Goal: Task Accomplishment & Management: Manage account settings

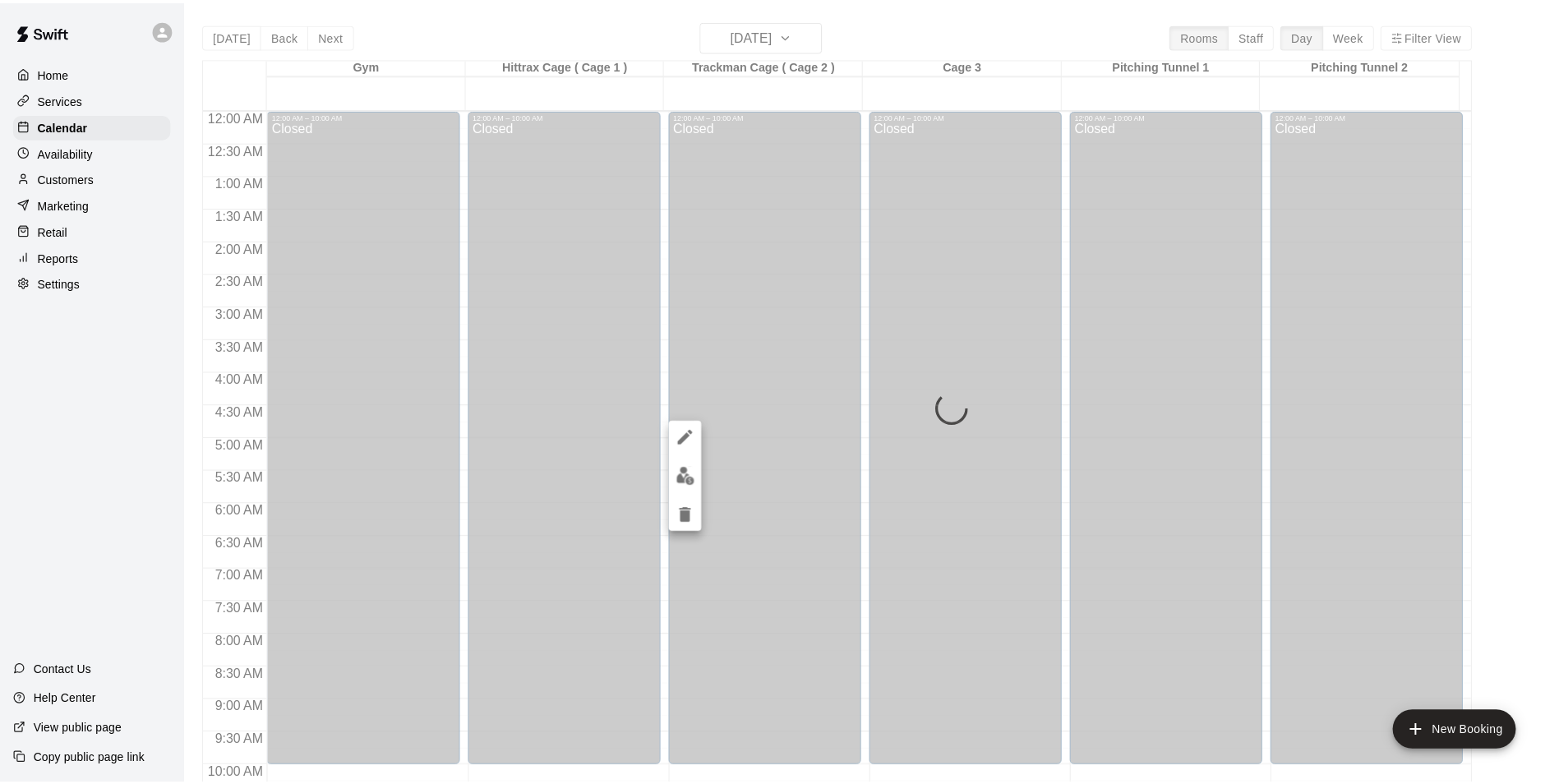
scroll to position [885, 0]
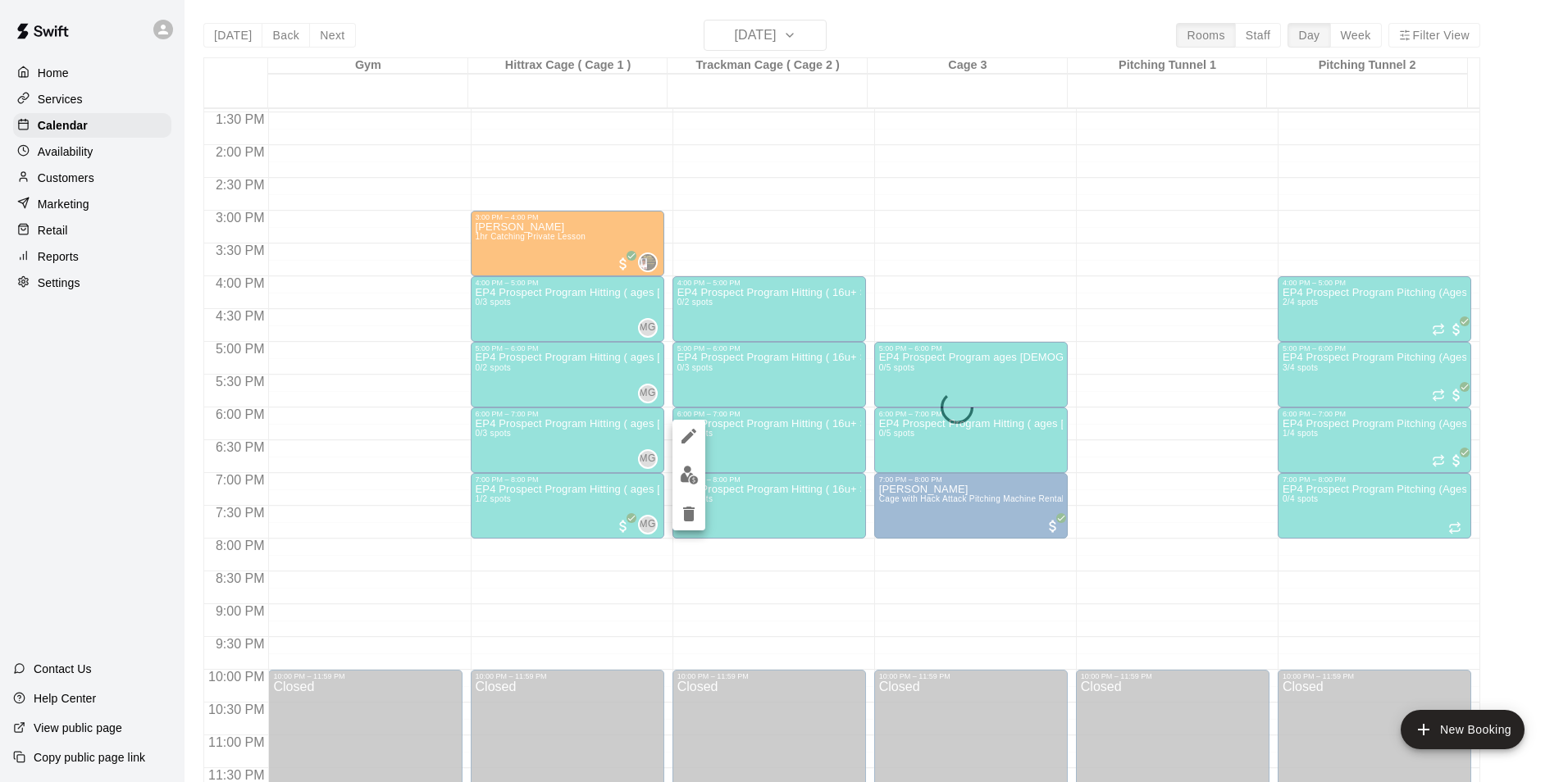
click at [823, 35] on div at bounding box center [784, 391] width 1568 height 782
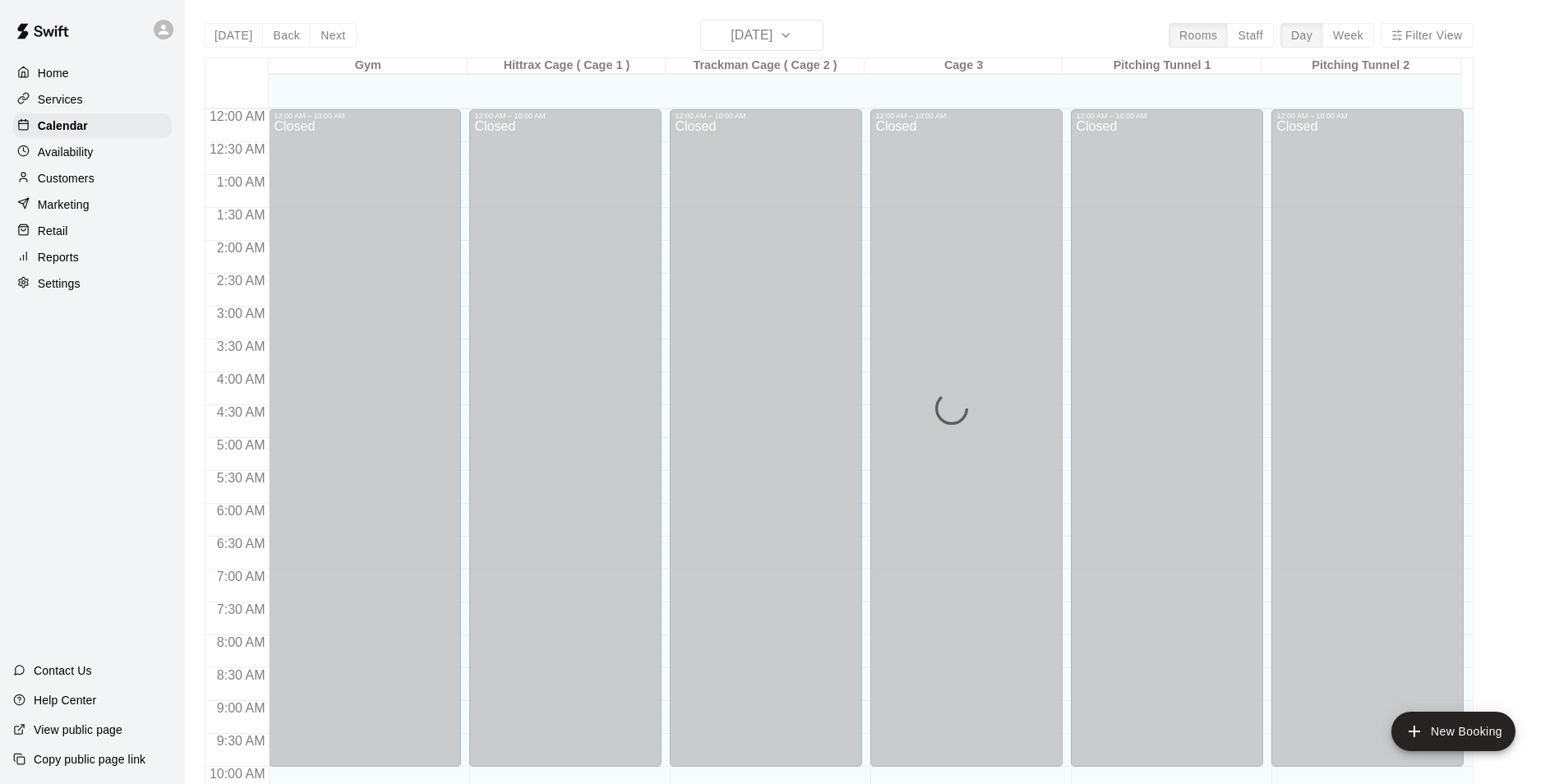
scroll to position [676, 0]
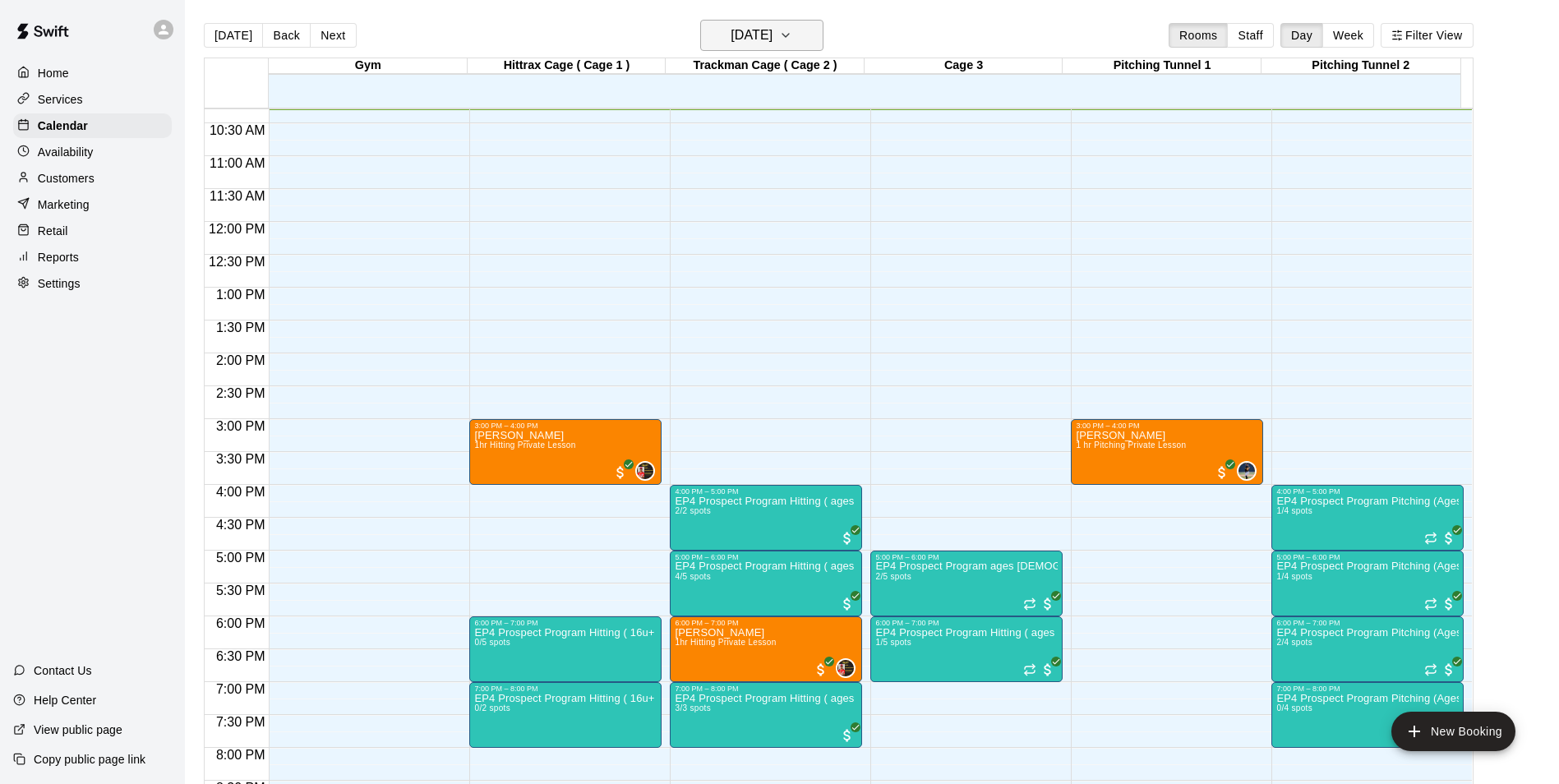
click at [792, 39] on icon "button" at bounding box center [786, 35] width 13 height 20
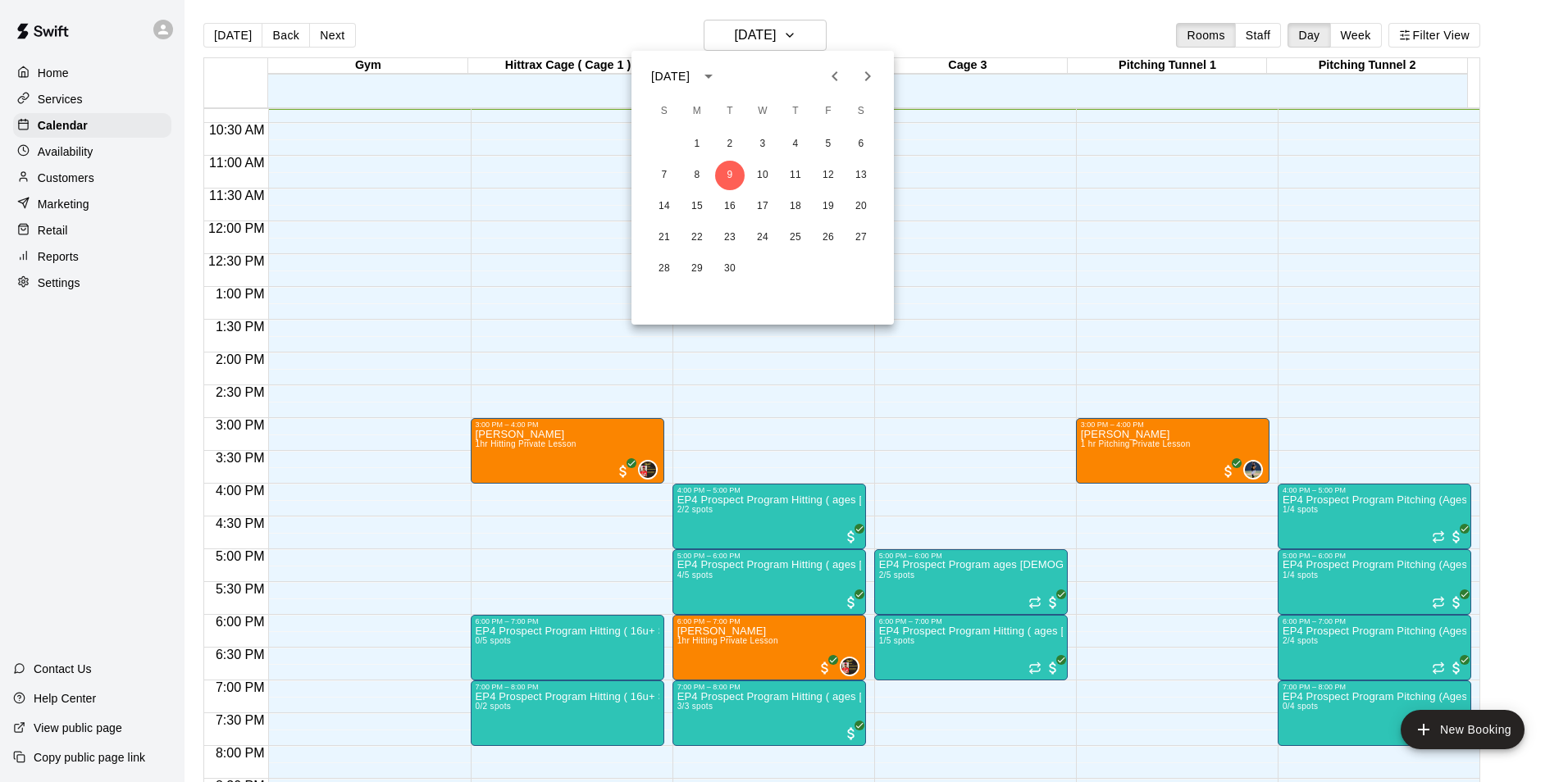
drag, startPoint x: 967, startPoint y: 486, endPoint x: 989, endPoint y: 544, distance: 62.0
click at [989, 544] on div at bounding box center [784, 391] width 1568 height 782
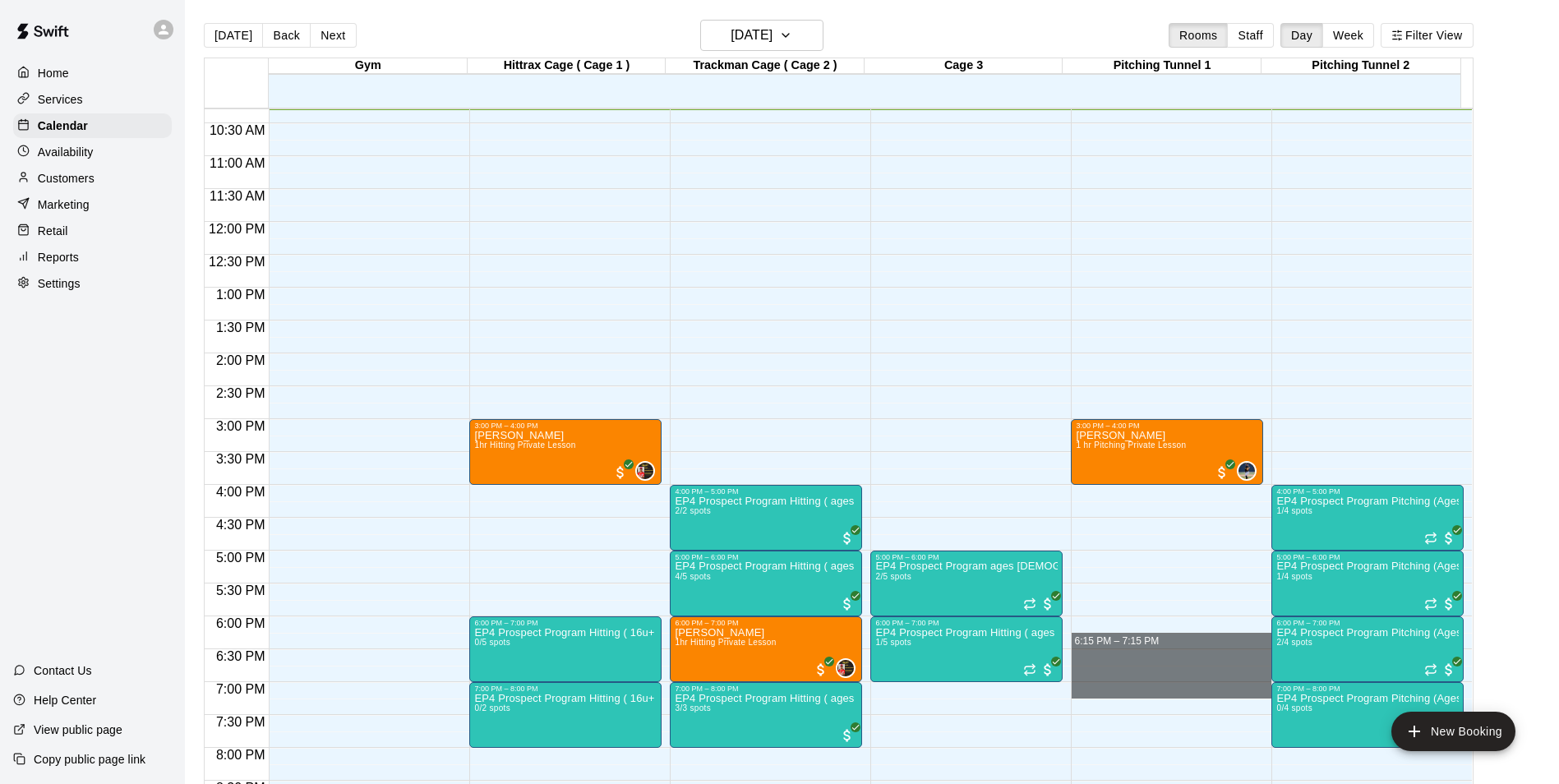
drag, startPoint x: 1174, startPoint y: 640, endPoint x: 1176, endPoint y: 684, distance: 44.0
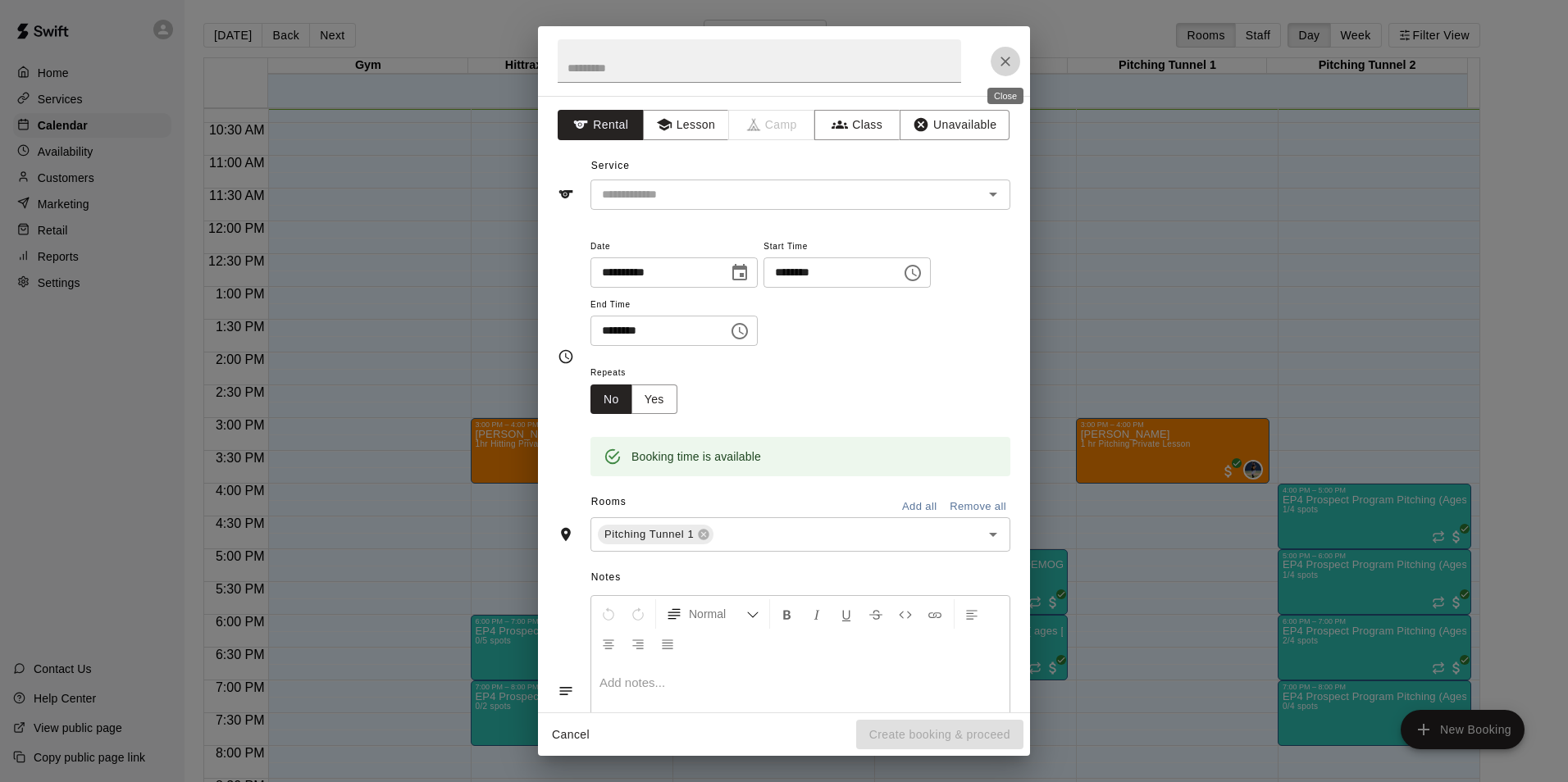
click at [1004, 62] on icon "Close" at bounding box center [1005, 62] width 10 height 10
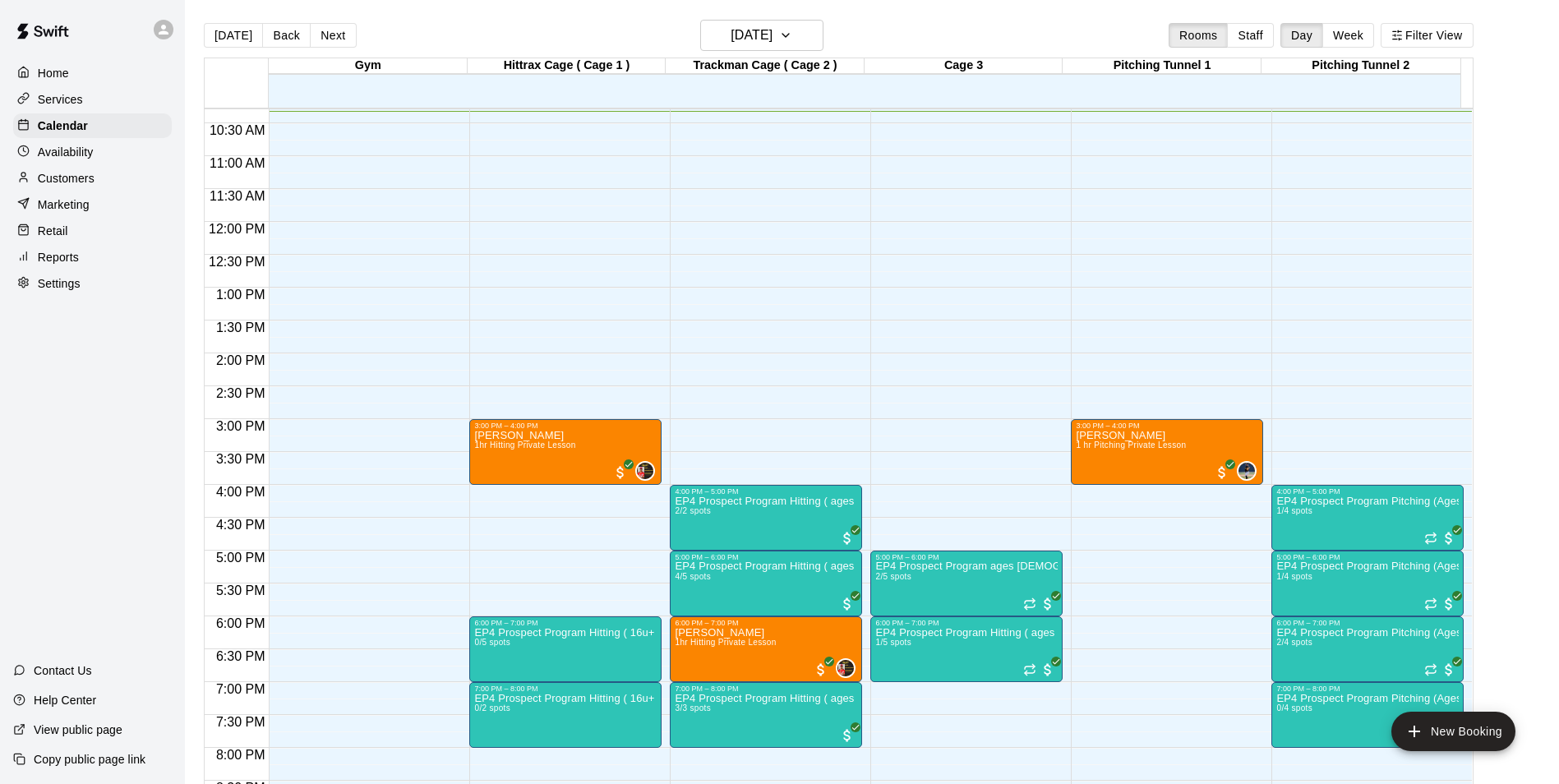
click at [59, 177] on p "Customers" at bounding box center [66, 178] width 57 height 16
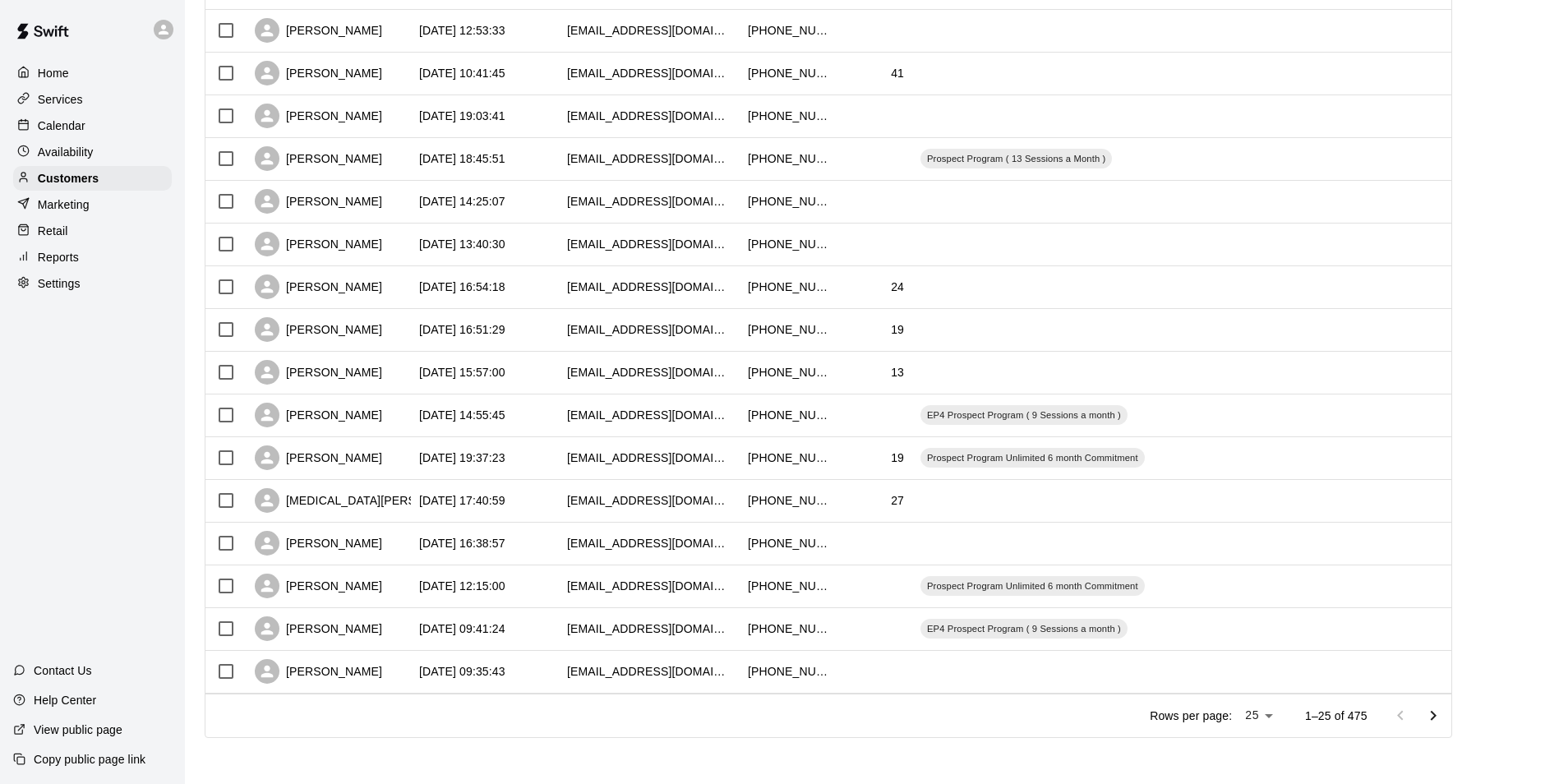
scroll to position [143, 0]
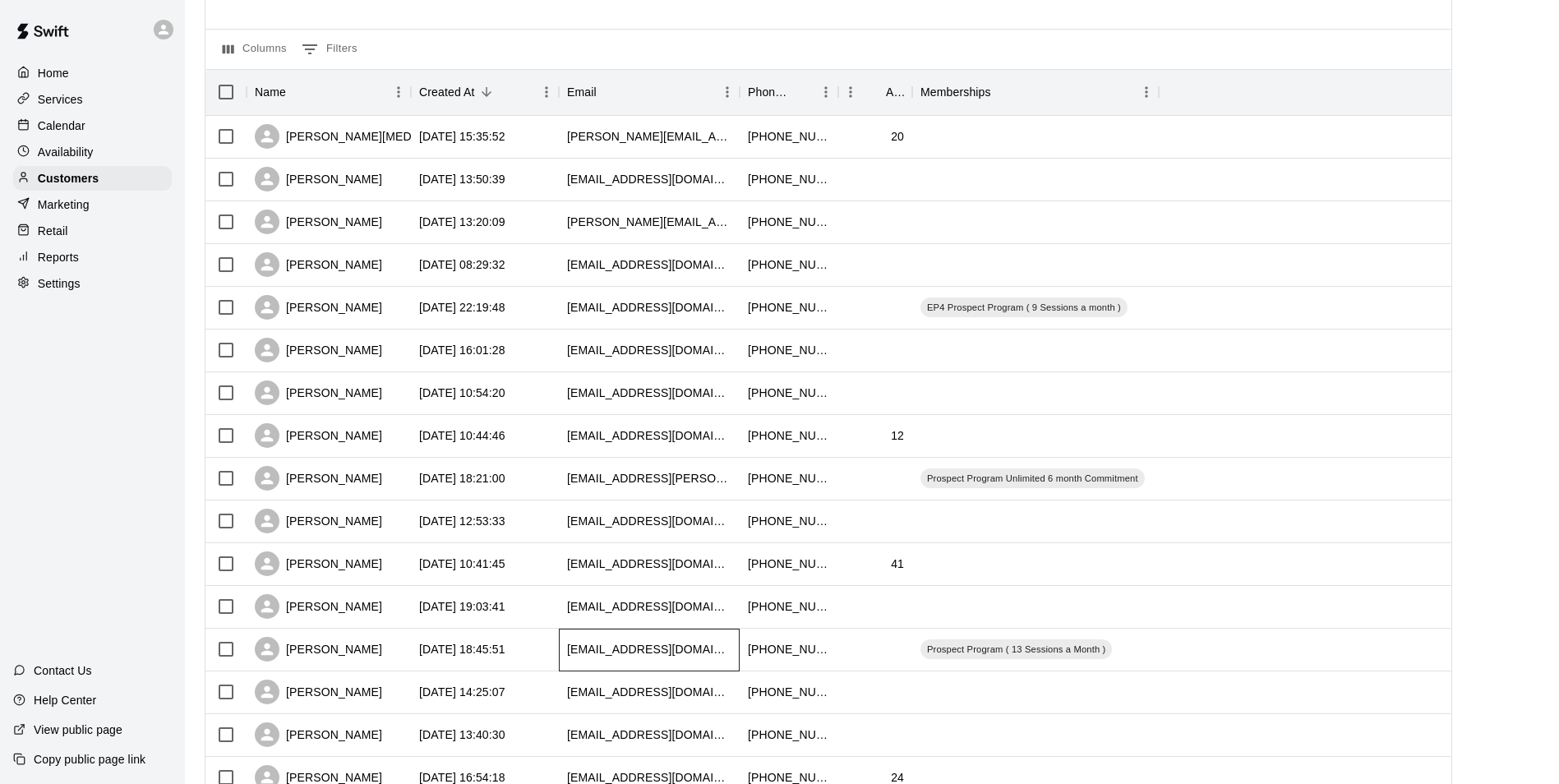
click at [735, 668] on div "bohemio111@aol.com" at bounding box center [649, 650] width 181 height 43
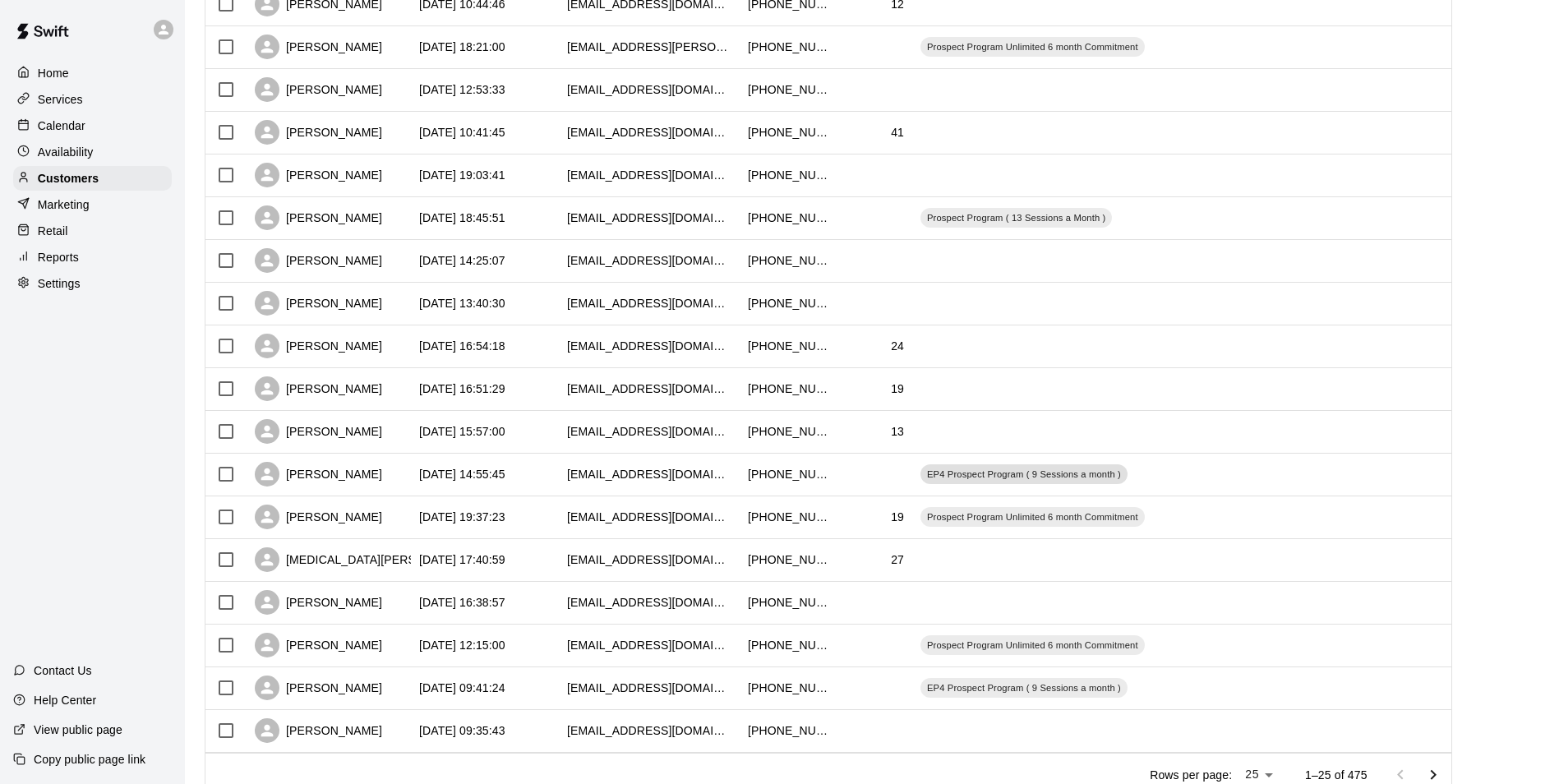
scroll to position [636, 0]
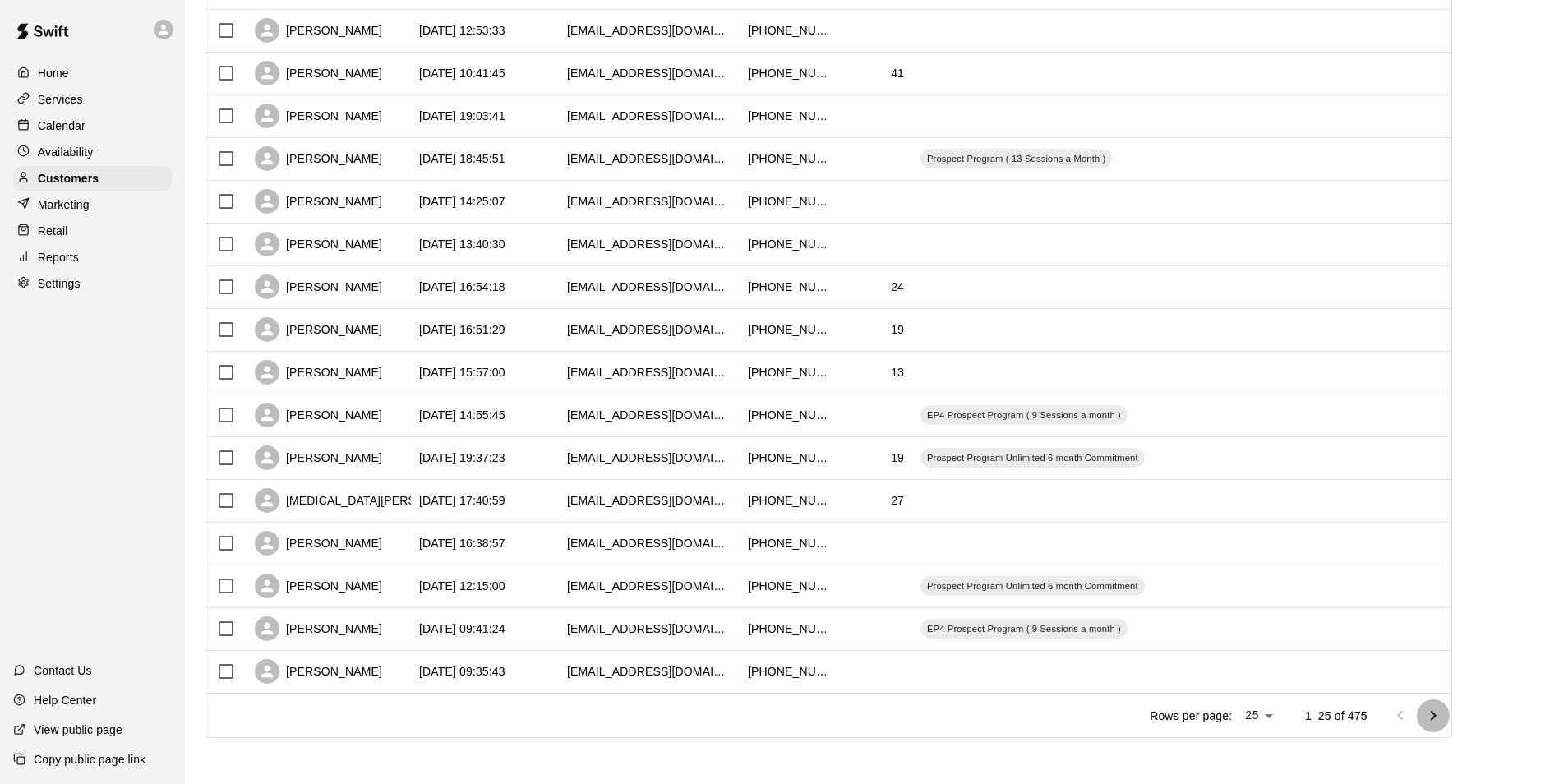
click at [1443, 714] on icon "Go to next page" at bounding box center [1433, 716] width 20 height 20
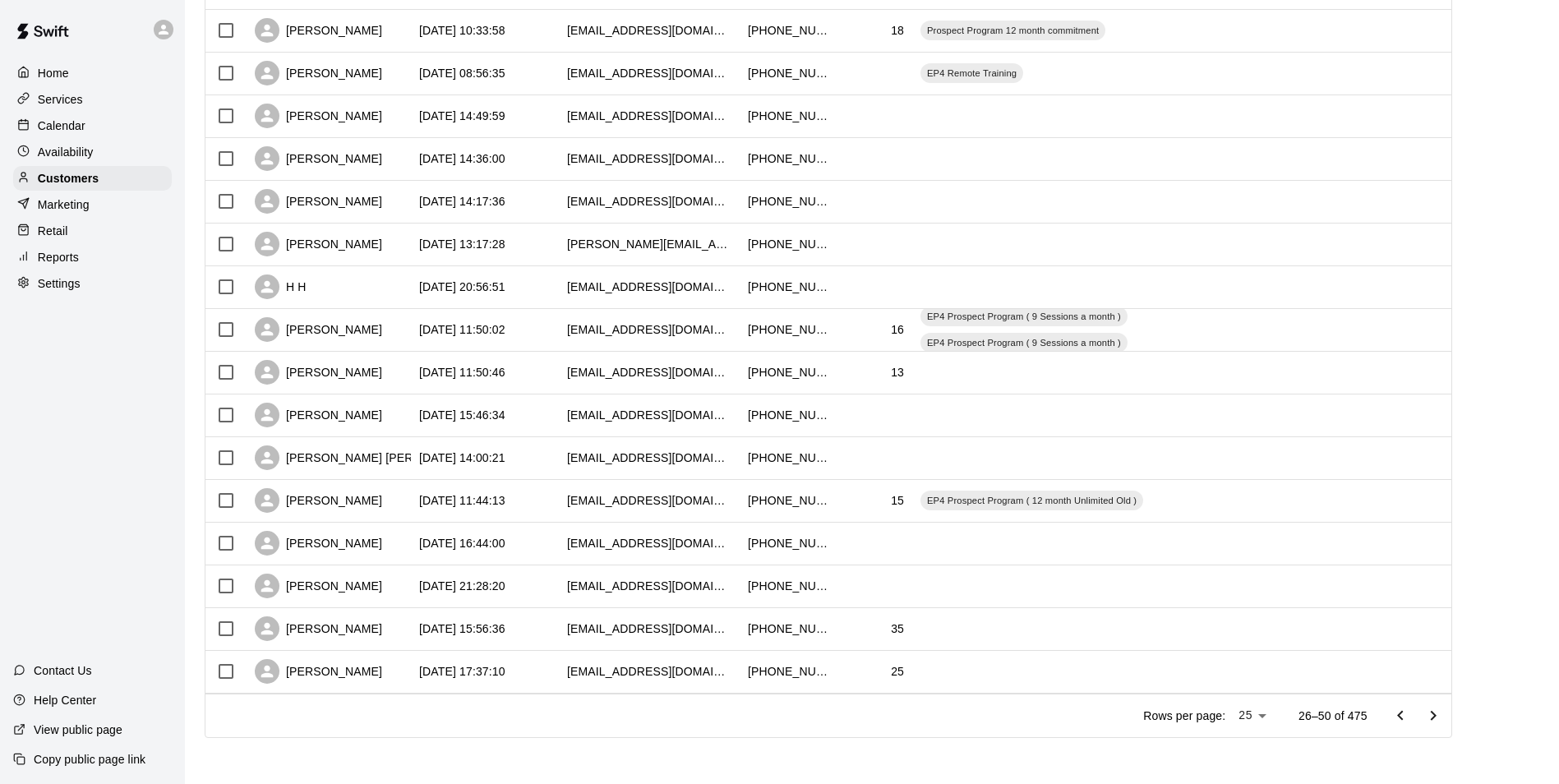
click at [1438, 707] on icon "Go to next page" at bounding box center [1433, 716] width 20 height 20
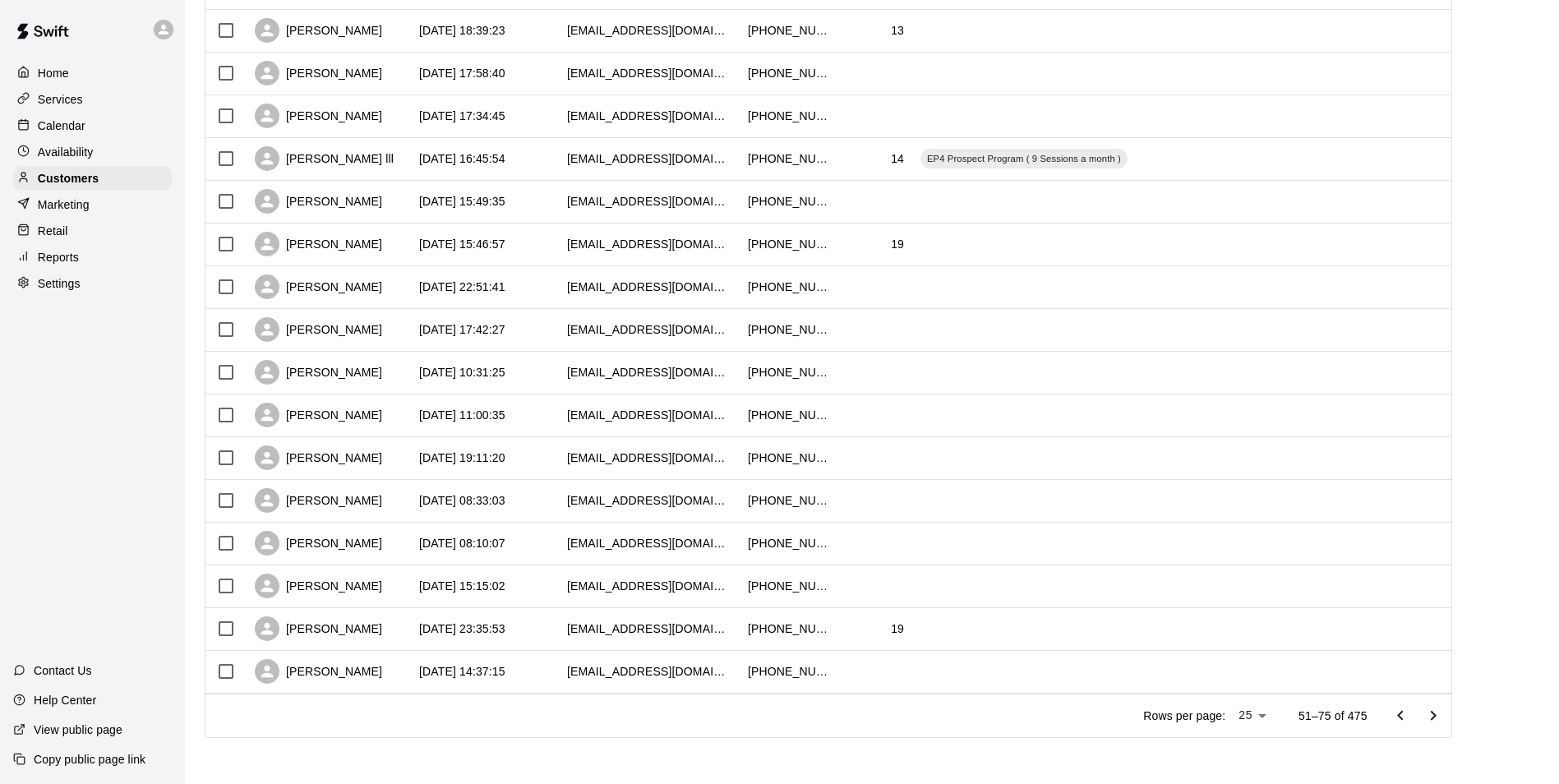
click at [1439, 711] on icon "Go to next page" at bounding box center [1433, 716] width 20 height 20
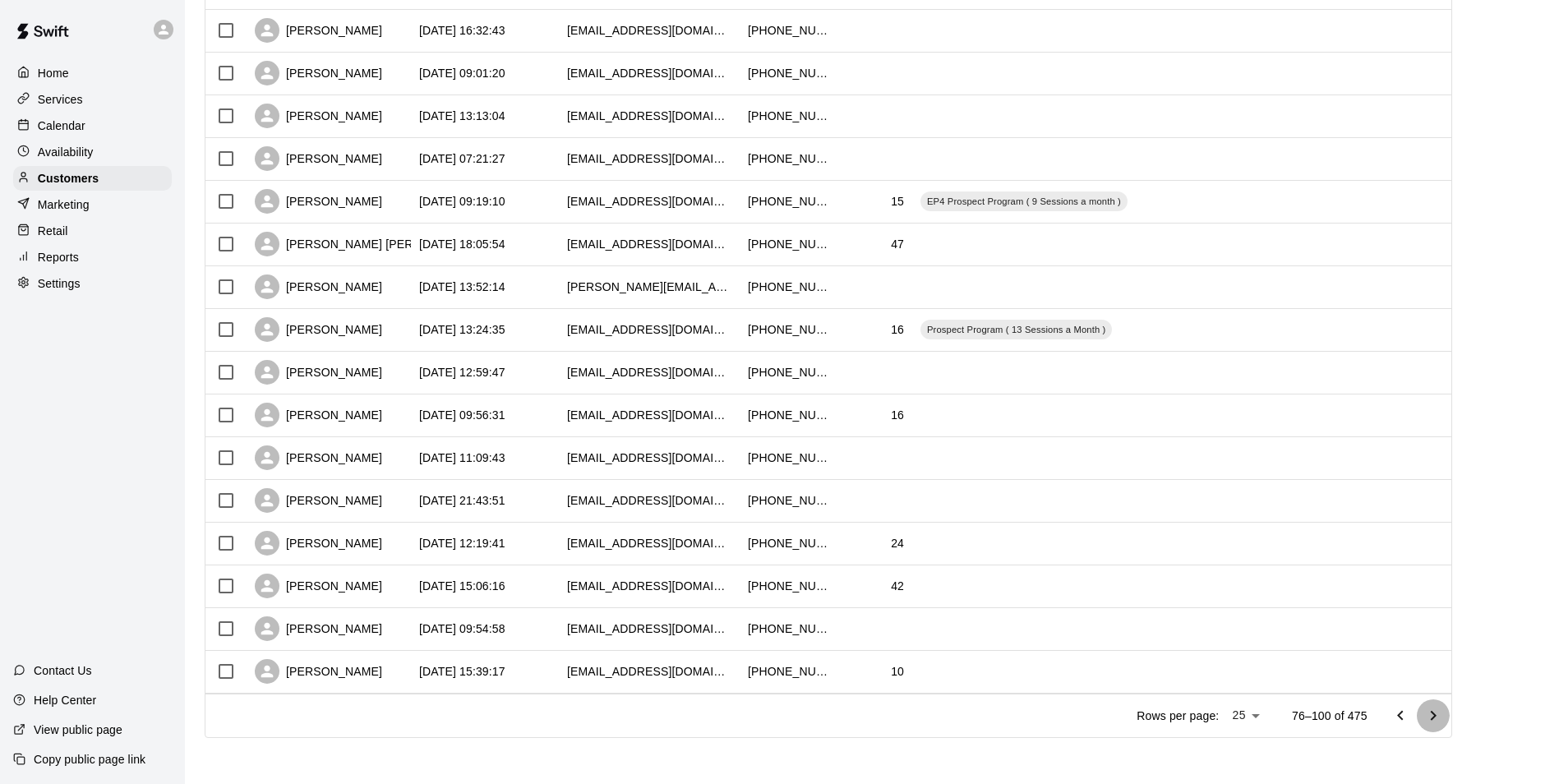
click at [1438, 716] on icon "Go to next page" at bounding box center [1433, 716] width 20 height 20
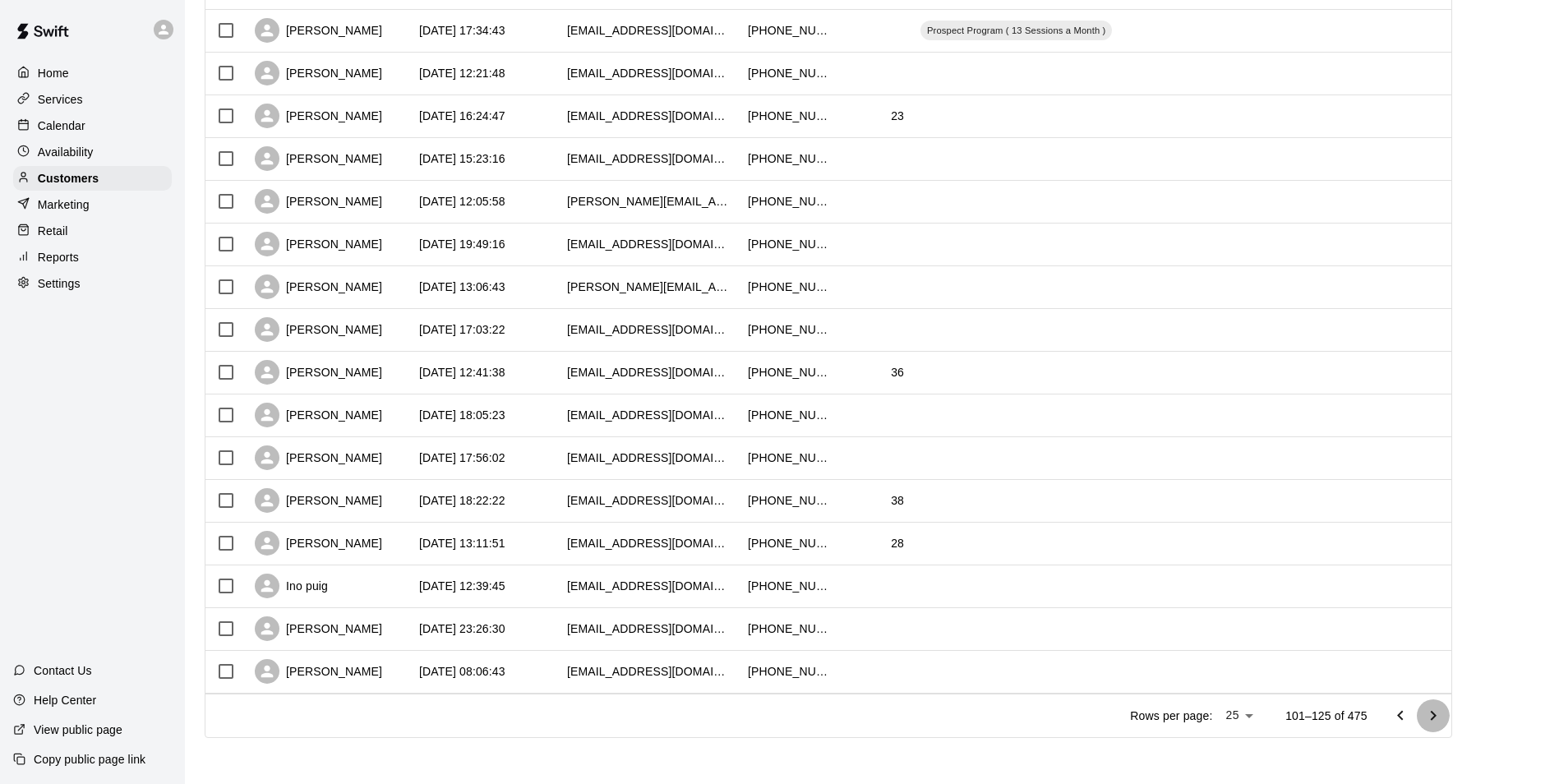
click at [1439, 712] on icon "Go to next page" at bounding box center [1433, 716] width 20 height 20
click at [1436, 715] on icon "Go to next page" at bounding box center [1433, 716] width 20 height 20
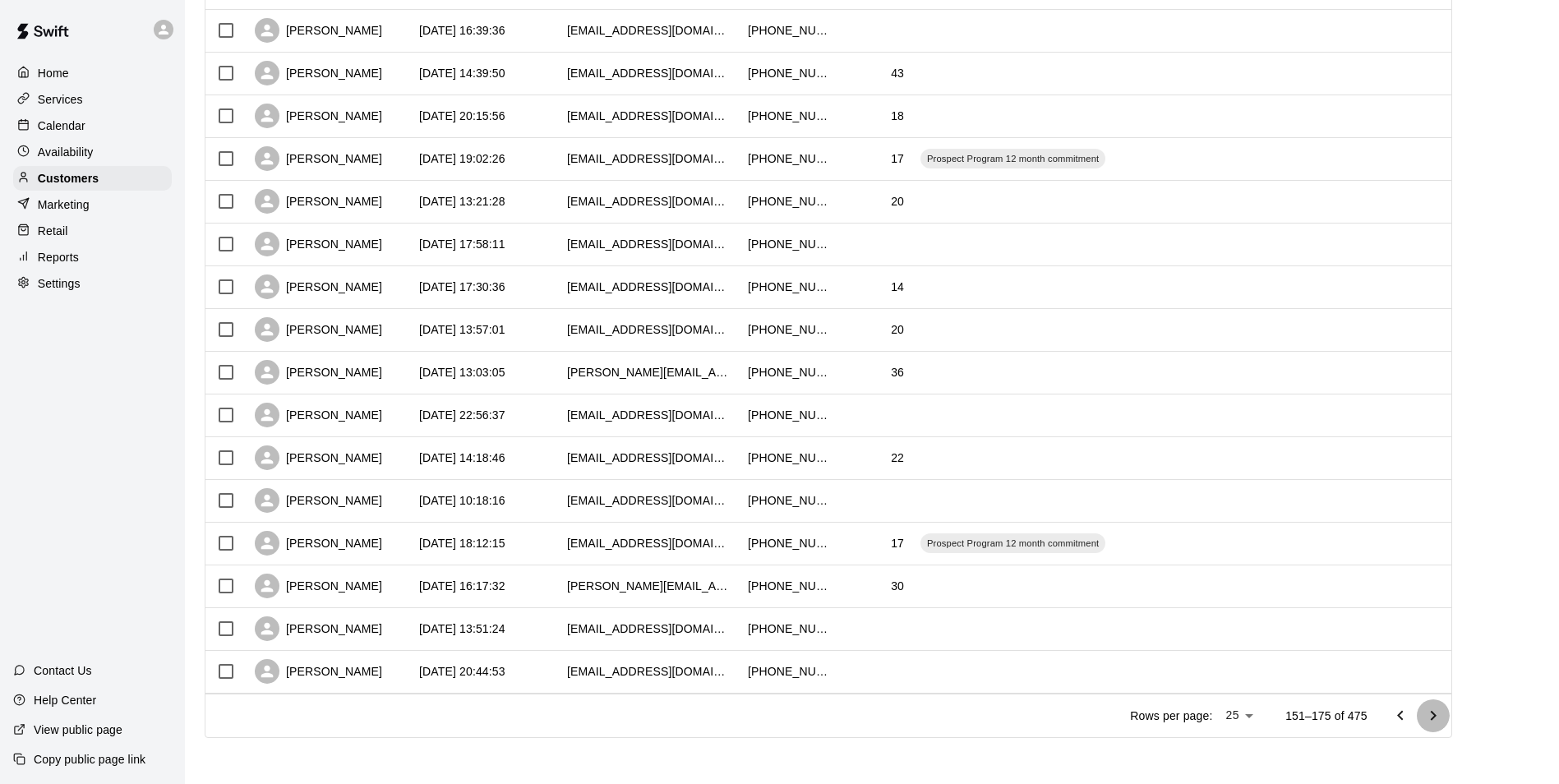
click at [1442, 716] on icon "Go to next page" at bounding box center [1433, 716] width 20 height 20
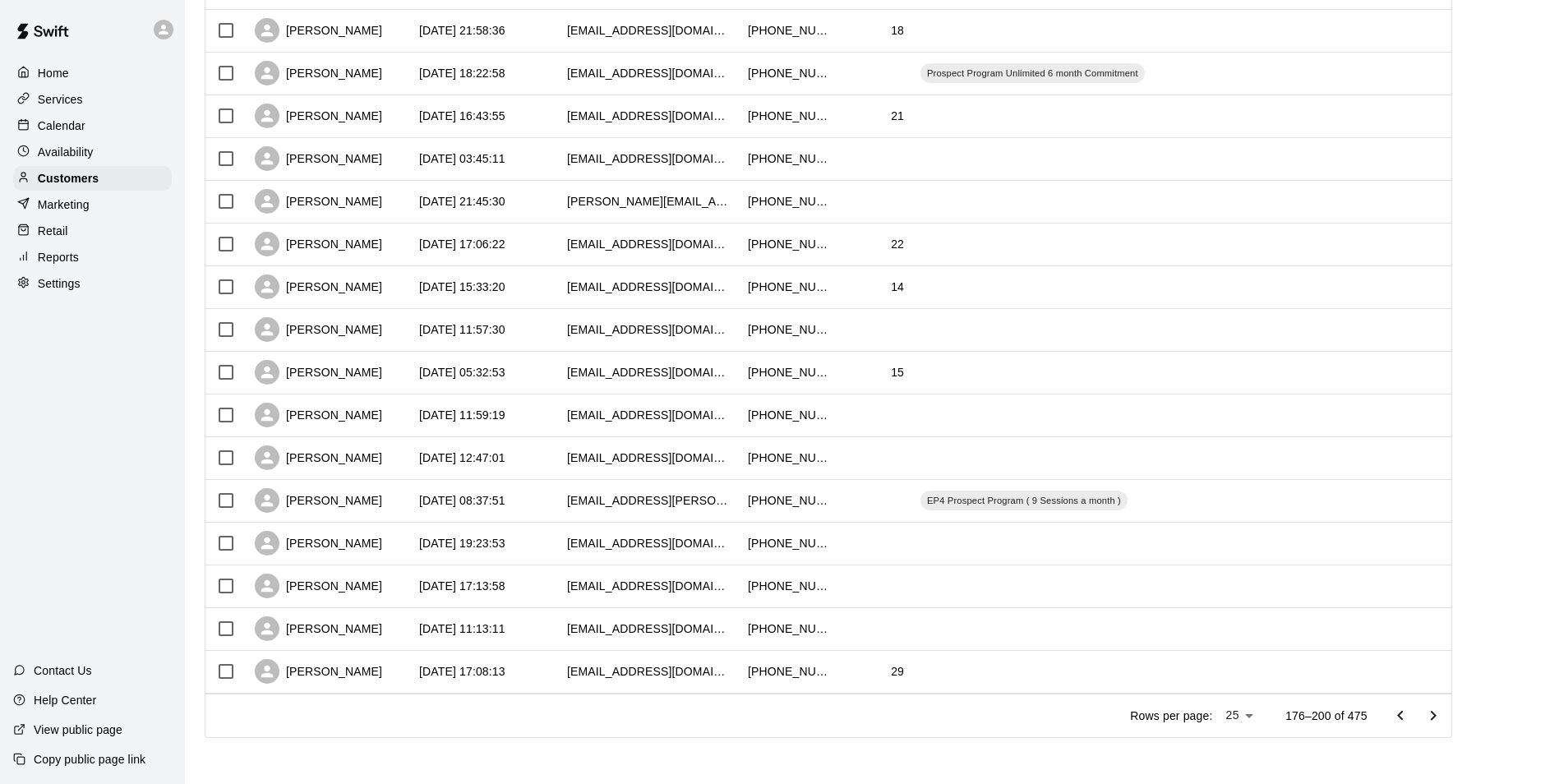
click at [1435, 716] on icon "Go to next page" at bounding box center [1432, 715] width 6 height 10
click at [1443, 715] on icon "Go to next page" at bounding box center [1433, 716] width 20 height 20
click at [1443, 721] on icon "Go to next page" at bounding box center [1433, 716] width 20 height 20
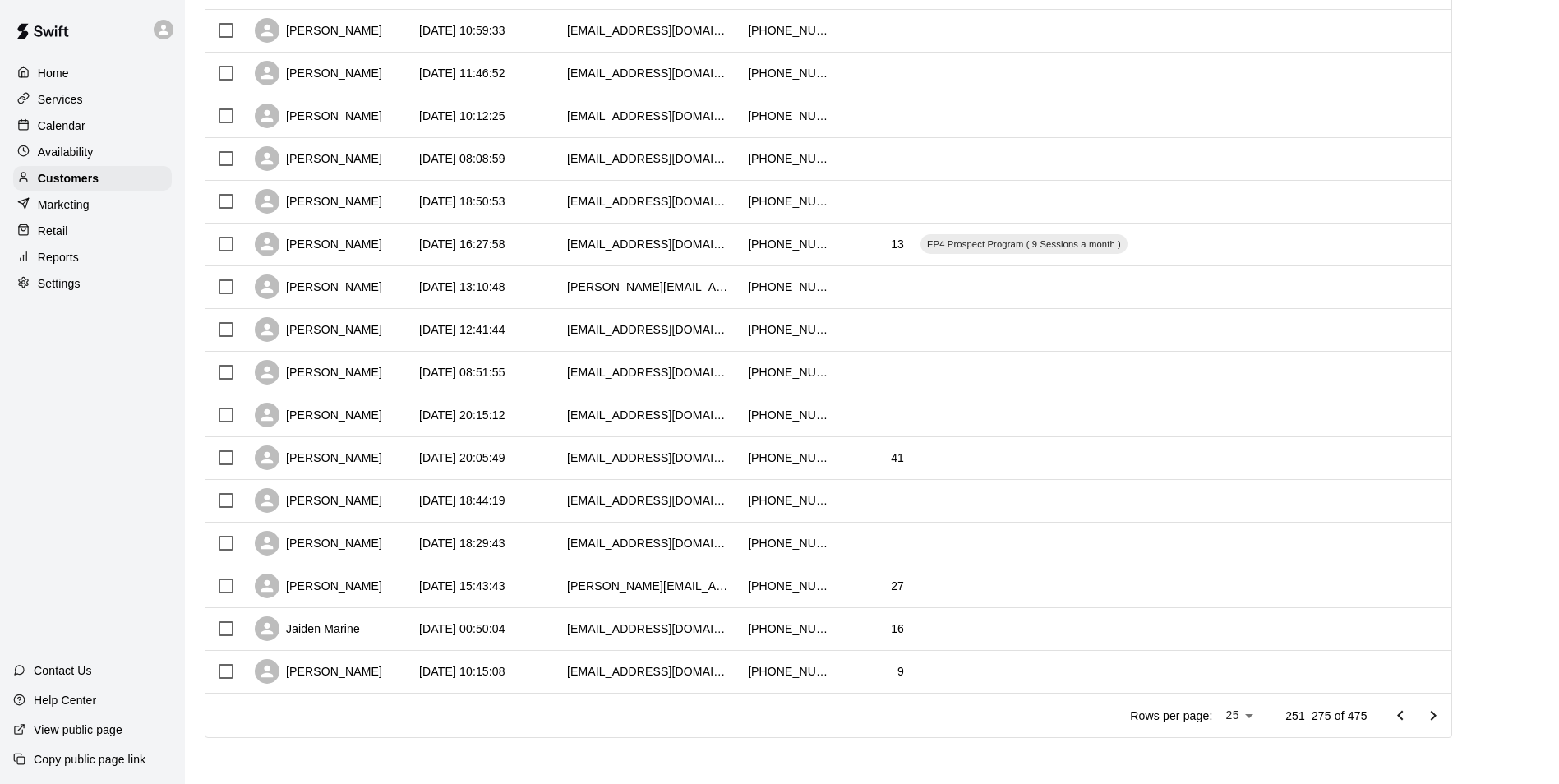
click at [1441, 714] on icon "Go to next page" at bounding box center [1433, 716] width 20 height 20
click at [1443, 713] on icon "Go to next page" at bounding box center [1433, 716] width 20 height 20
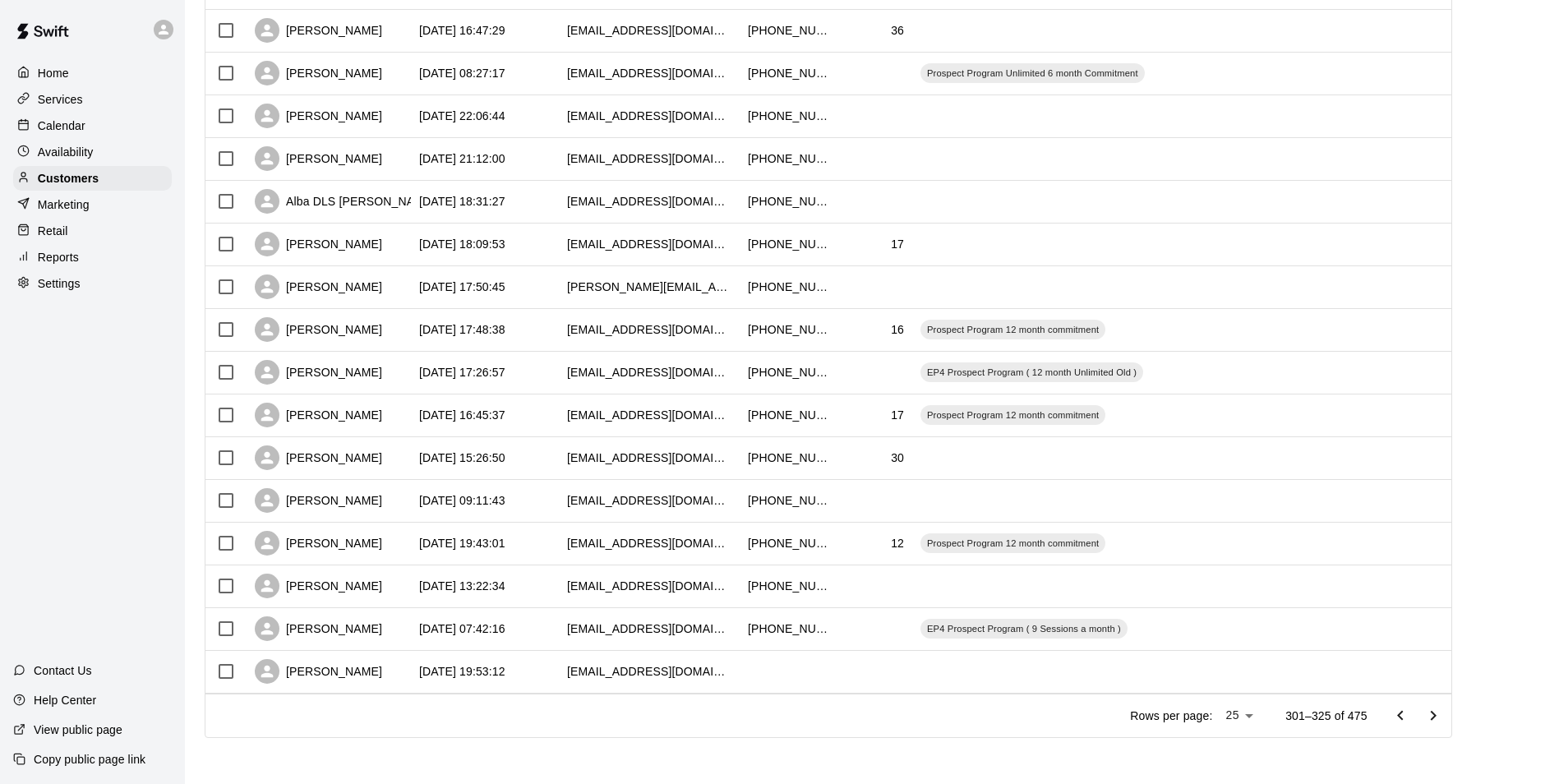
click at [1435, 713] on icon "Go to next page" at bounding box center [1432, 715] width 6 height 10
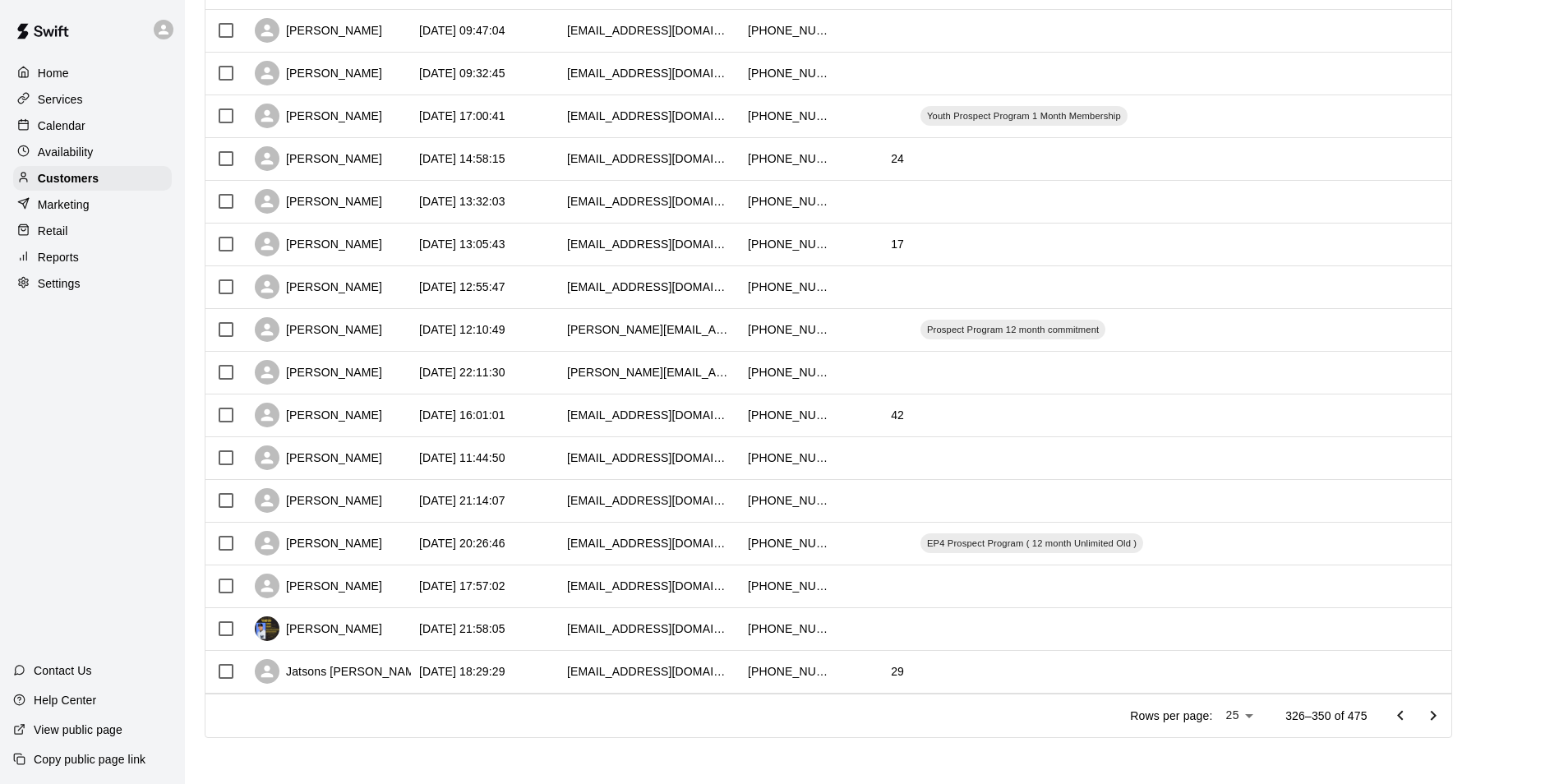
click at [1441, 708] on icon "Go to next page" at bounding box center [1433, 716] width 20 height 20
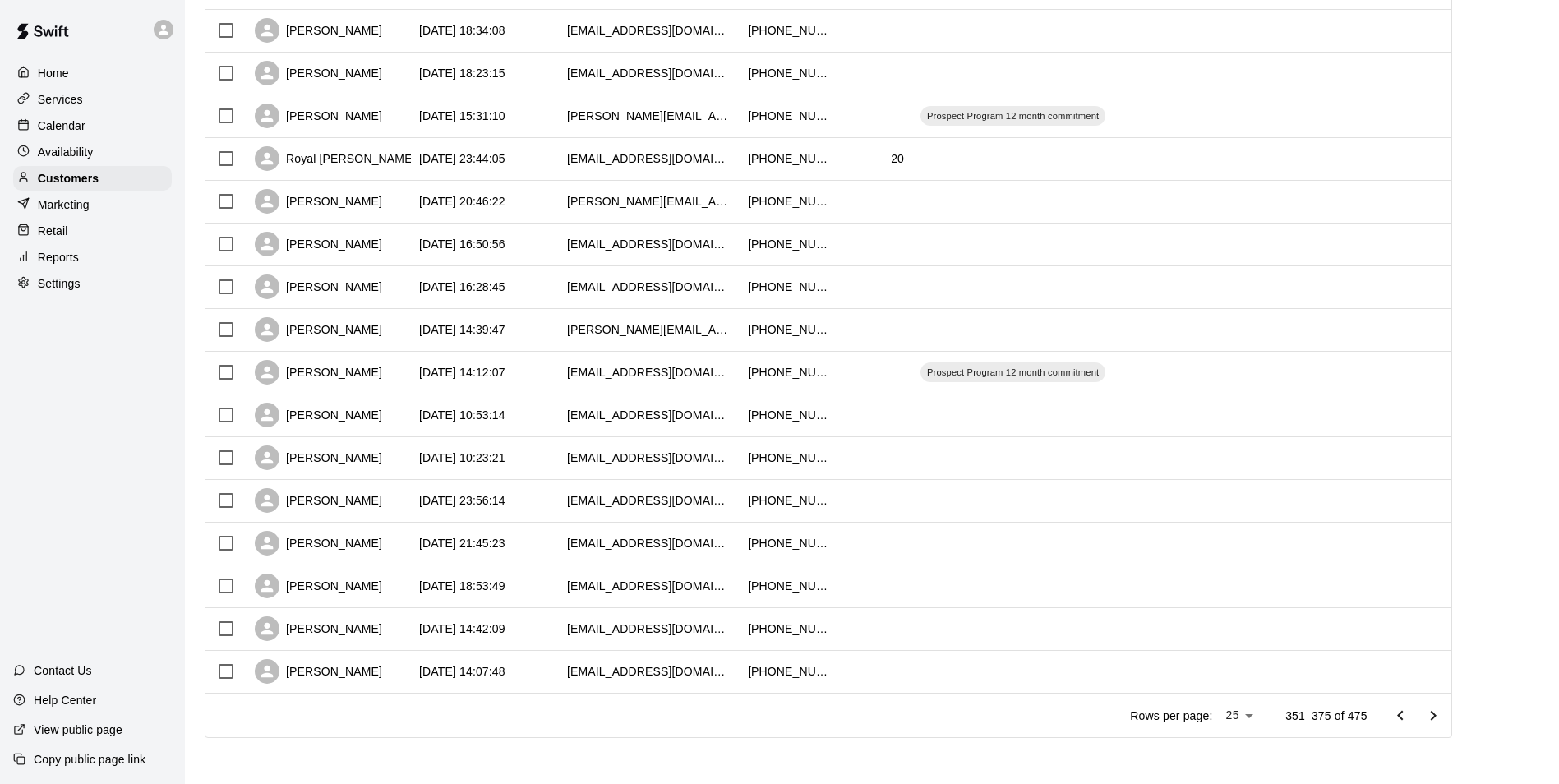
click at [1438, 711] on icon "Go to next page" at bounding box center [1433, 716] width 20 height 20
click at [1443, 716] on icon "Go to next page" at bounding box center [1433, 716] width 20 height 20
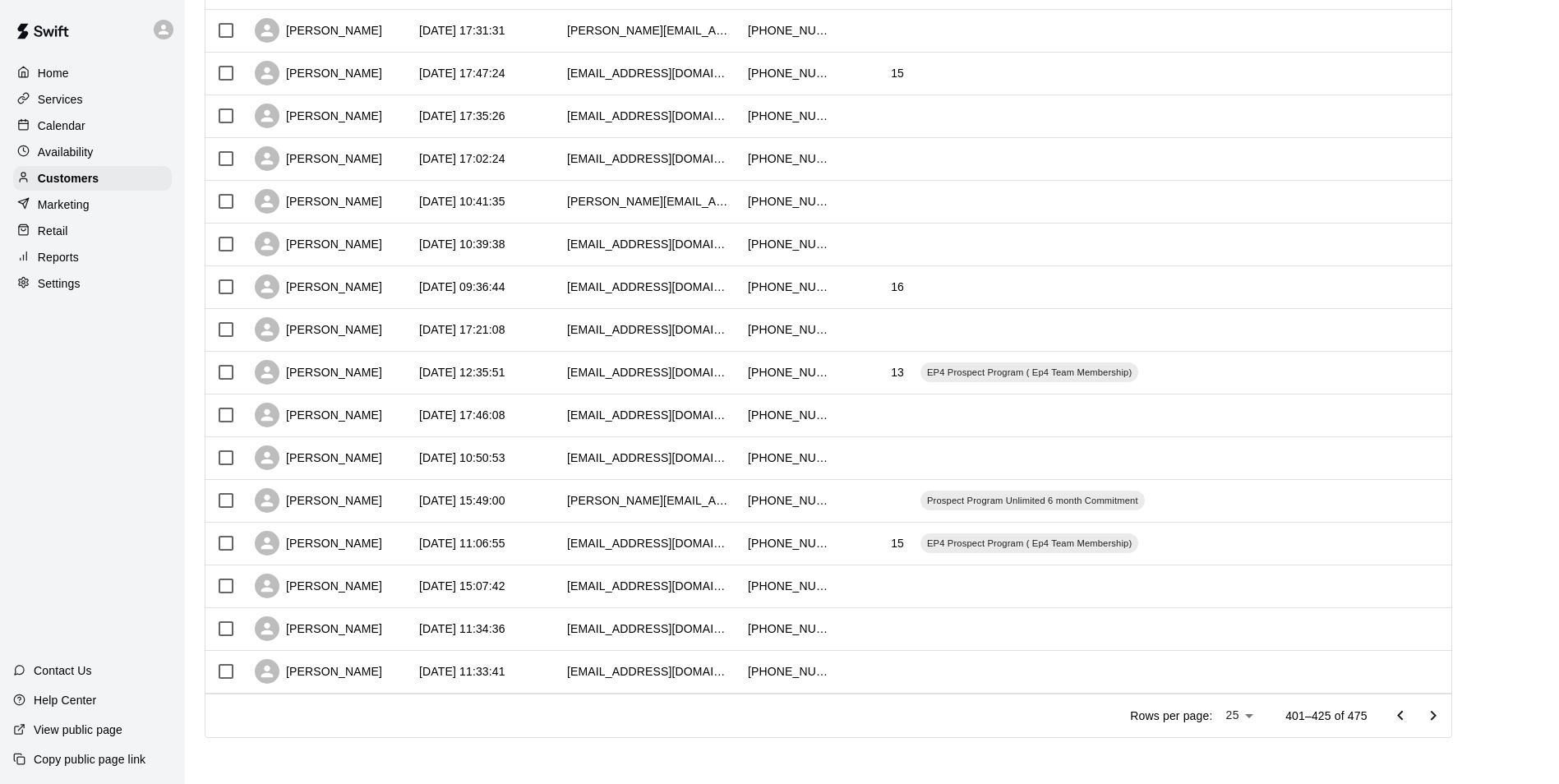
click at [1441, 713] on icon "Go to next page" at bounding box center [1433, 716] width 20 height 20
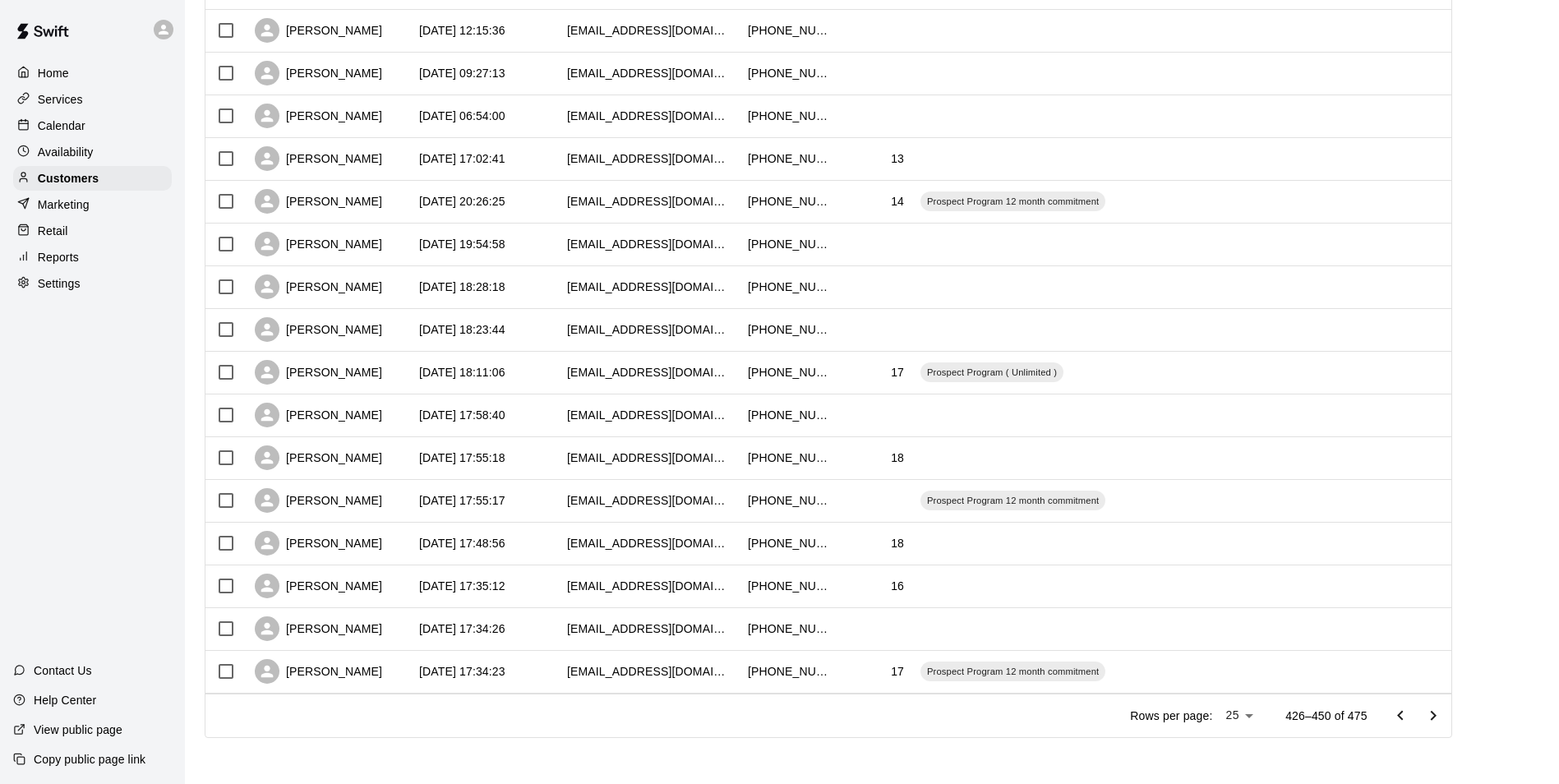
click at [1441, 707] on icon "Go to next page" at bounding box center [1433, 716] width 20 height 20
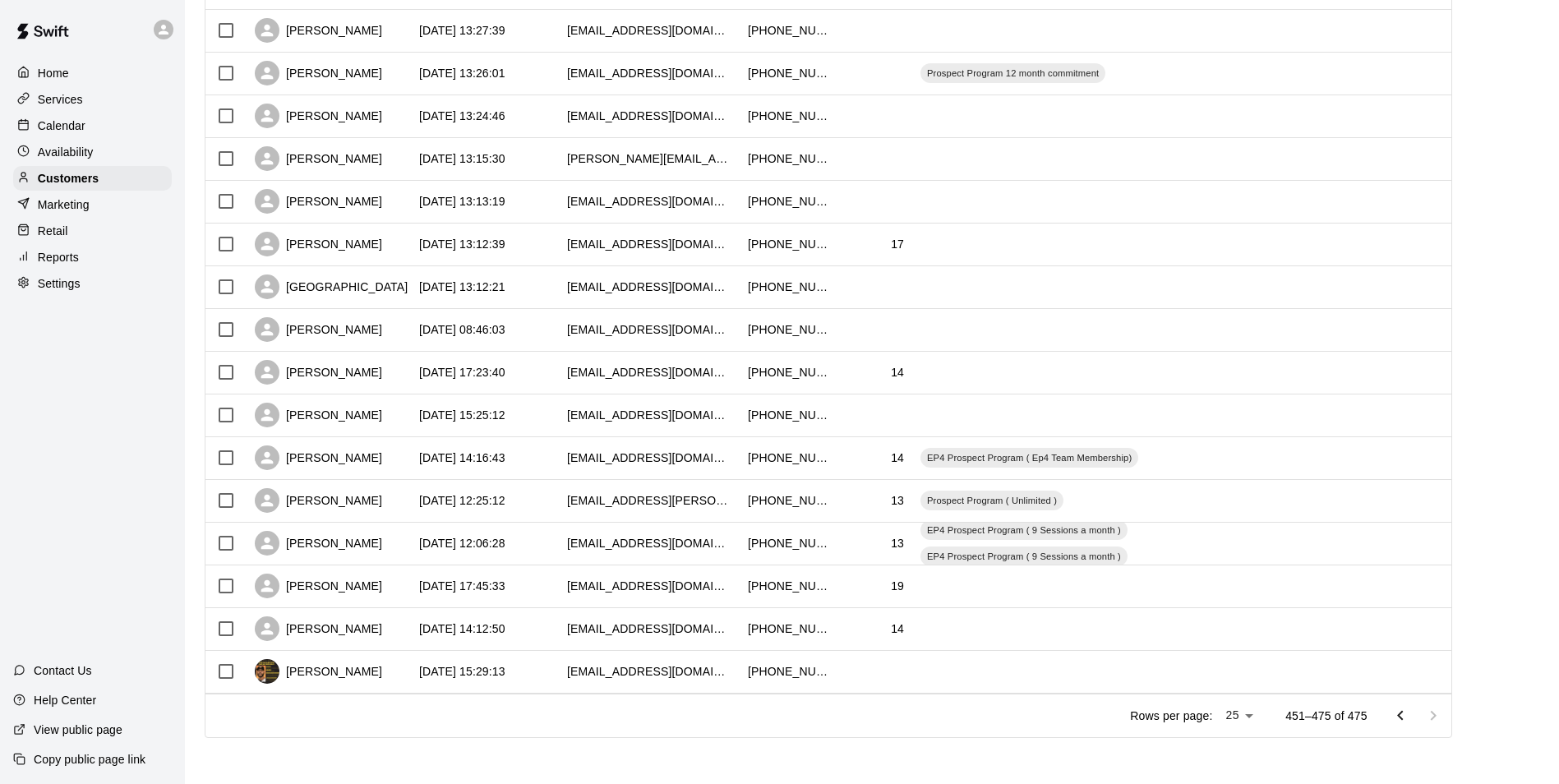
click at [45, 259] on p "Reports" at bounding box center [59, 257] width 41 height 16
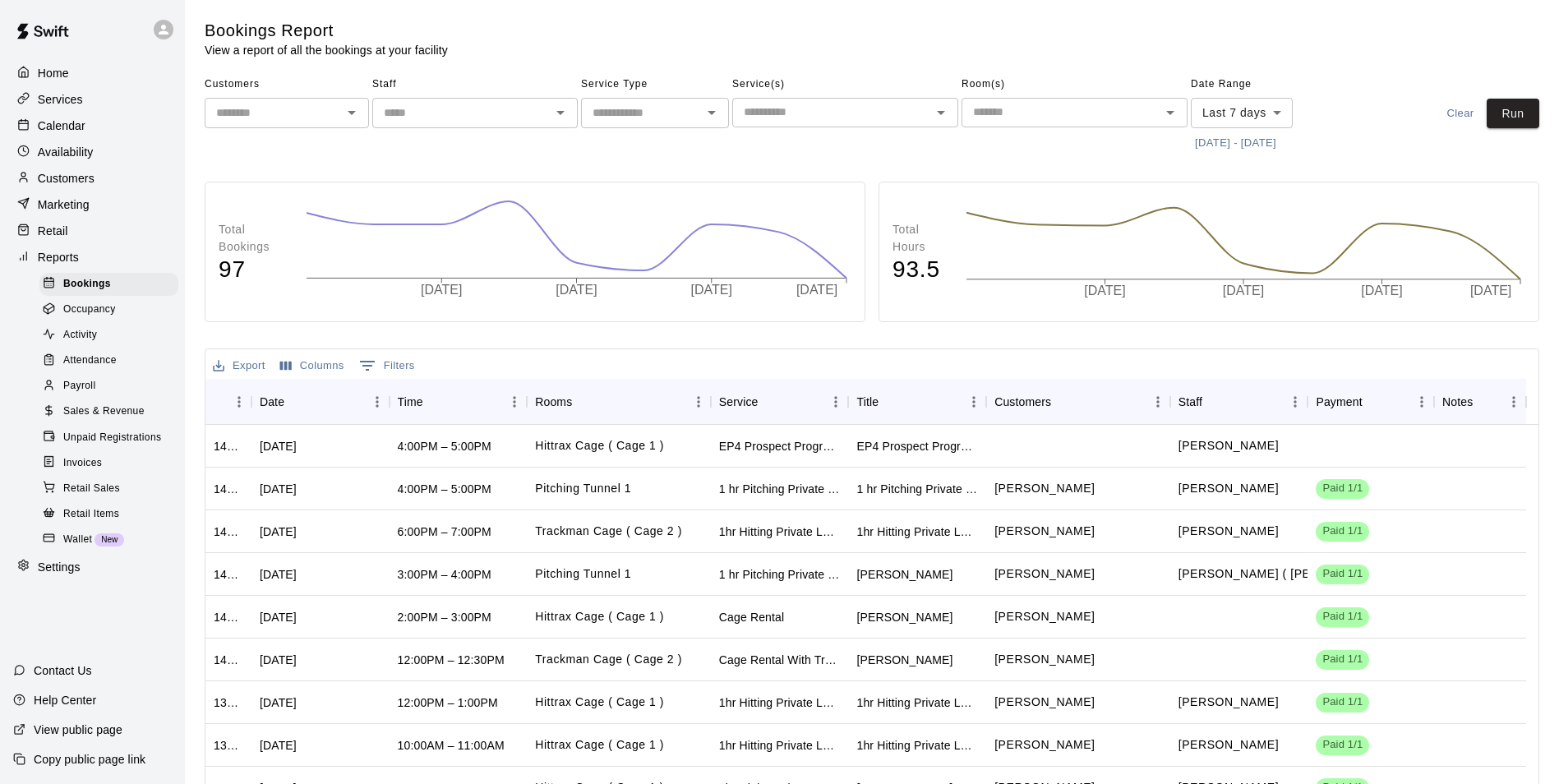
click at [77, 317] on span "Occupancy" at bounding box center [90, 310] width 53 height 16
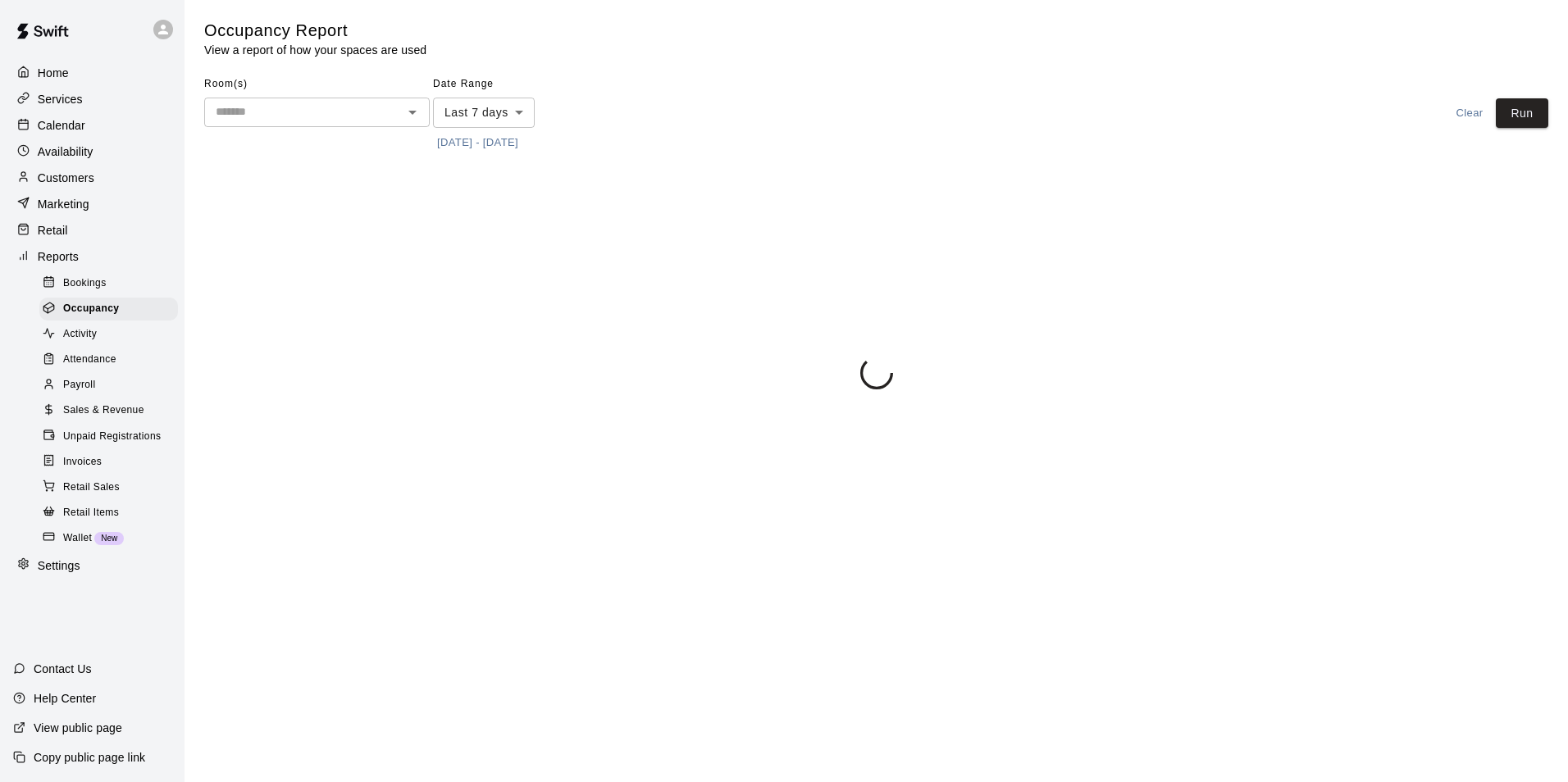
click at [83, 342] on span "Activity" at bounding box center [80, 335] width 34 height 16
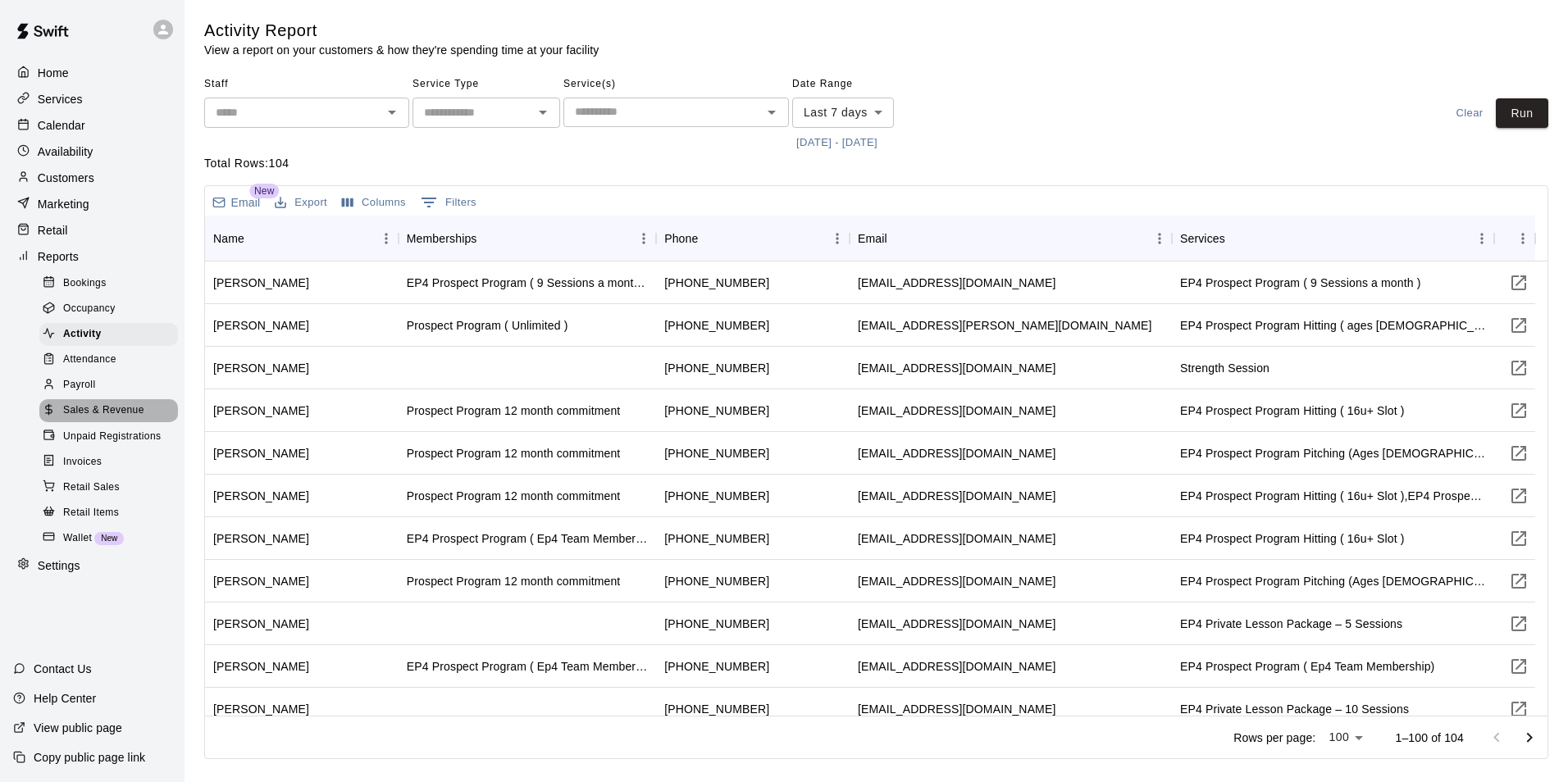
click at [116, 419] on span "Sales & Revenue" at bounding box center [104, 410] width 81 height 16
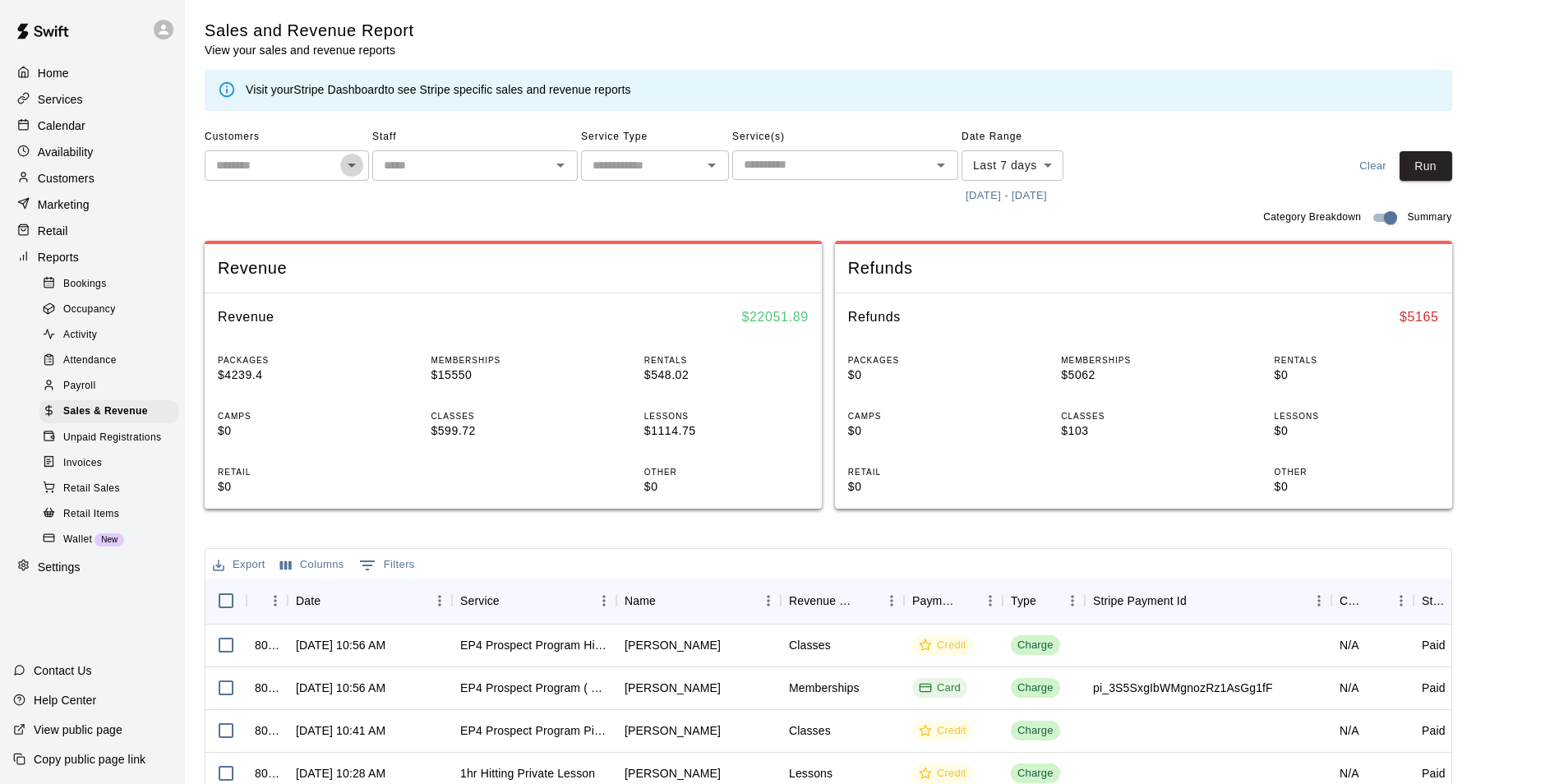
click at [350, 164] on icon "Open" at bounding box center [352, 165] width 8 height 4
click at [91, 154] on p "Availability" at bounding box center [66, 152] width 56 height 16
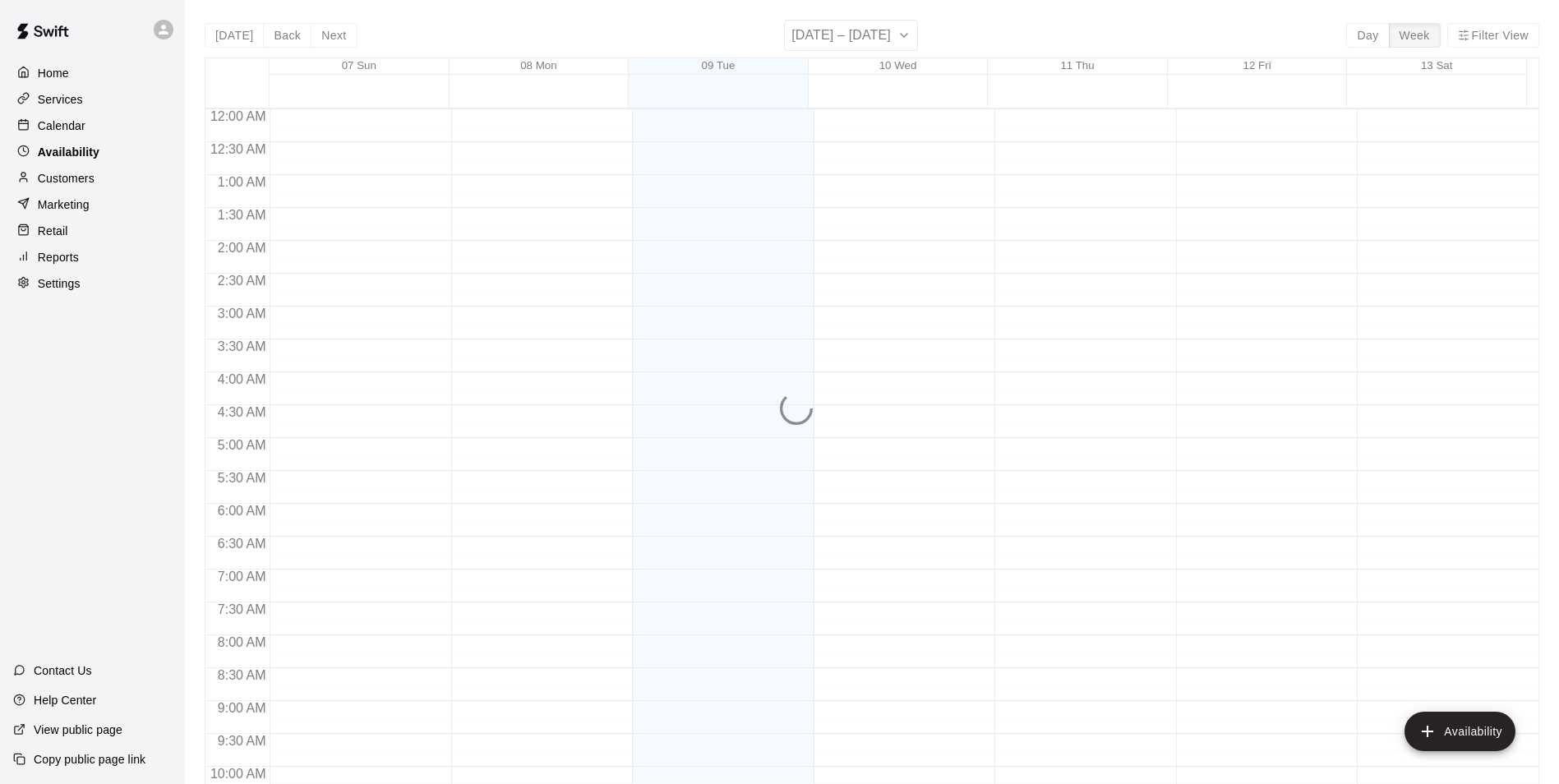
scroll to position [729, 0]
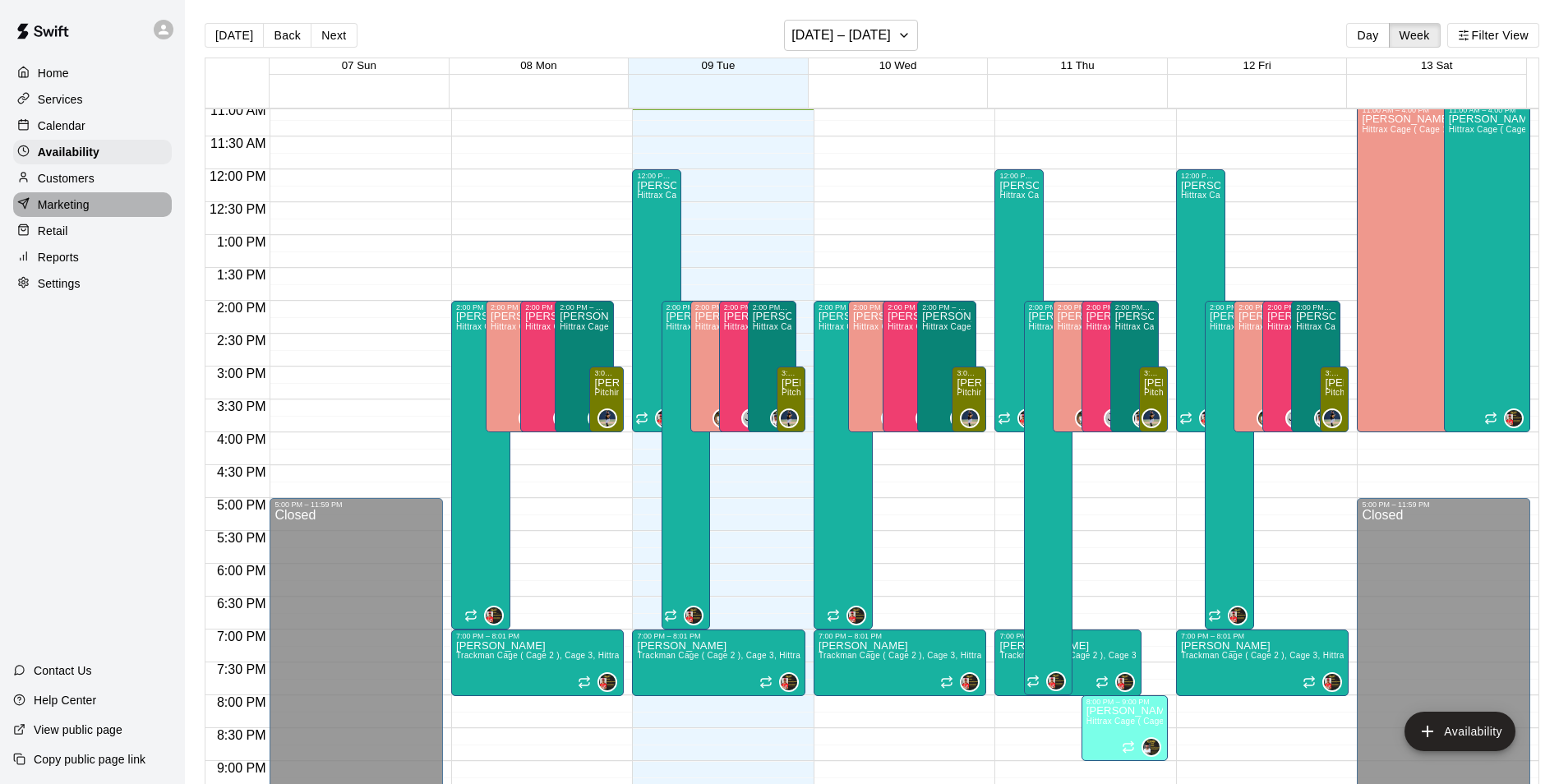
drag, startPoint x: 1092, startPoint y: 726, endPoint x: 62, endPoint y: 207, distance: 1153.4
click at [62, 207] on p "Marketing" at bounding box center [63, 204] width 52 height 16
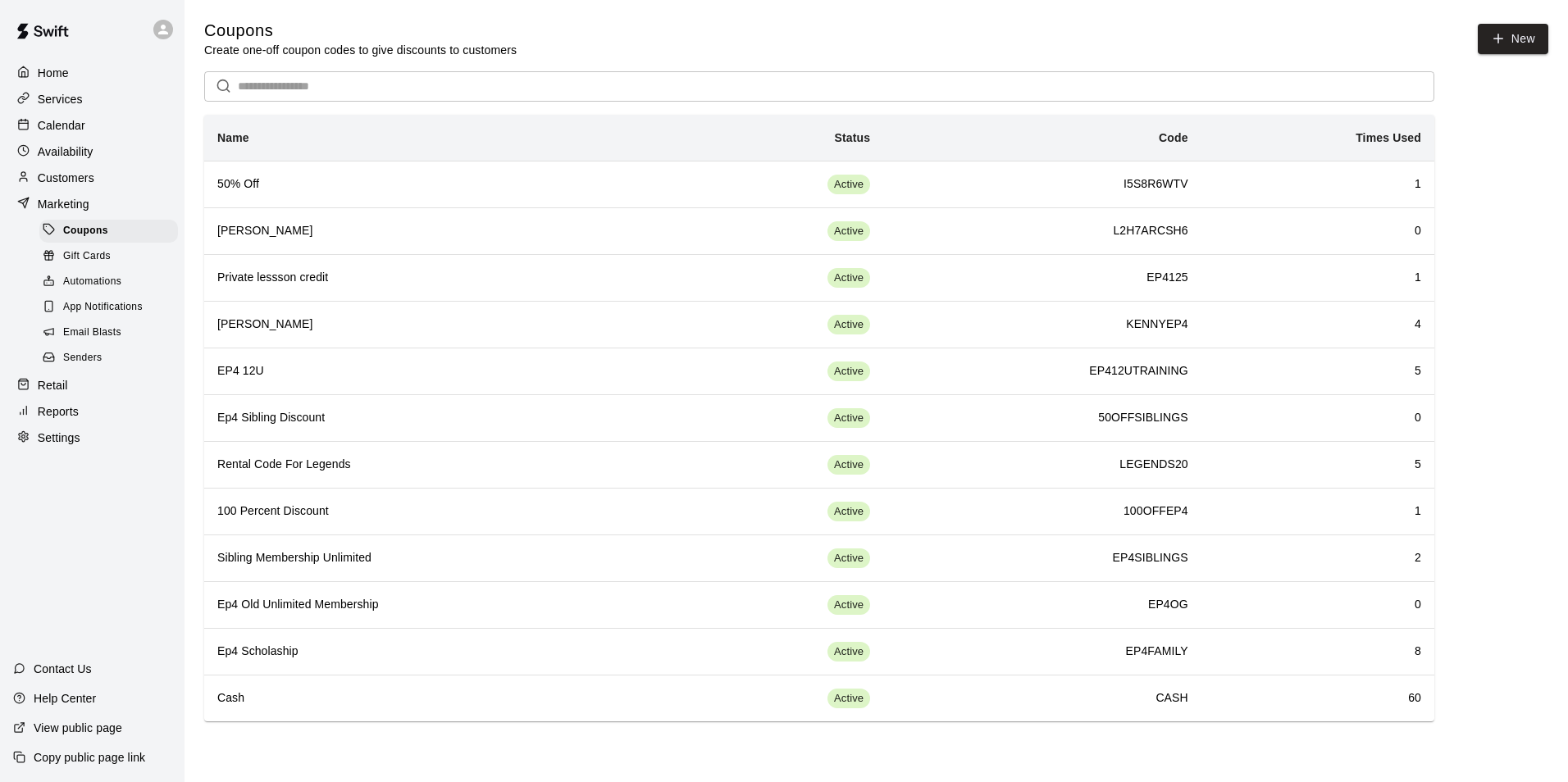
click at [56, 174] on p "Customers" at bounding box center [66, 178] width 57 height 16
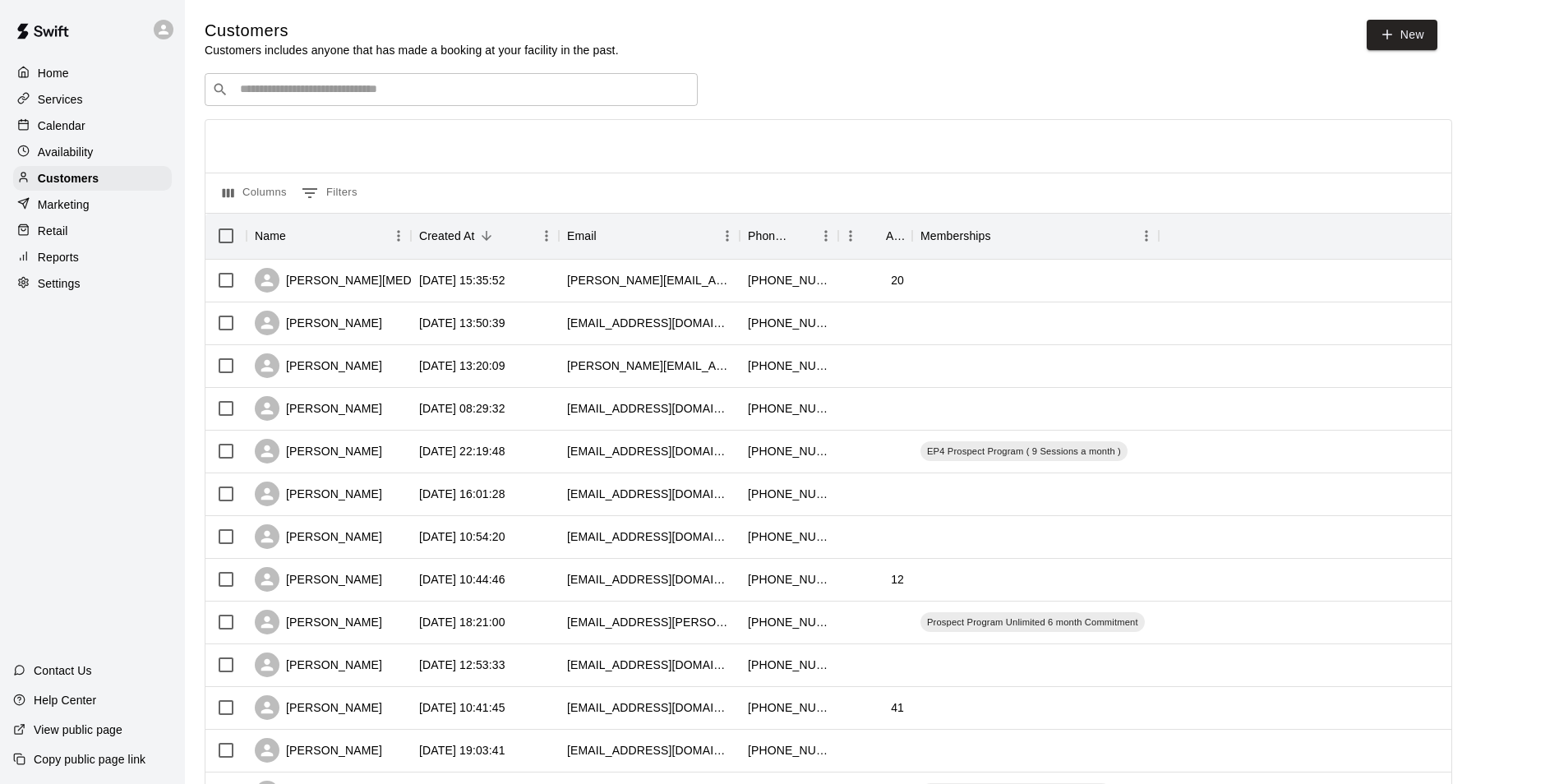
click at [293, 80] on div "​ ​" at bounding box center [451, 90] width 493 height 33
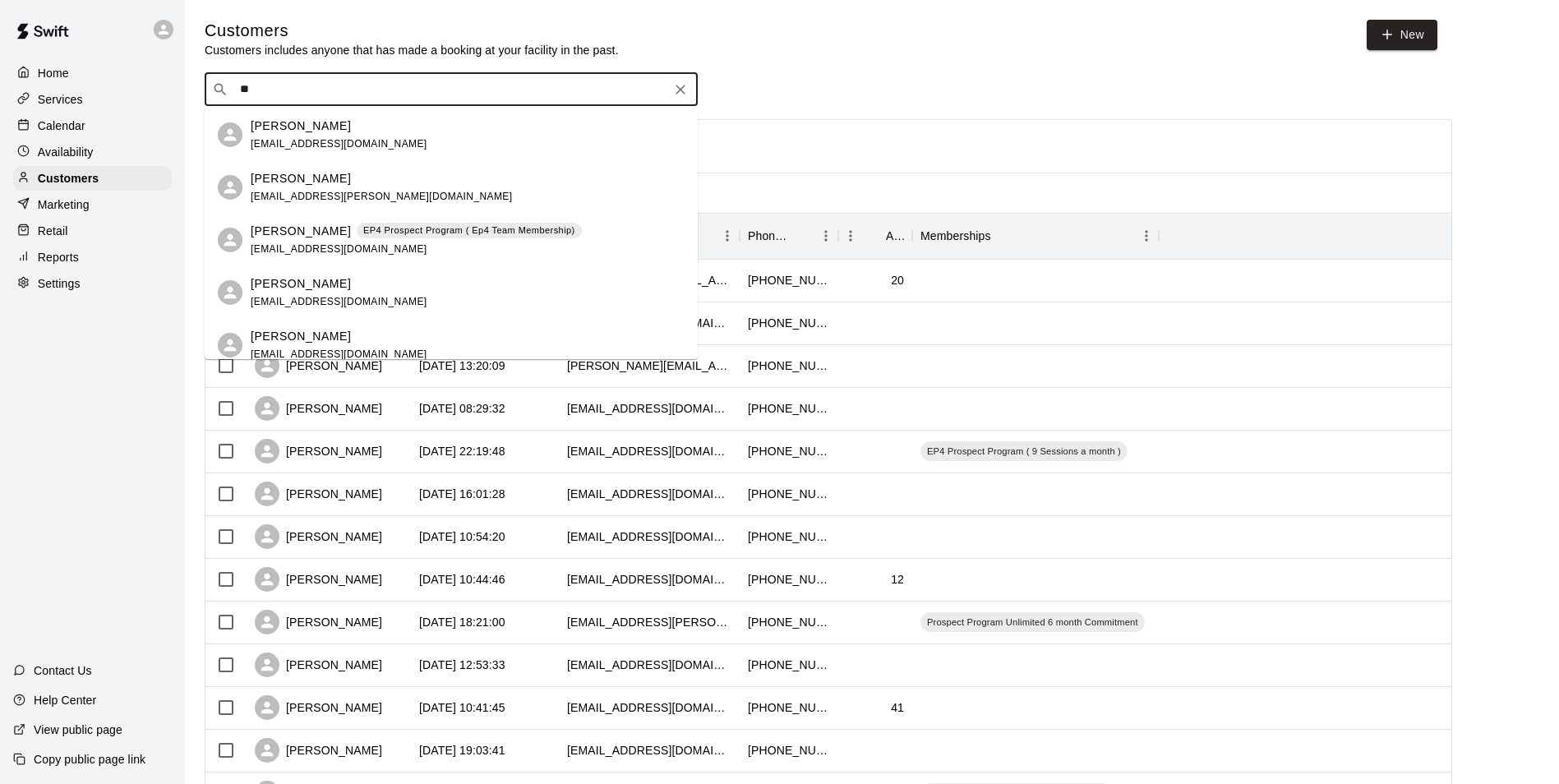
type input "*"
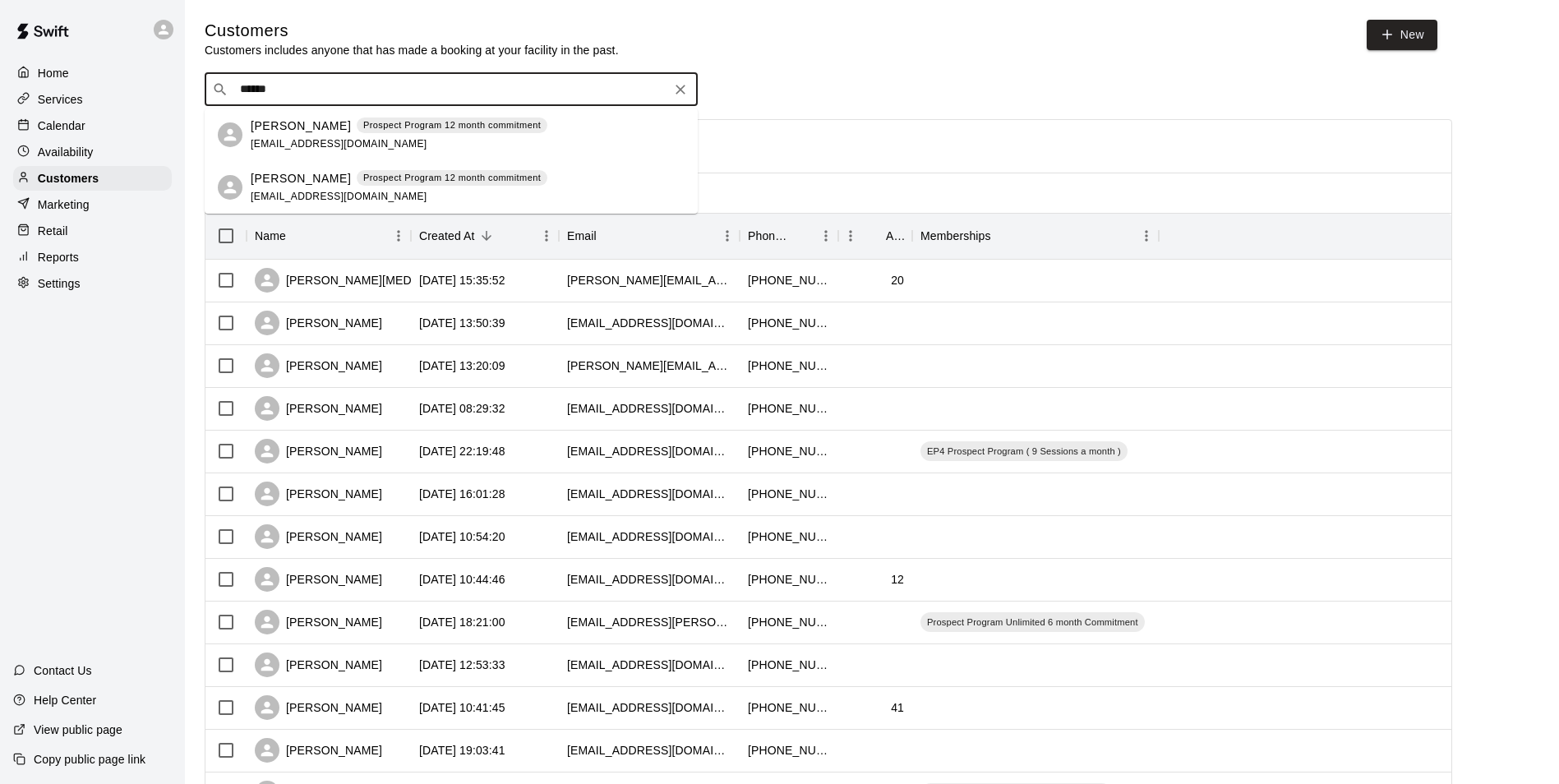
click at [317, 98] on input "******" at bounding box center [450, 90] width 430 height 16
type input "*"
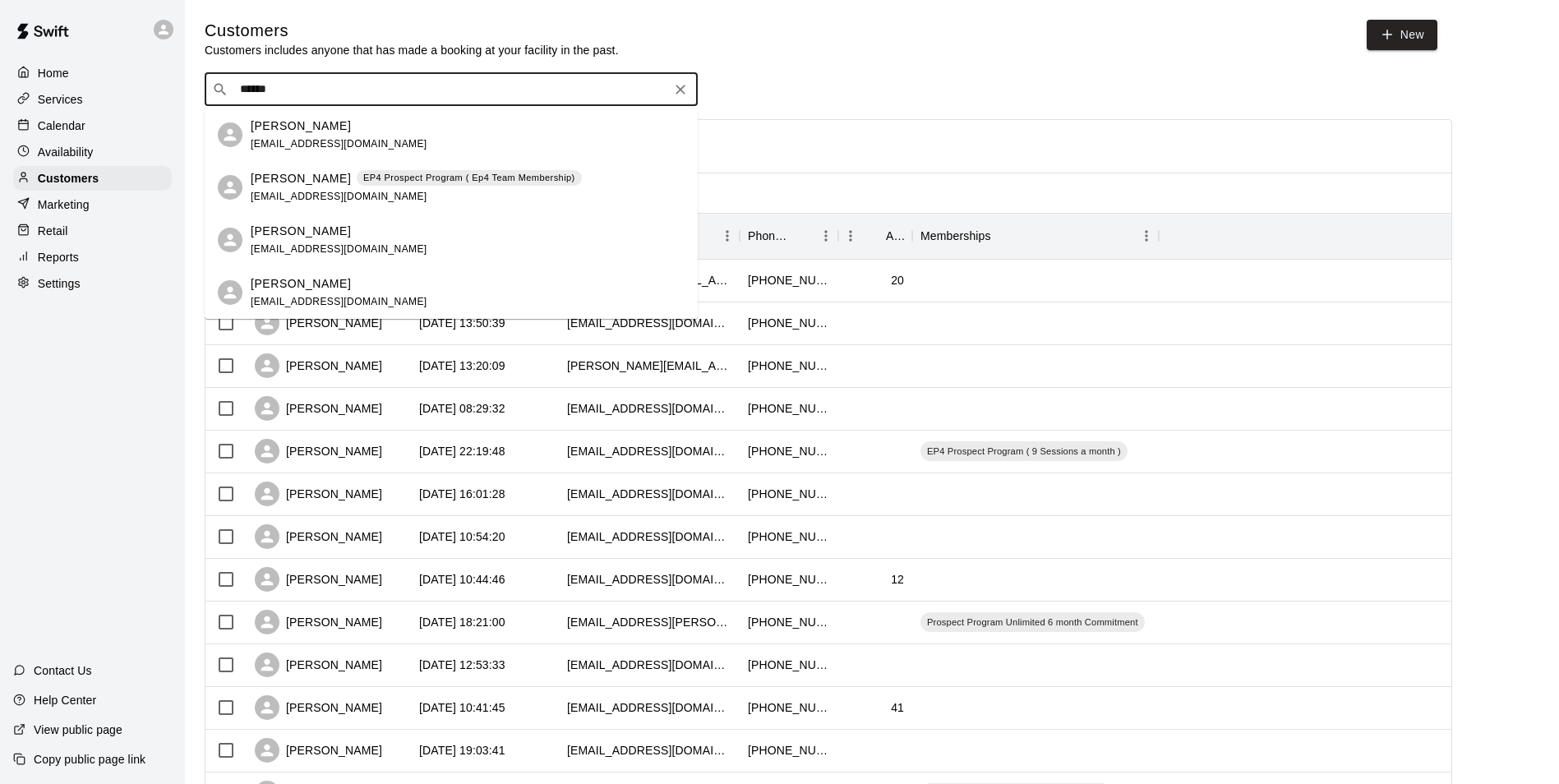
click at [290, 98] on input "******" at bounding box center [450, 90] width 430 height 16
type input "*"
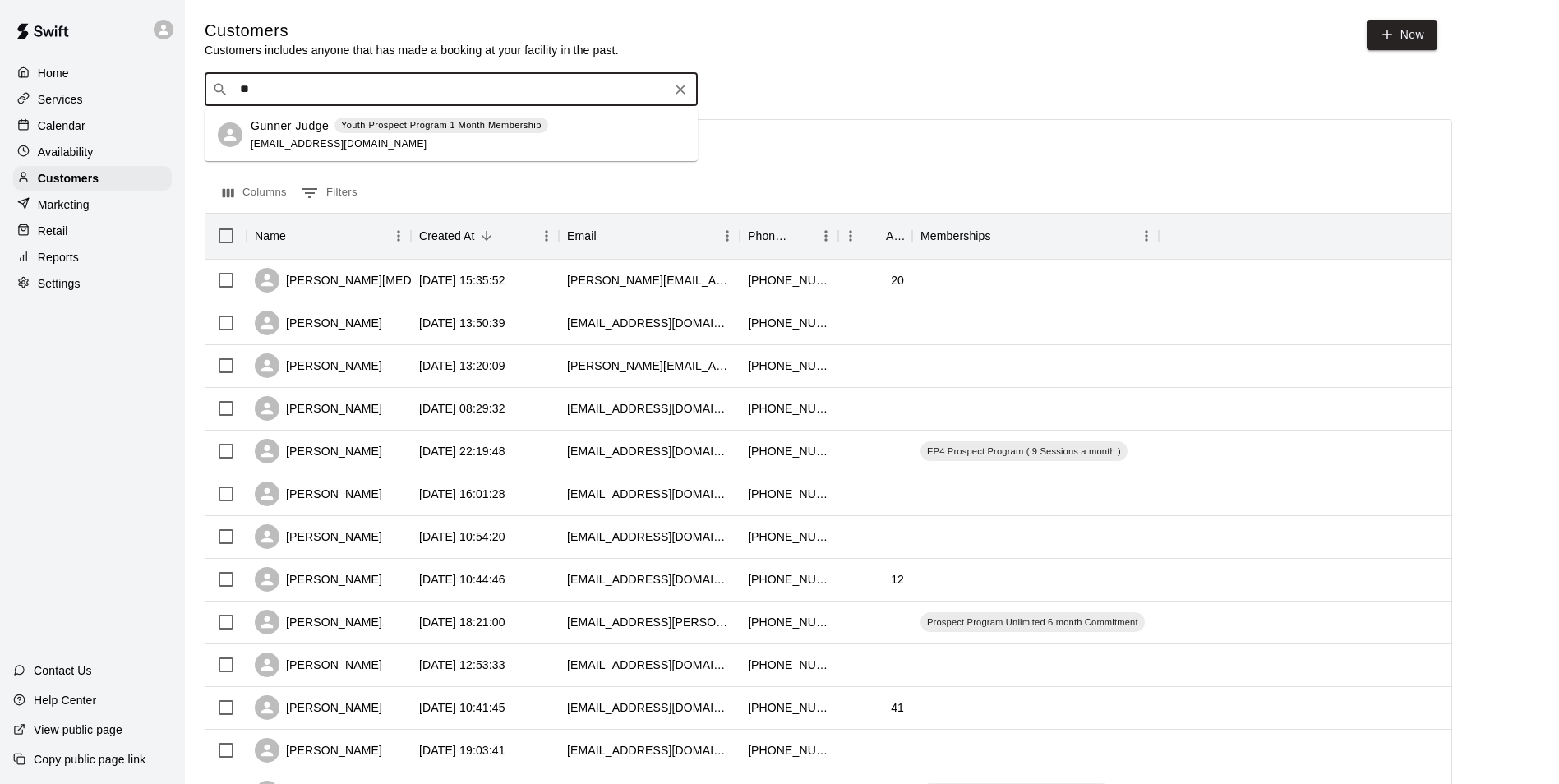
type input "*"
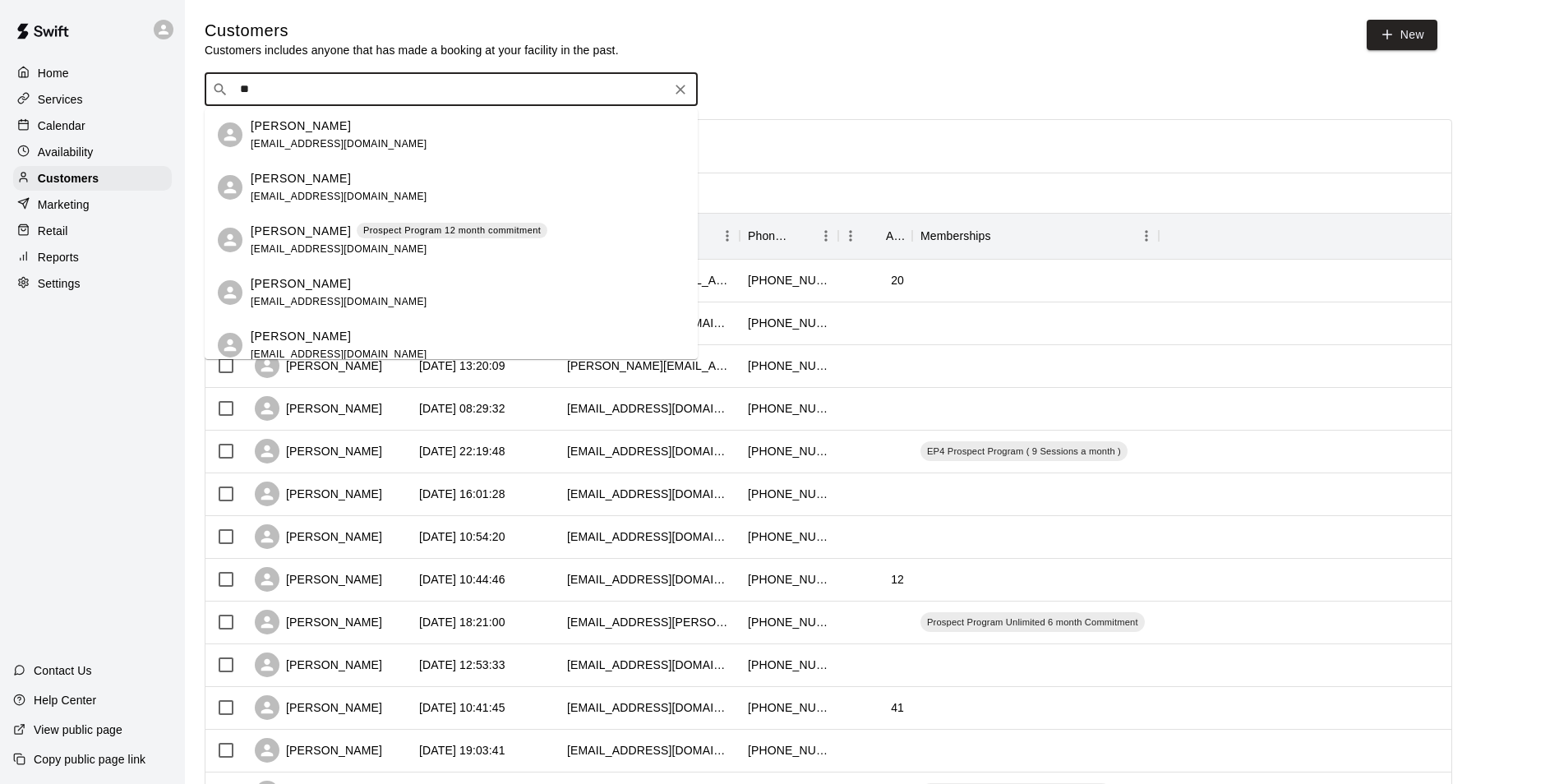
type input "*"
type input "******"
click at [340, 125] on p "Kenneth Hernandez" at bounding box center [301, 126] width 101 height 17
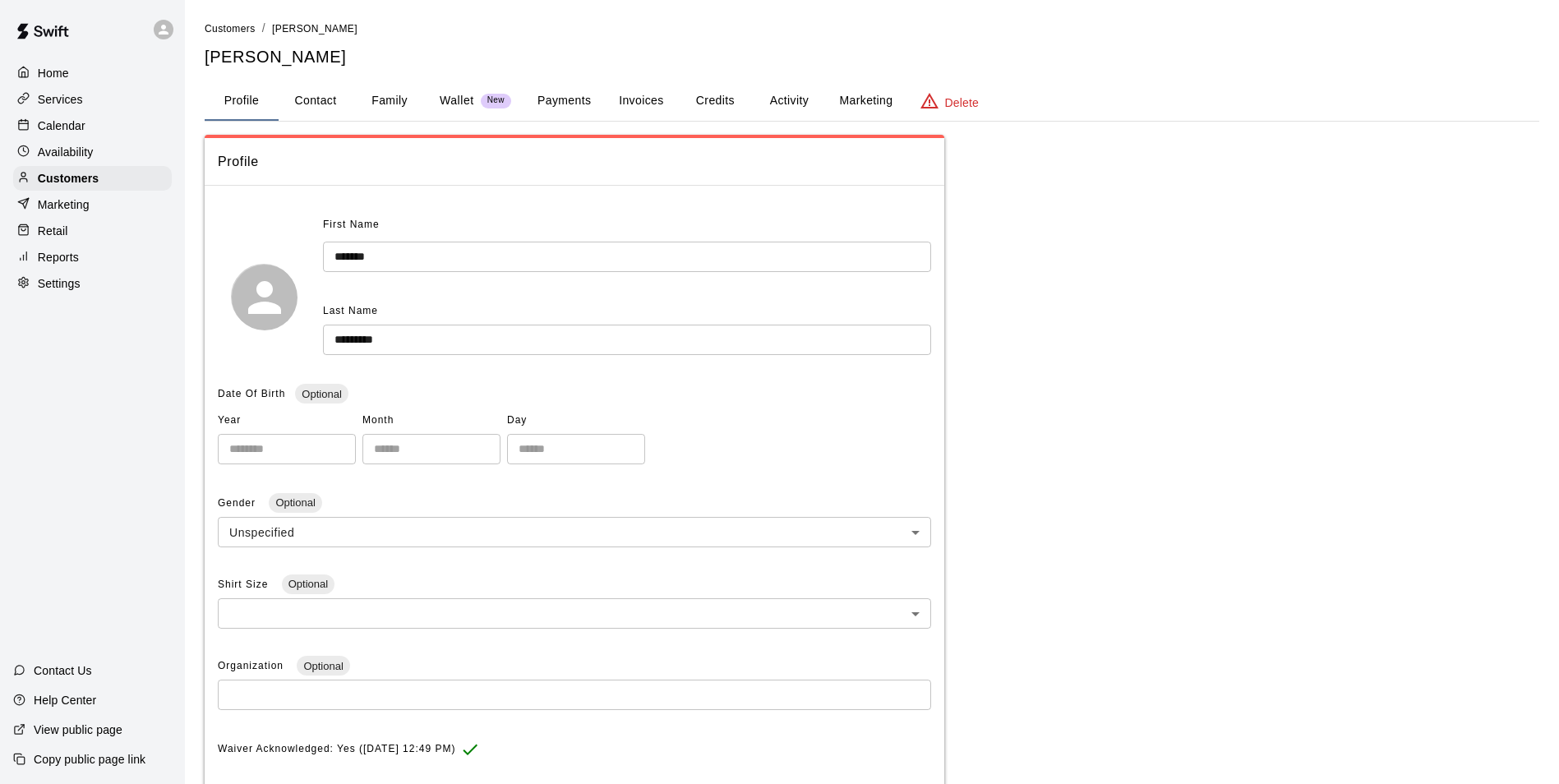
click at [549, 96] on button "Payments" at bounding box center [564, 101] width 80 height 40
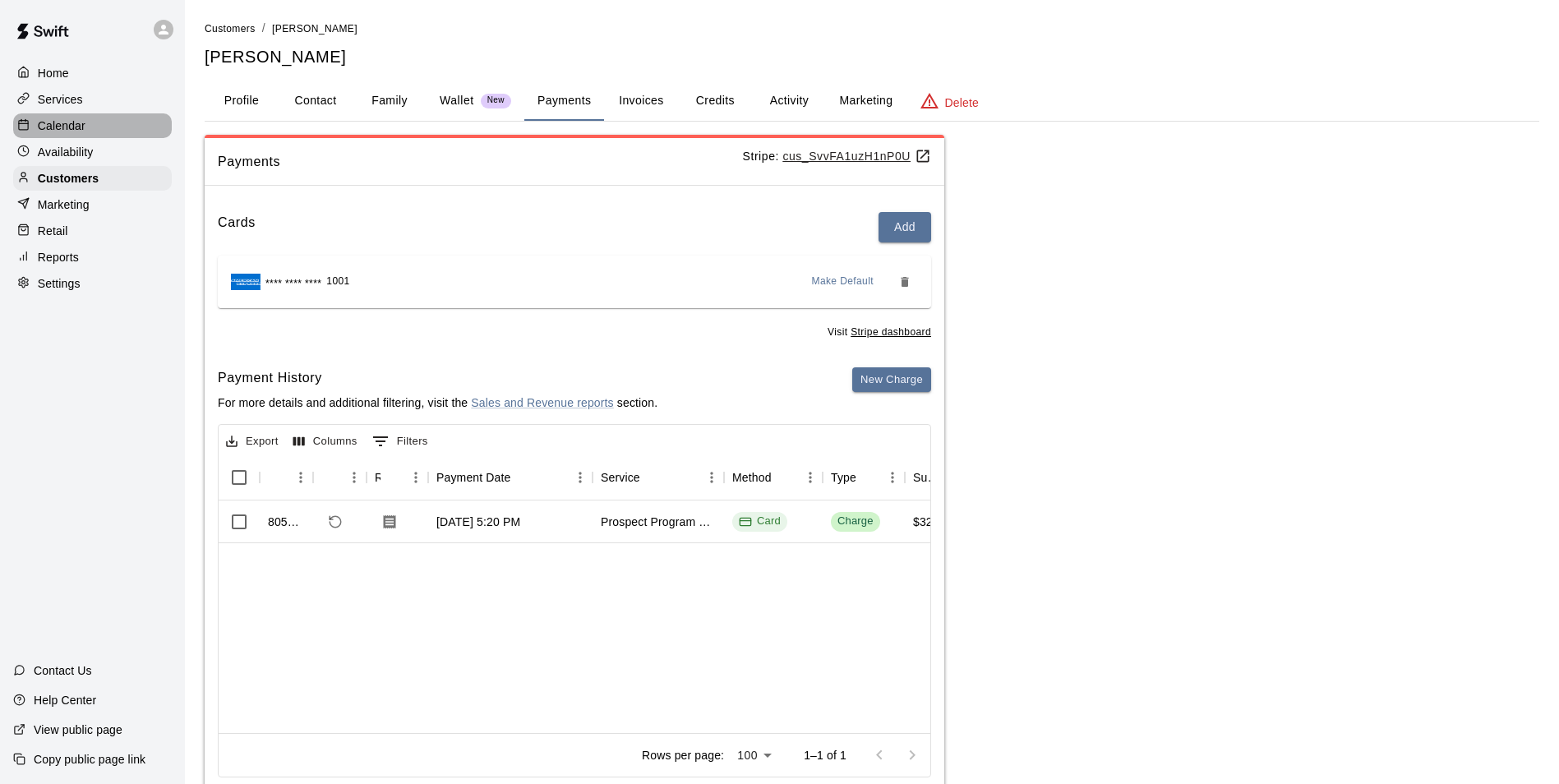
click at [45, 130] on p "Calendar" at bounding box center [62, 126] width 48 height 16
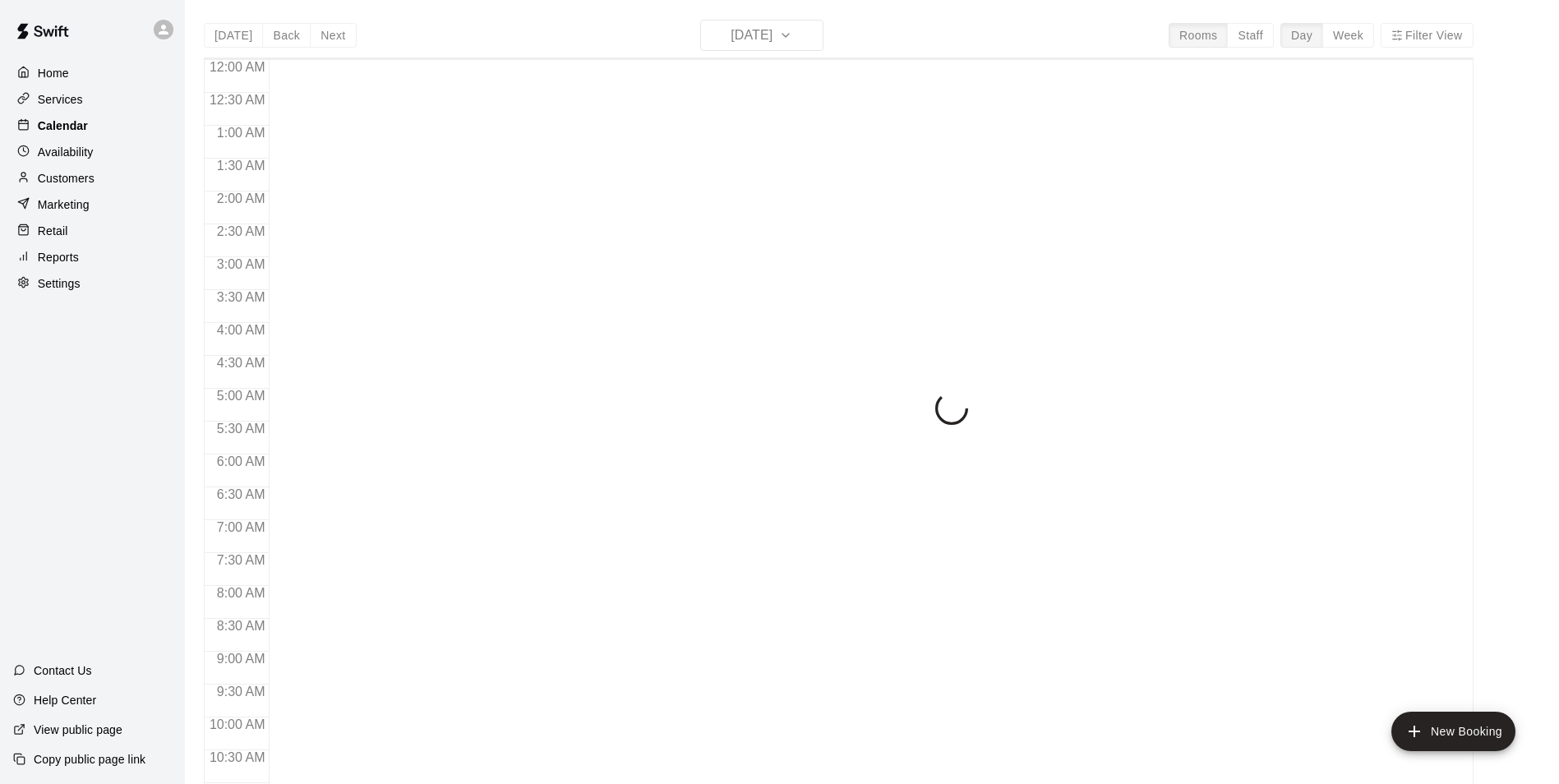
scroll to position [767, 0]
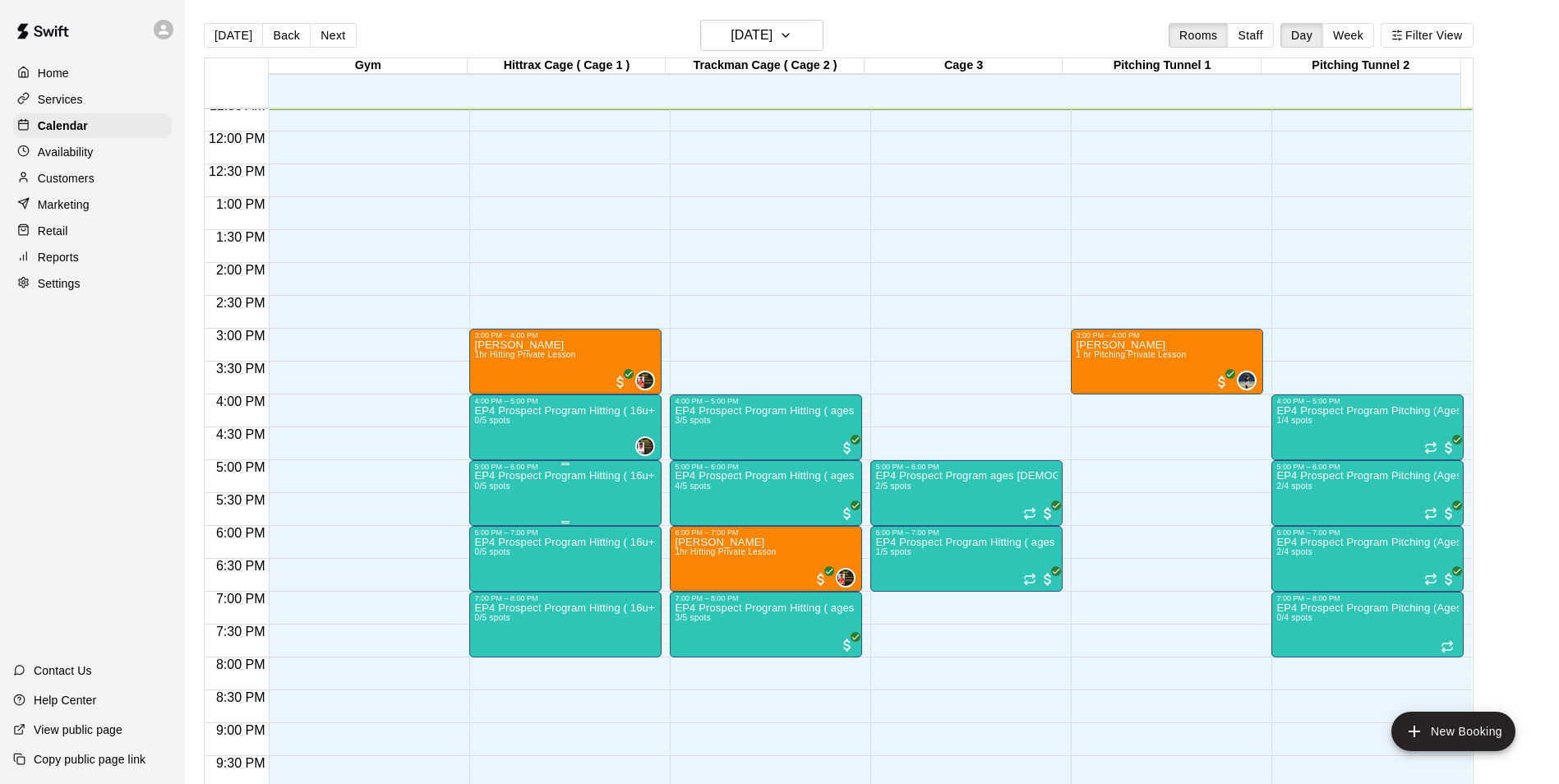
click at [631, 476] on p "EP4 Prospect Program Hitting ( 16u+ Slot )" at bounding box center [565, 476] width 182 height 0
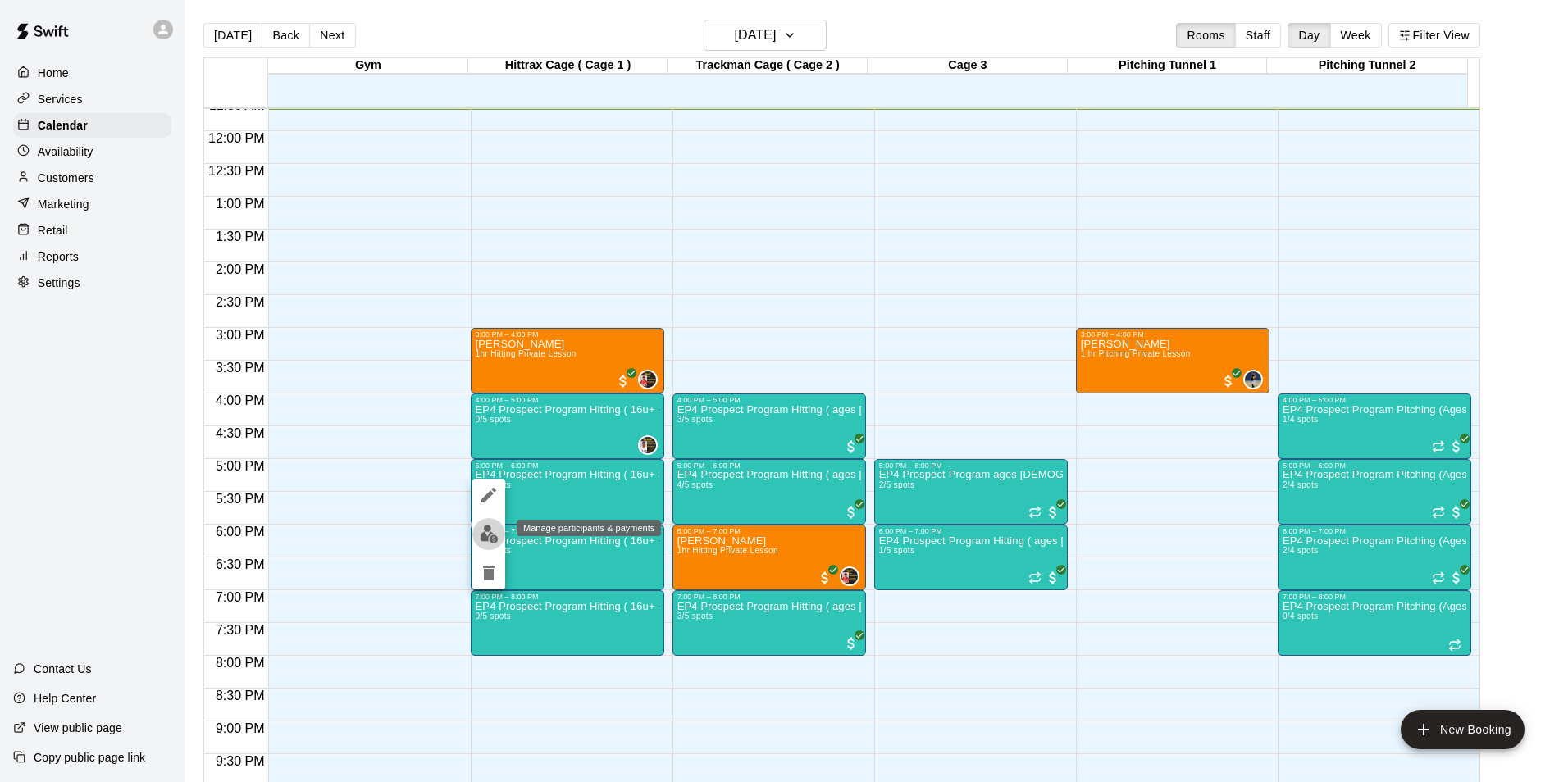
click at [485, 538] on img "edit" at bounding box center [489, 534] width 19 height 19
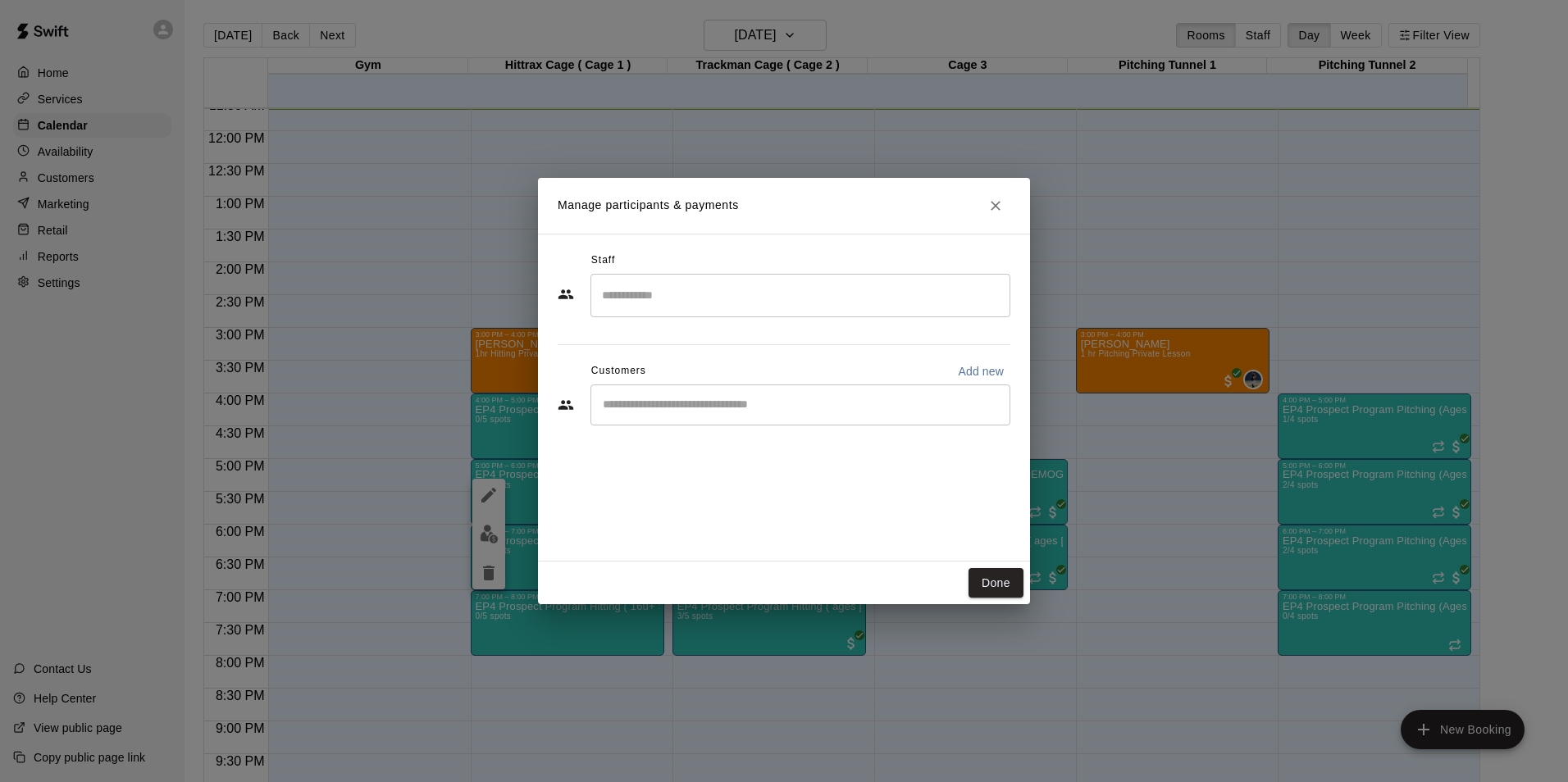
click at [844, 281] on input "Search staff" at bounding box center [800, 295] width 405 height 29
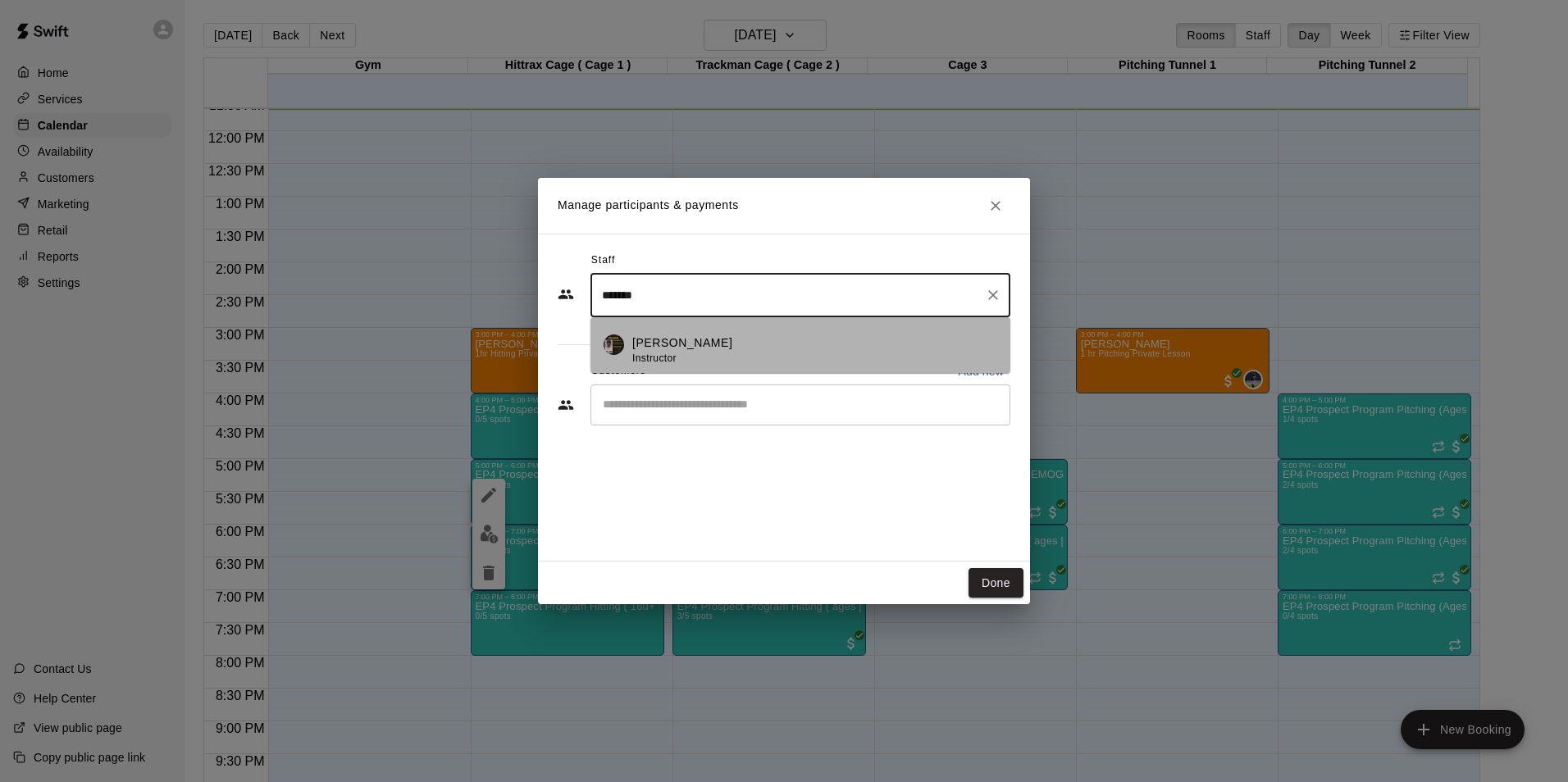
click at [624, 346] on li "Roldani Baldwin Instructor" at bounding box center [800, 345] width 420 height 56
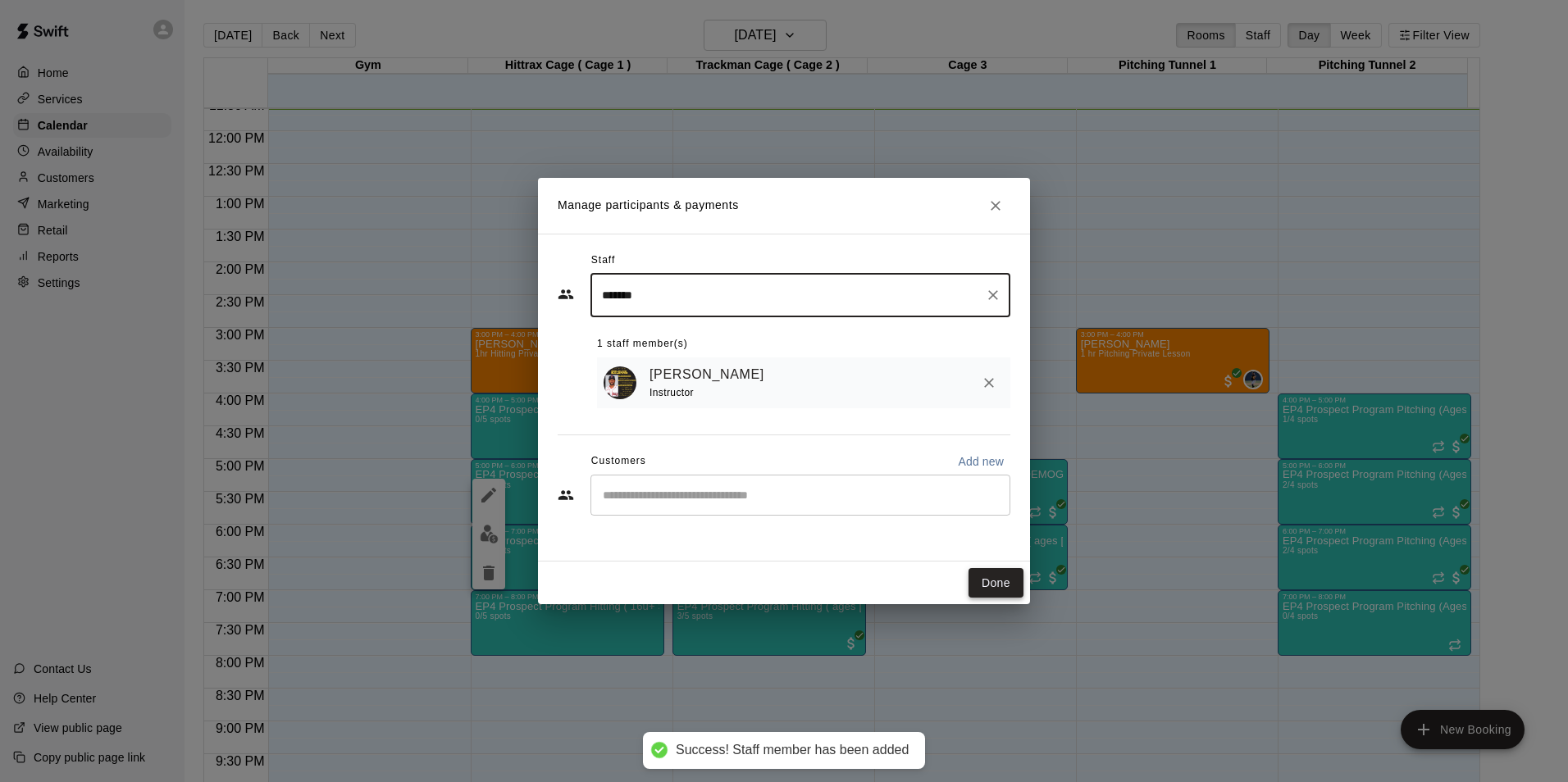
type input "*******"
click at [999, 587] on button "Done" at bounding box center [995, 583] width 55 height 30
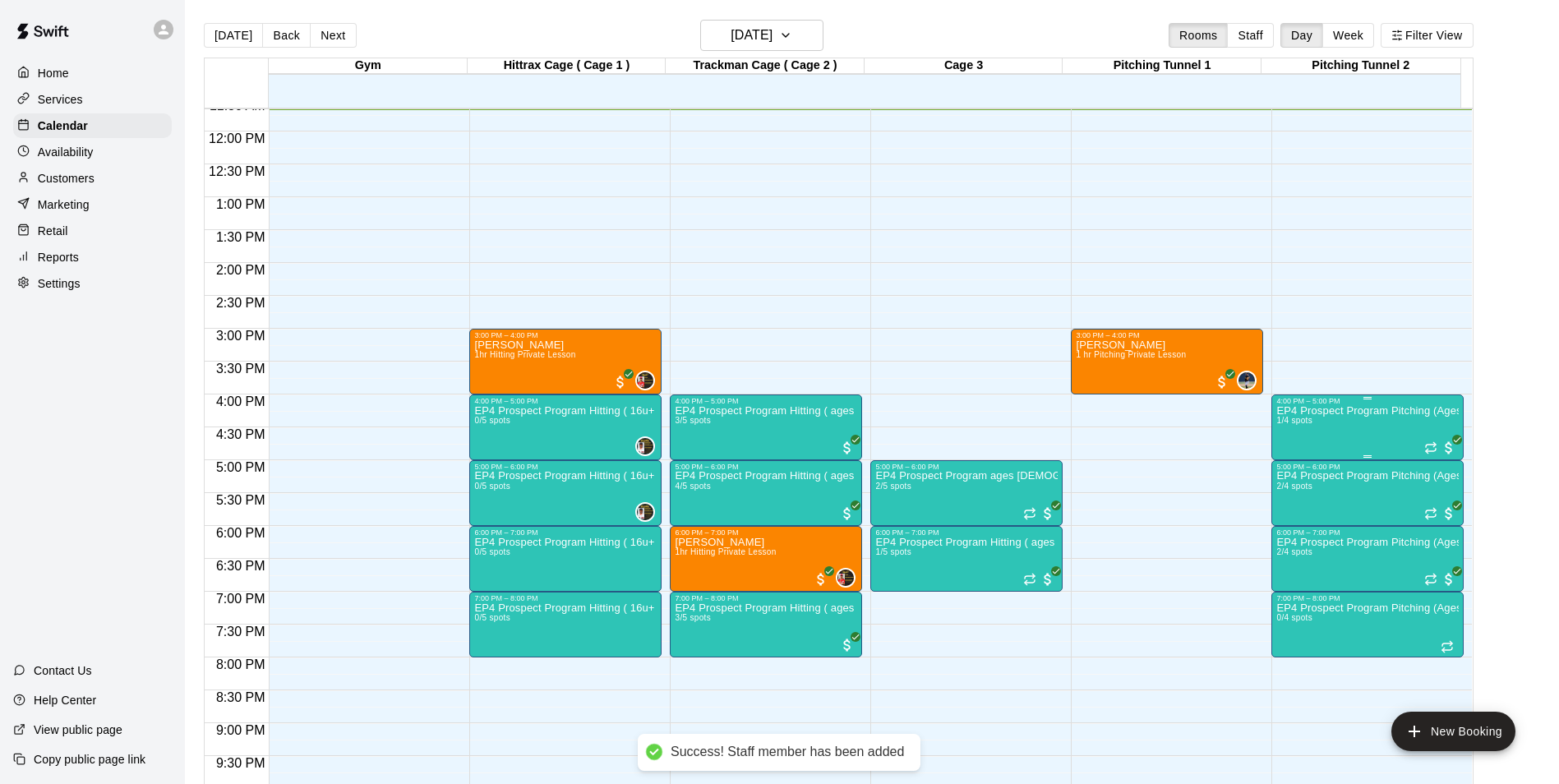
click at [1402, 420] on div "EP4 Prospect Program Pitching (Ages 13+ ) 1/4 spots" at bounding box center [1367, 796] width 182 height 784
click at [1289, 461] on img "edit" at bounding box center [1291, 463] width 19 height 19
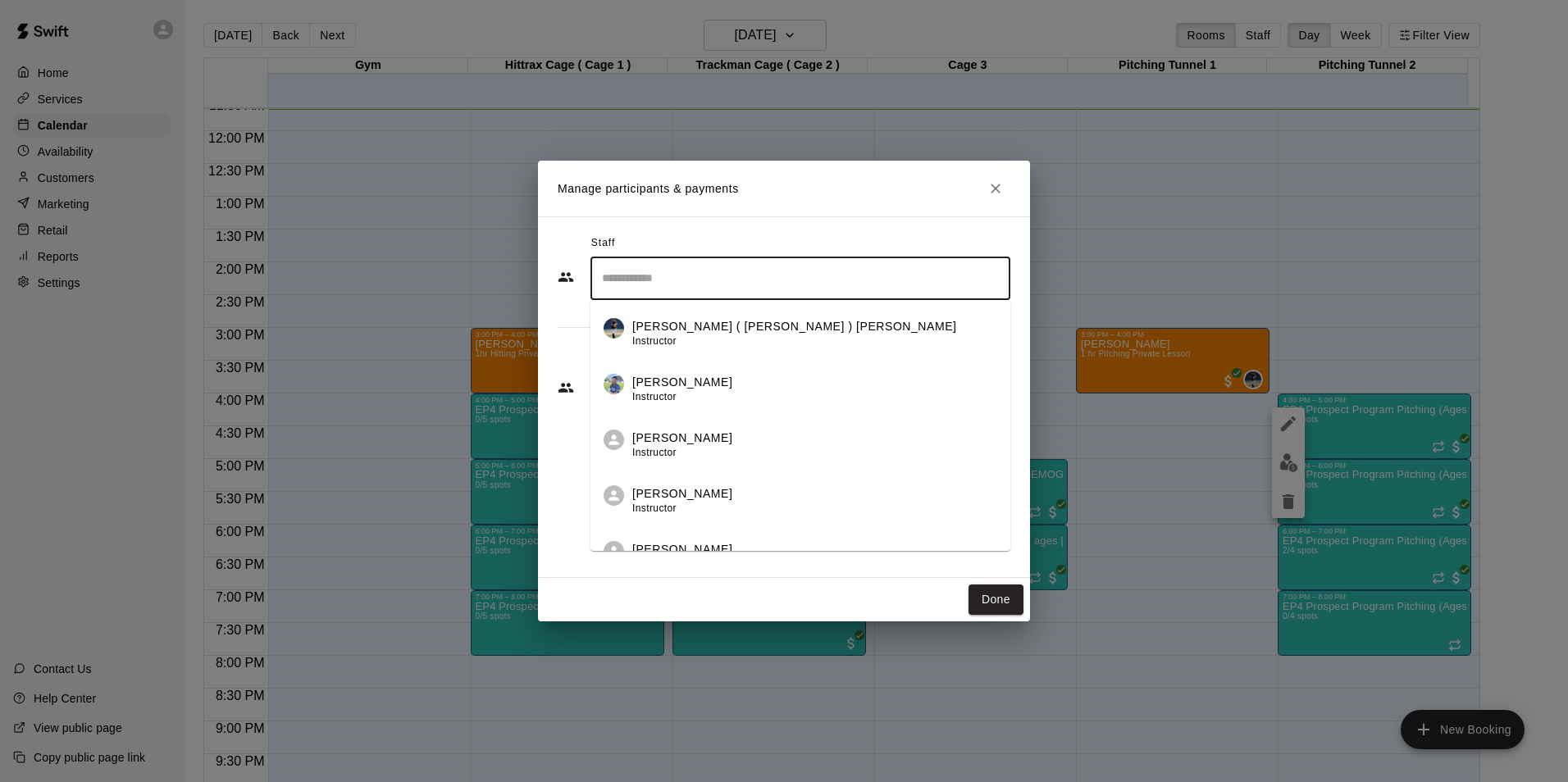
click at [638, 293] on input "Search staff" at bounding box center [800, 278] width 405 height 29
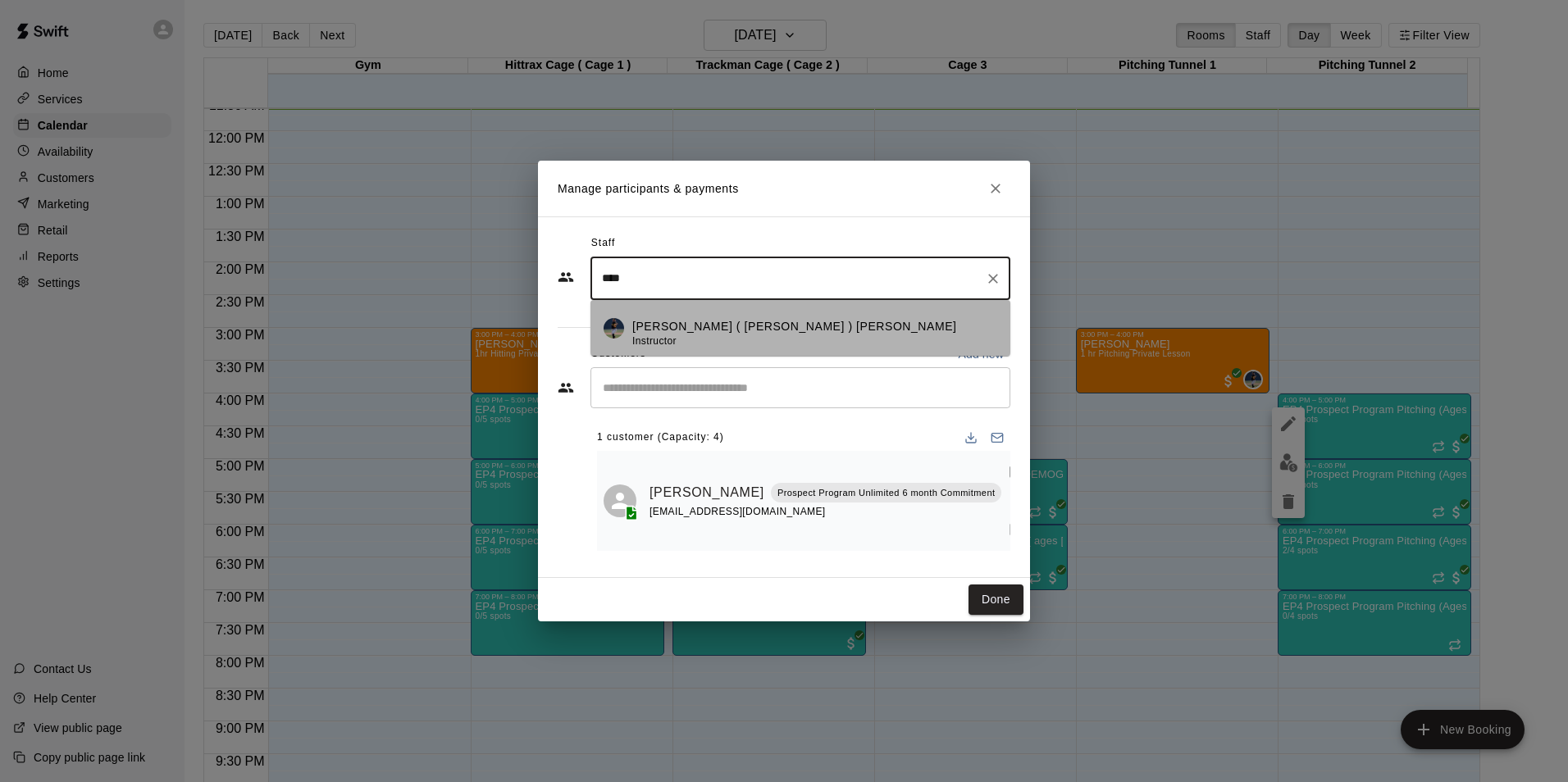
click at [726, 350] on div "Julio ( Ricky ) Eusebio Instructor" at bounding box center [794, 334] width 325 height 32
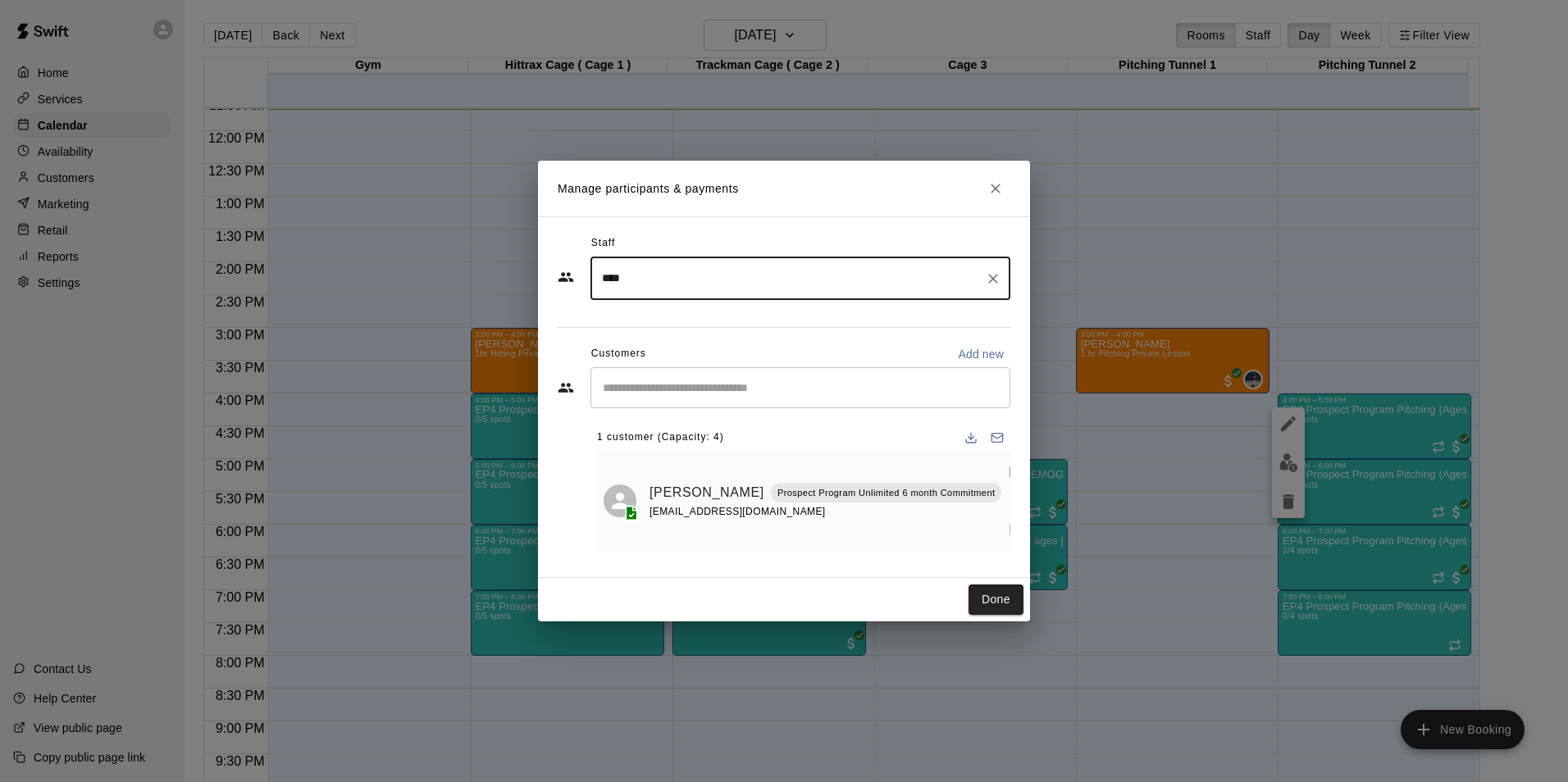
type input "****"
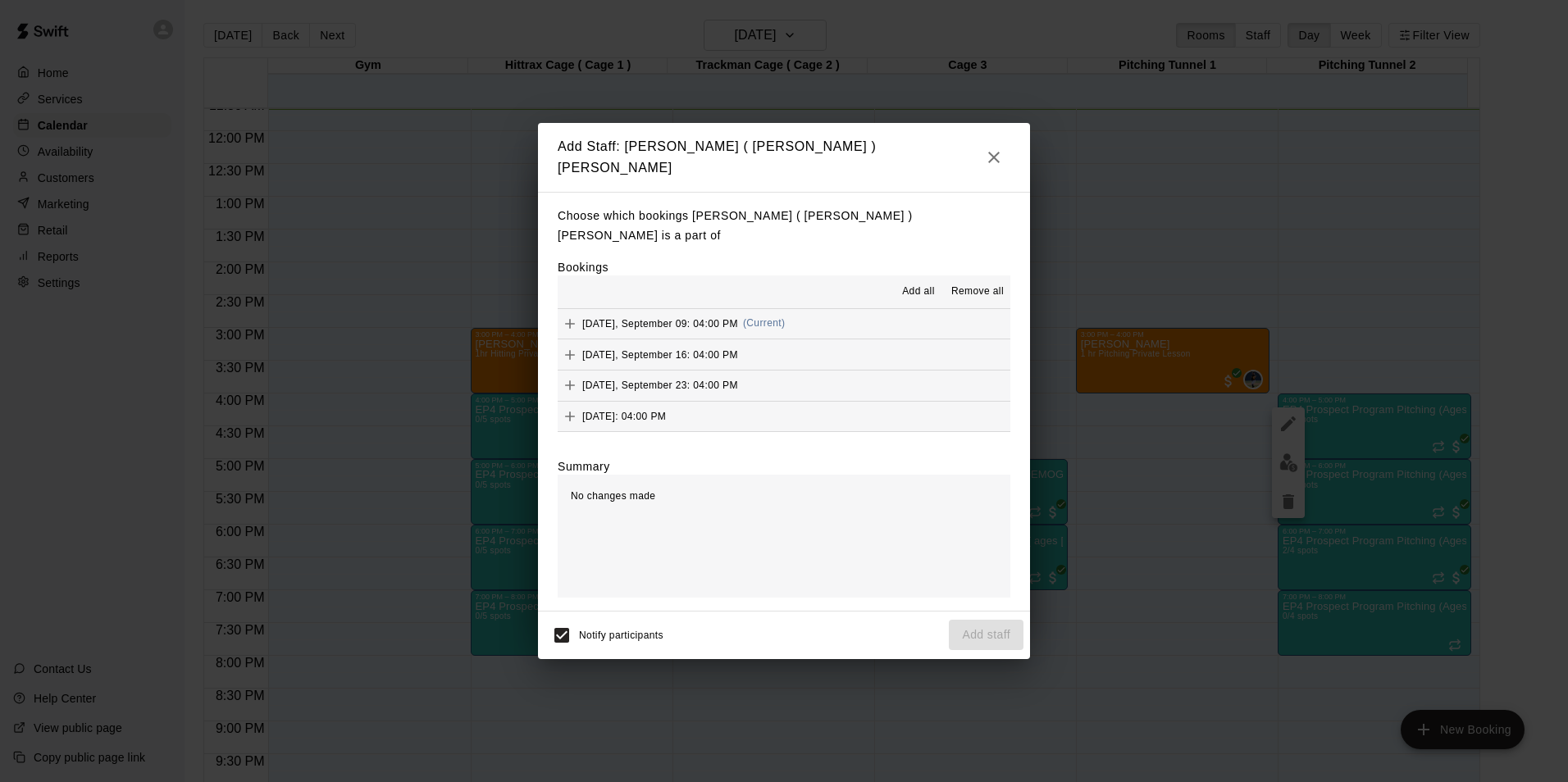
click at [568, 316] on icon "Add" at bounding box center [570, 324] width 16 height 16
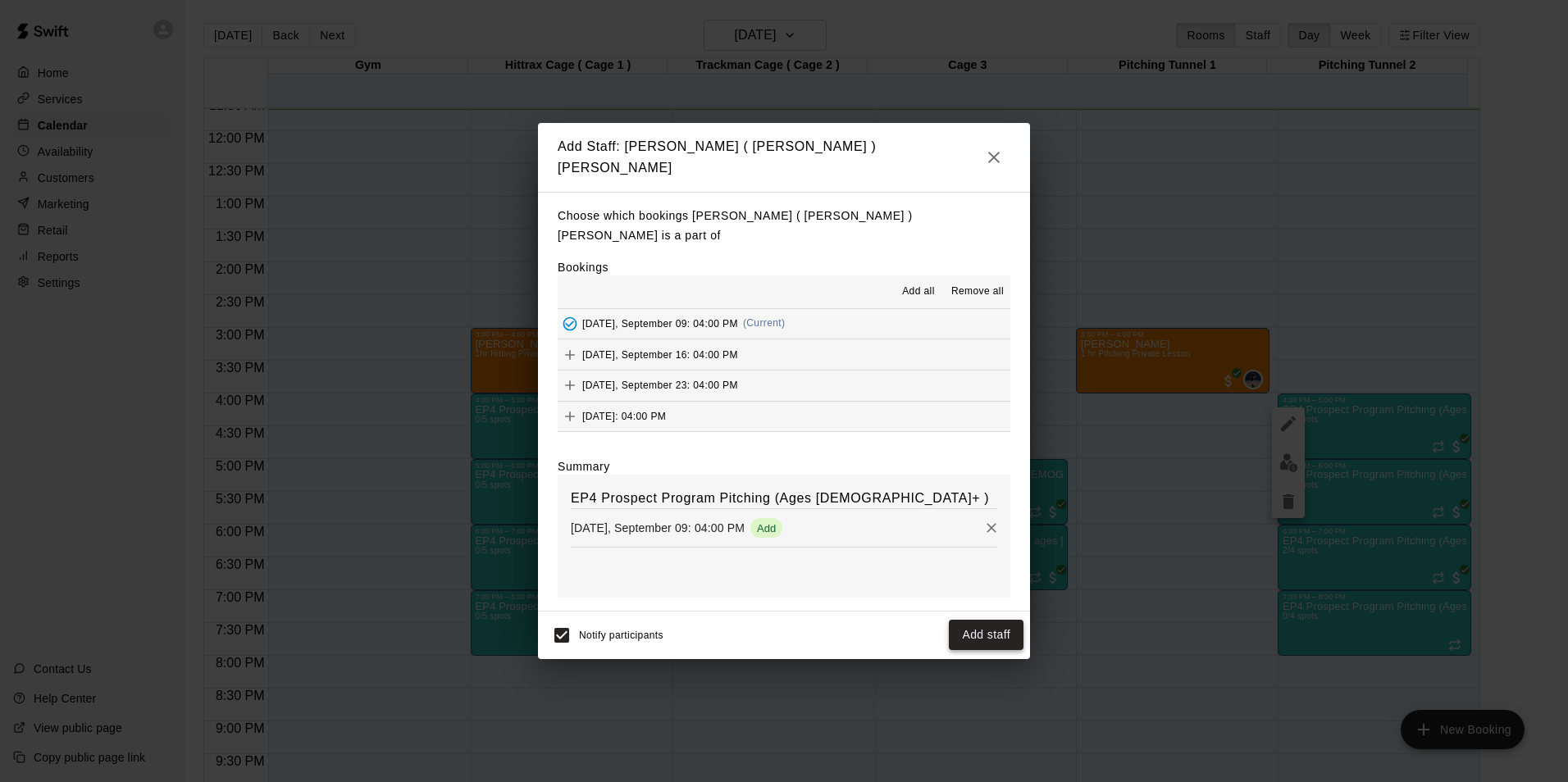
click at [1000, 622] on button "Add staff" at bounding box center [986, 634] width 75 height 30
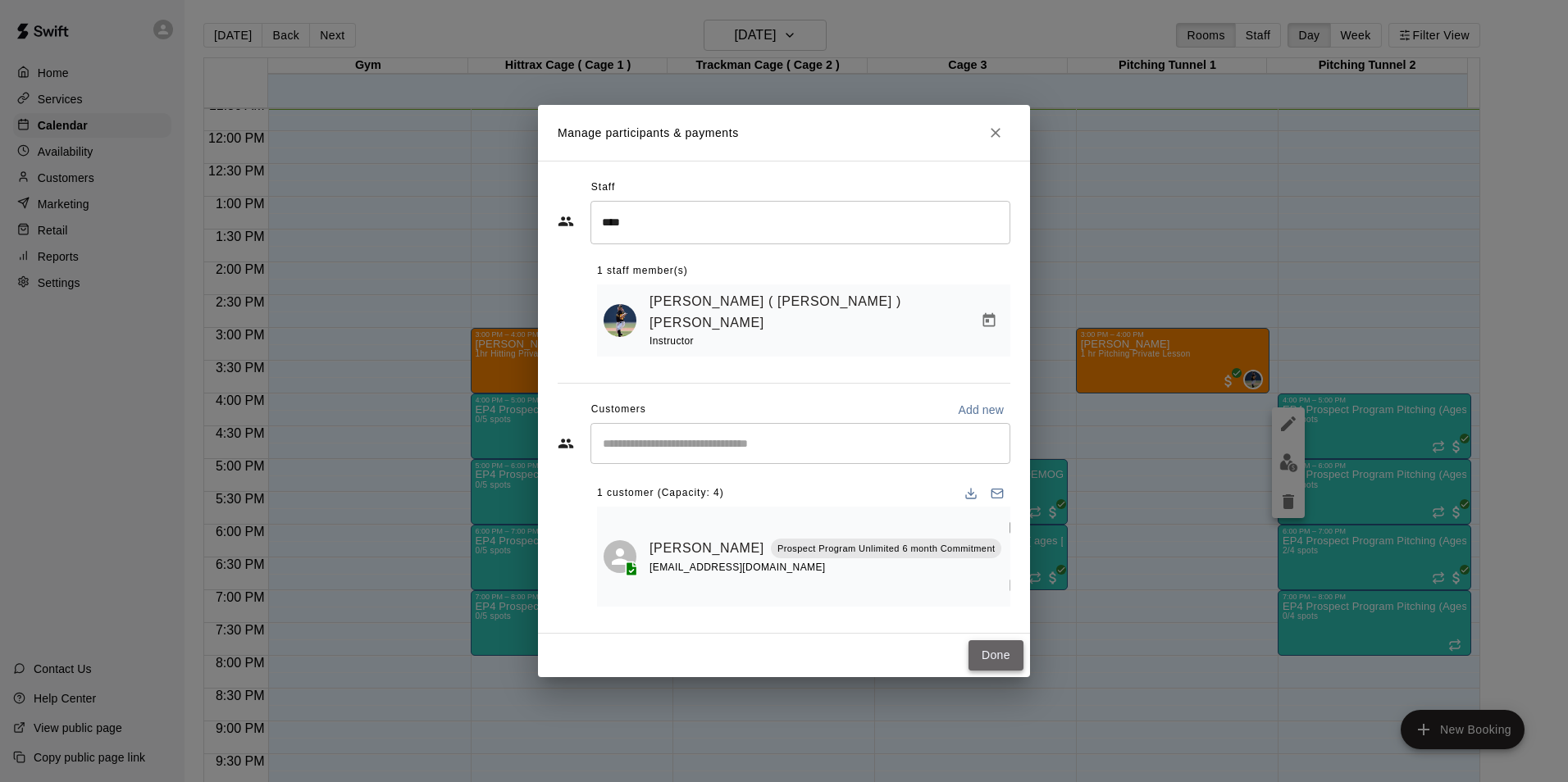
click at [994, 640] on button "Done" at bounding box center [995, 655] width 55 height 30
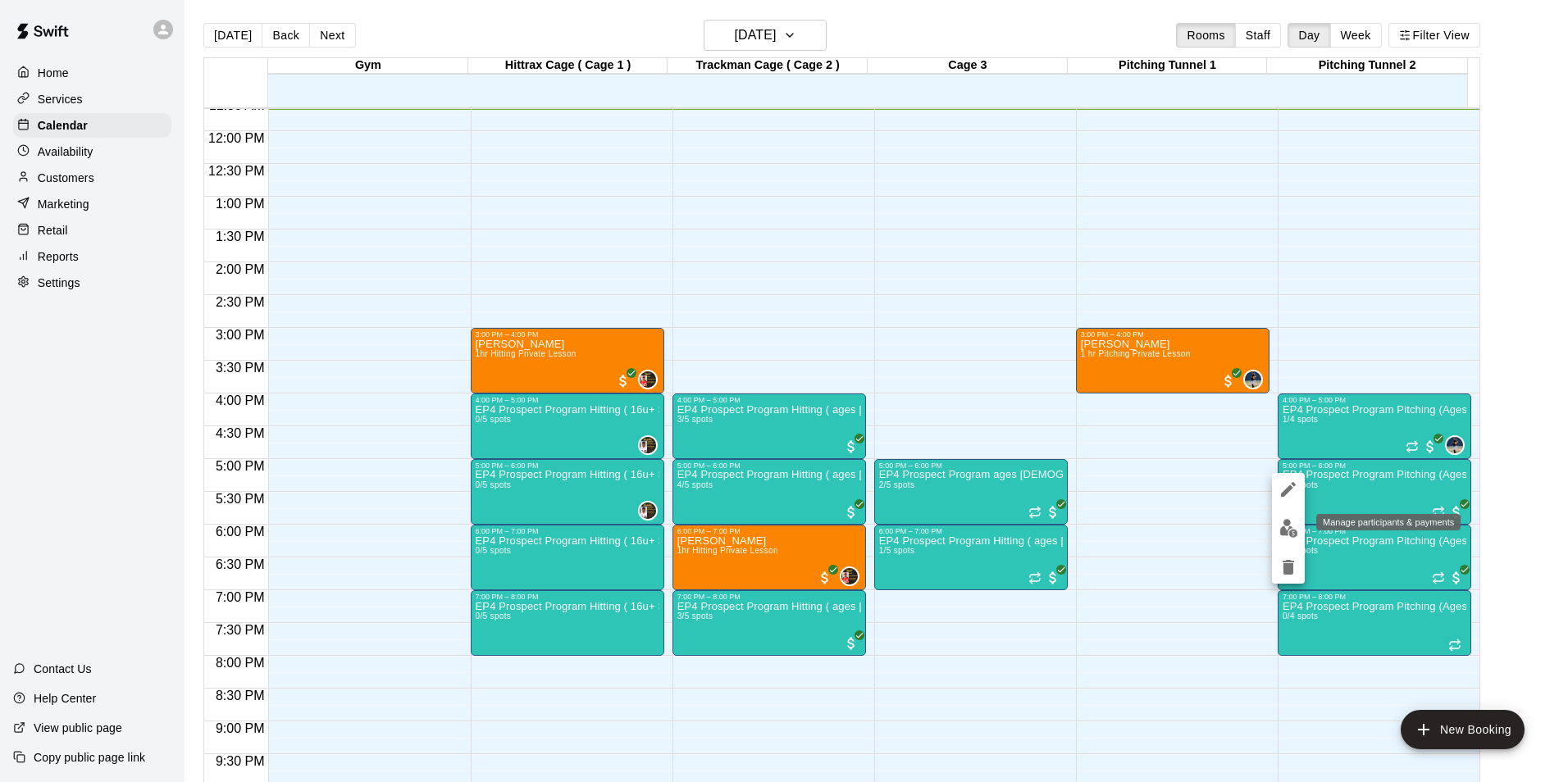
click at [1286, 521] on img "edit" at bounding box center [1288, 528] width 19 height 19
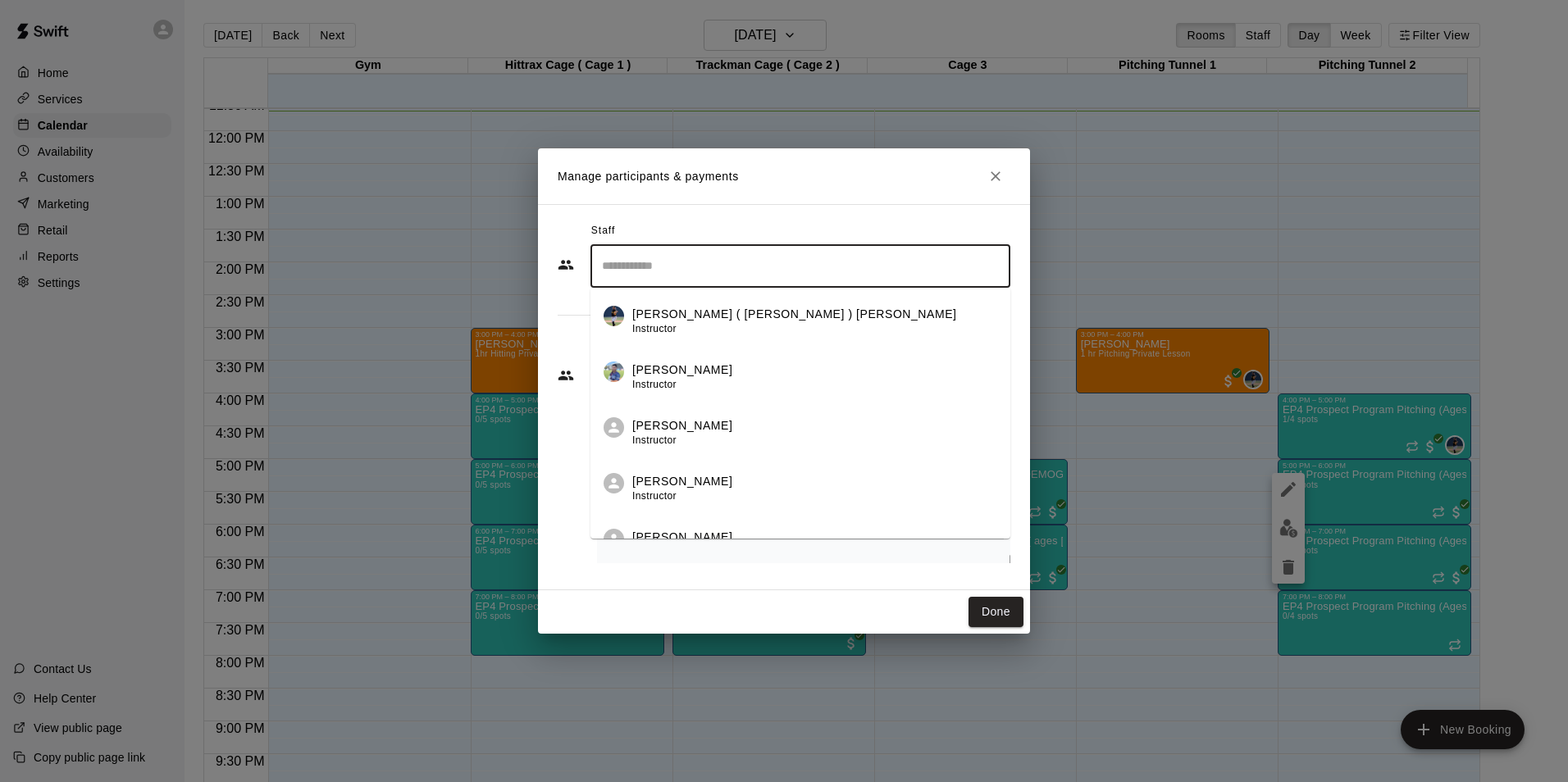
click at [823, 276] on input "Search staff" at bounding box center [800, 266] width 405 height 29
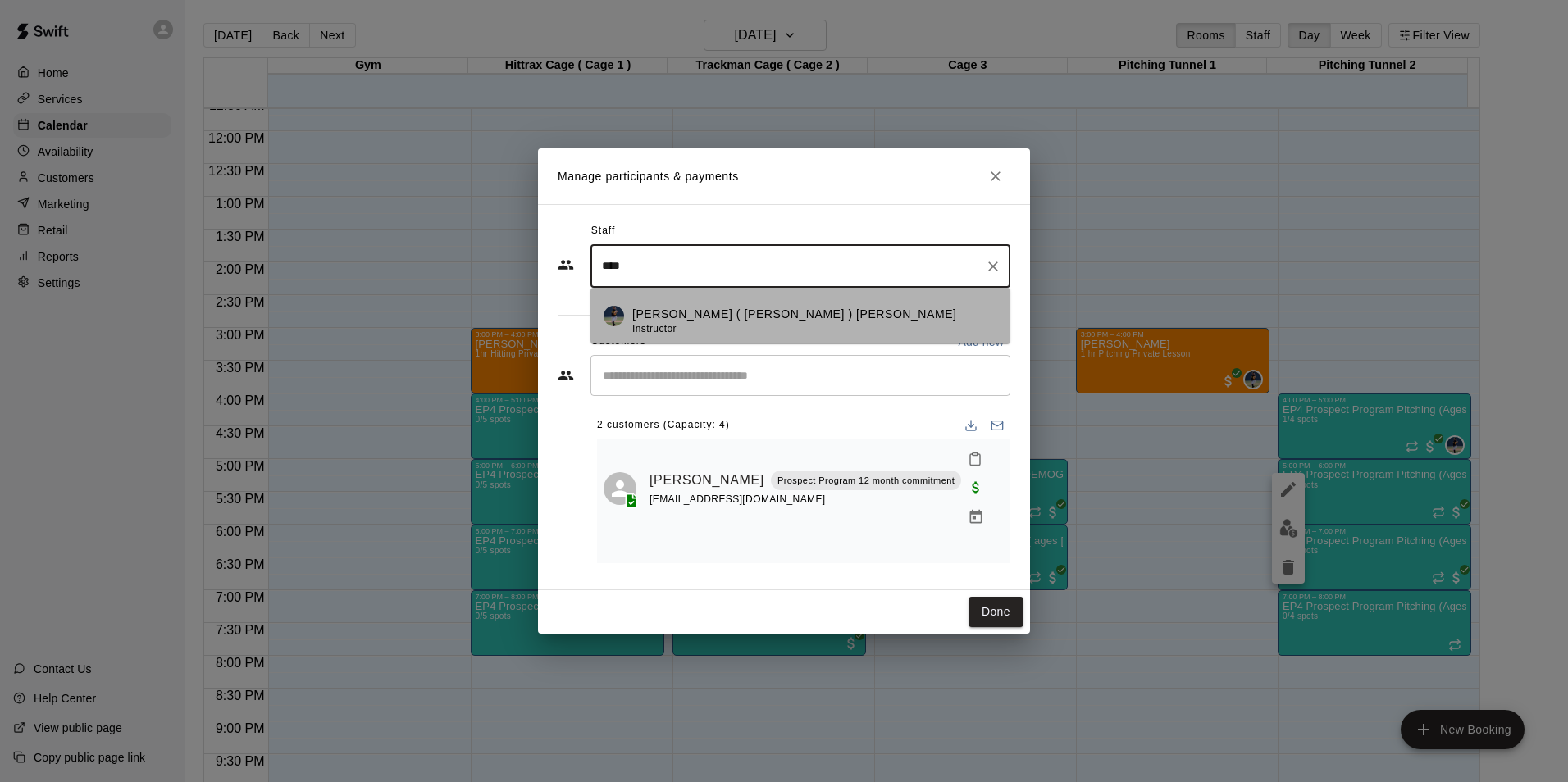
click at [701, 314] on p "Julio ( Ricky ) Eusebio" at bounding box center [794, 314] width 325 height 17
type input "****"
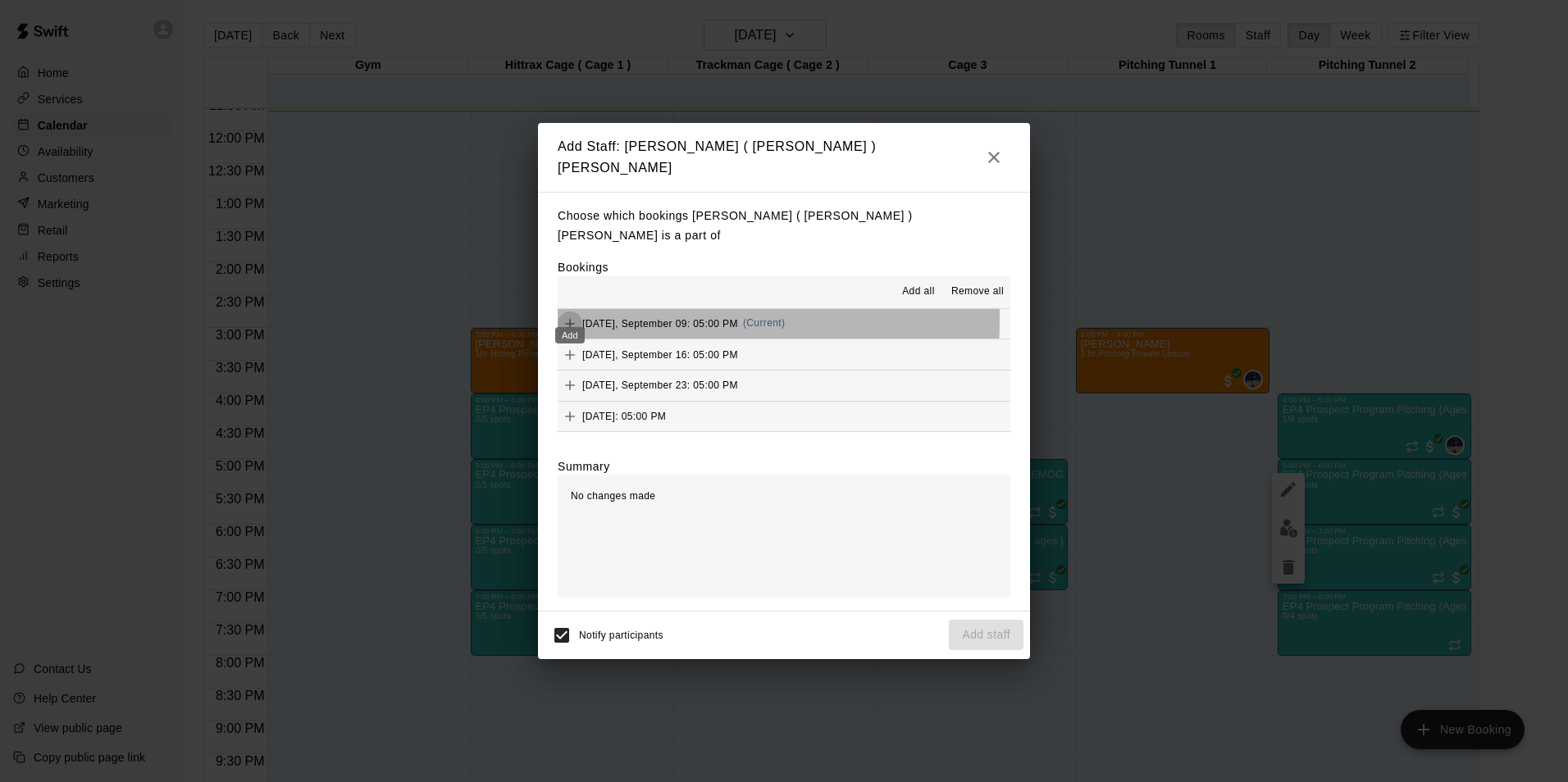
click at [572, 316] on icon "Add" at bounding box center [570, 324] width 16 height 16
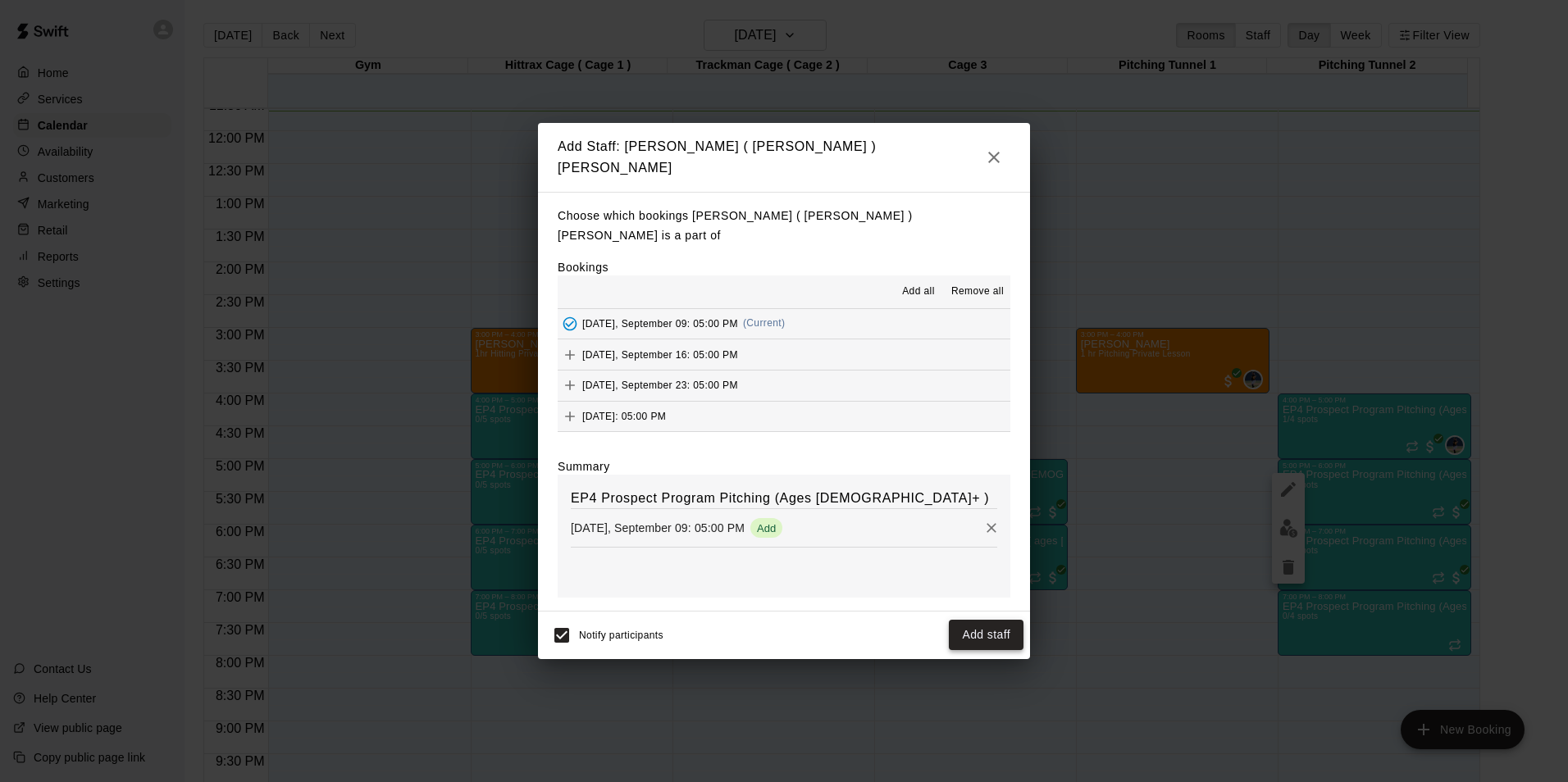
click at [1001, 623] on button "Add staff" at bounding box center [986, 634] width 75 height 30
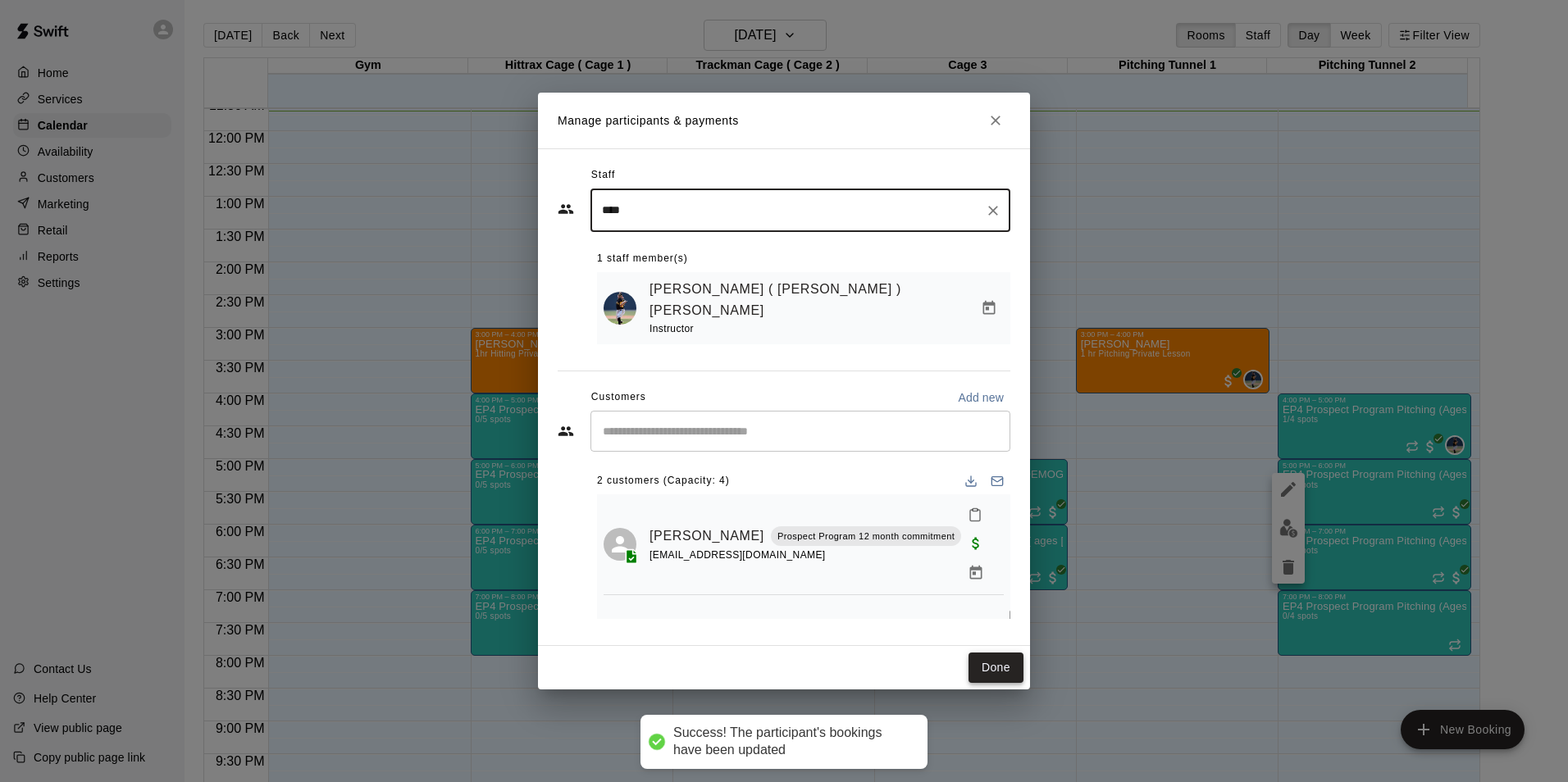
click at [999, 652] on button "Done" at bounding box center [995, 667] width 55 height 30
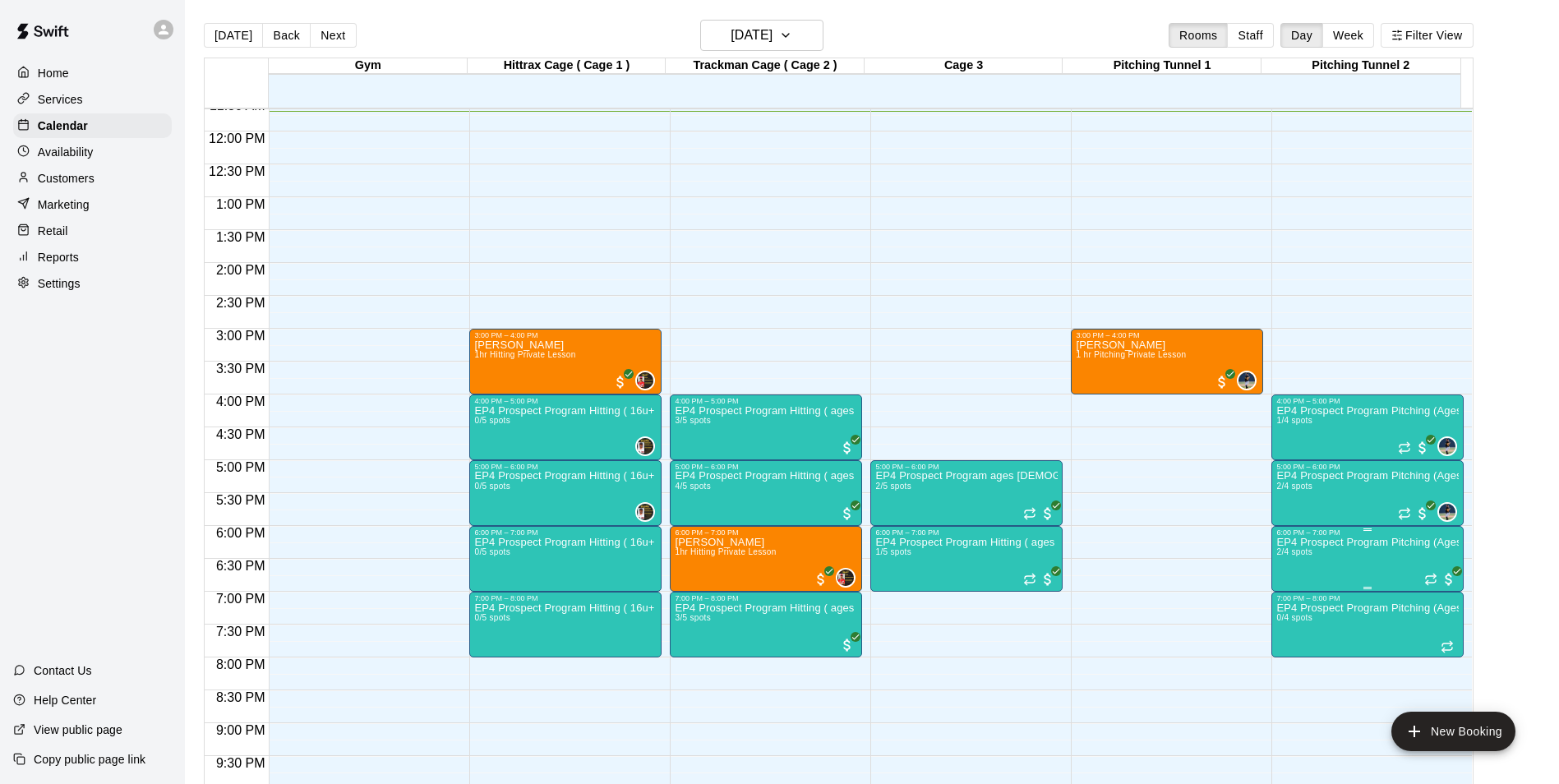
click at [1395, 542] on p "EP4 Prospect Program Pitching (Ages [DEMOGRAPHIC_DATA]+ )" at bounding box center [1367, 542] width 182 height 0
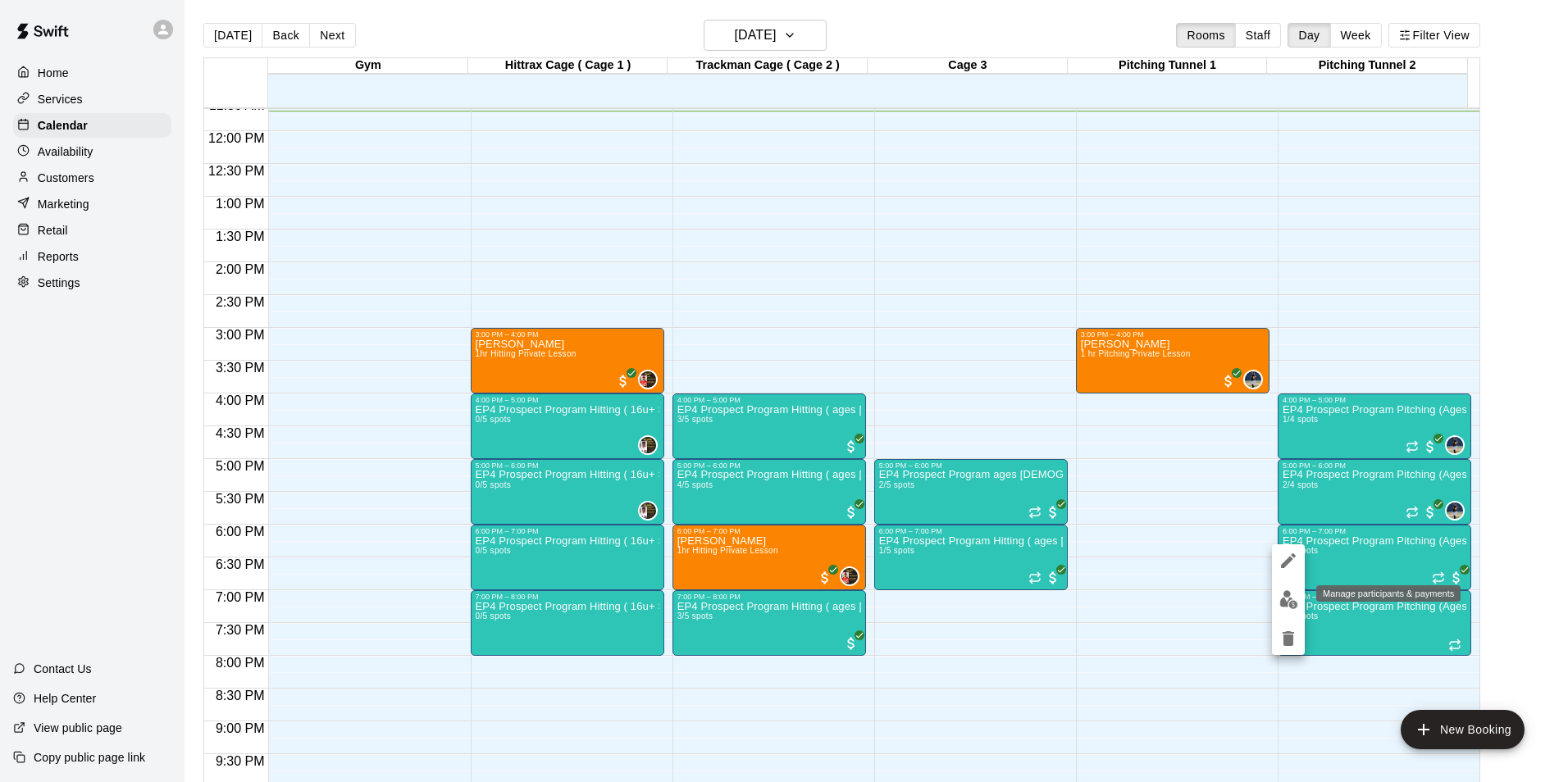
click at [1292, 601] on img "edit" at bounding box center [1288, 599] width 19 height 19
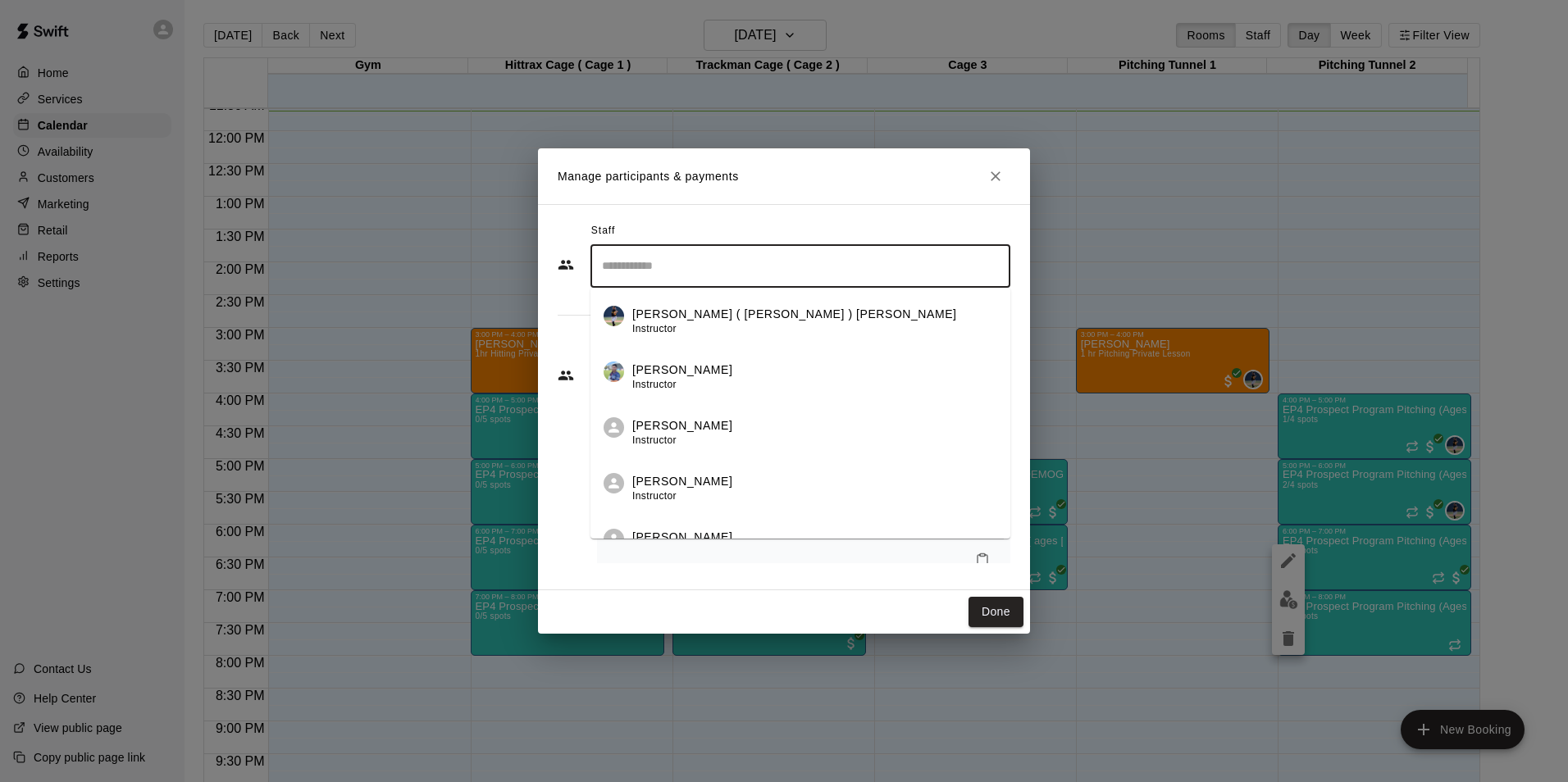
click at [614, 270] on input "Search staff" at bounding box center [800, 266] width 405 height 29
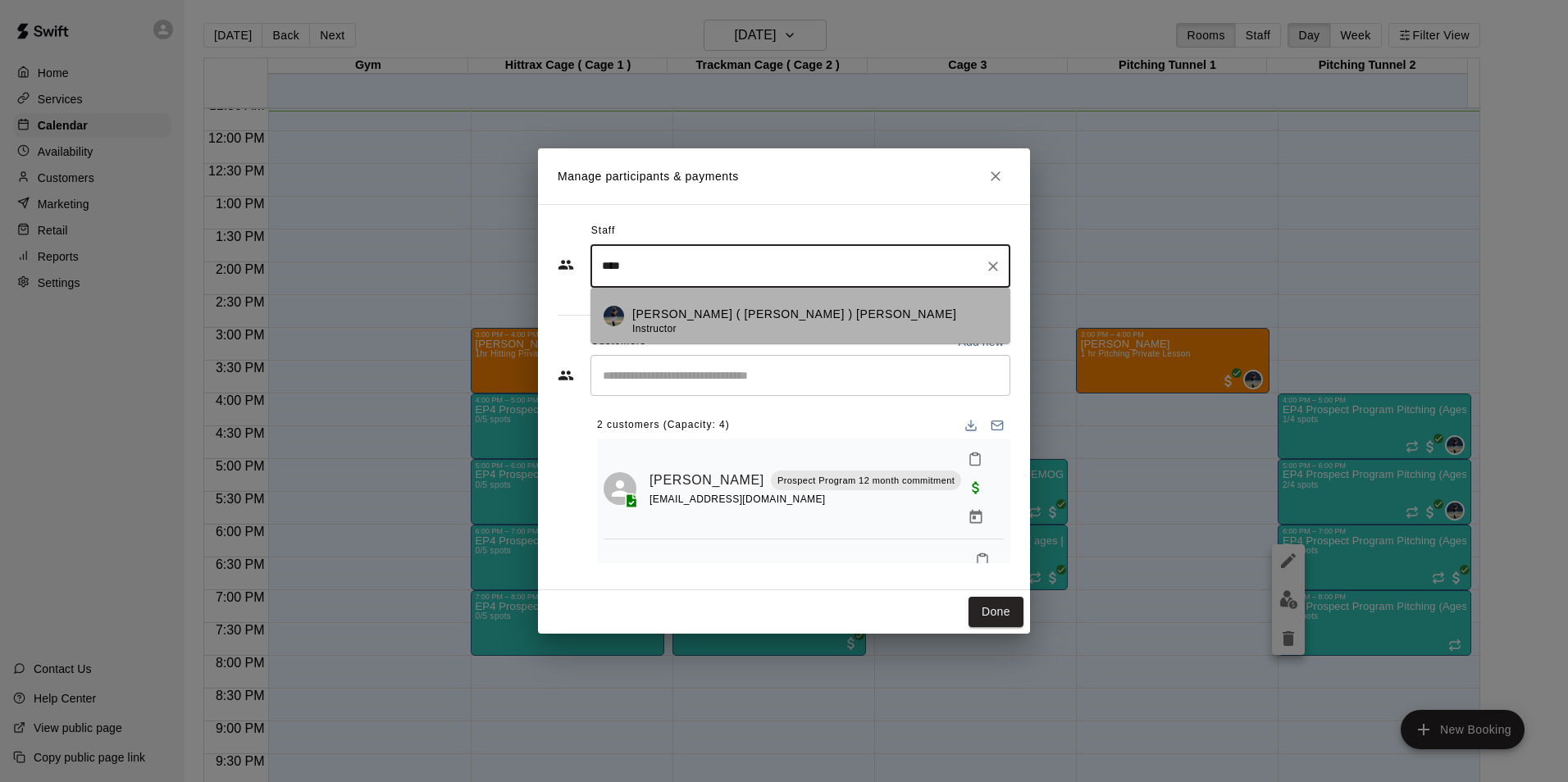
click at [670, 326] on span "Instructor" at bounding box center [654, 329] width 44 height 12
type input "****"
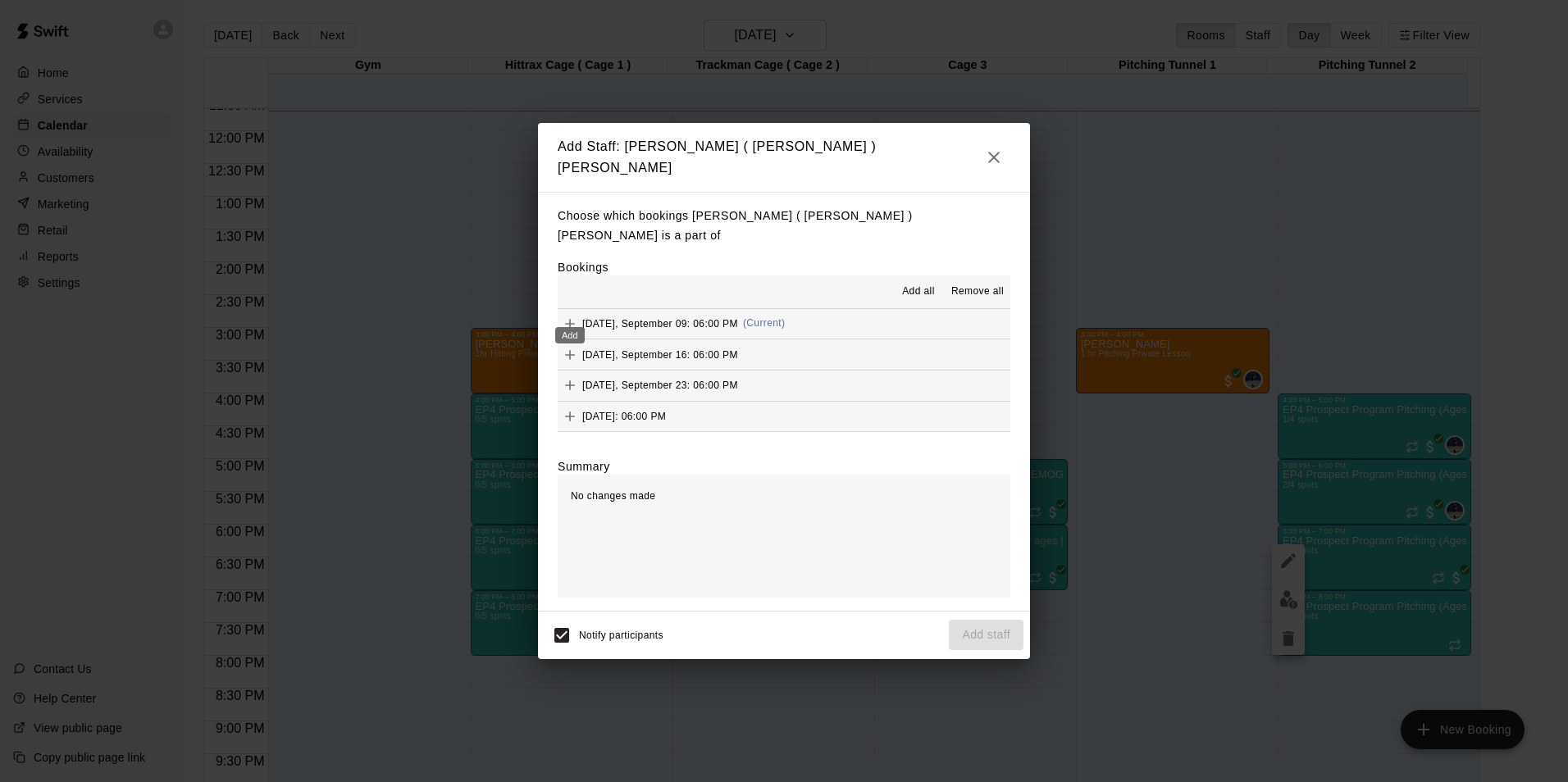
click at [565, 316] on icon "Add" at bounding box center [570, 324] width 16 height 16
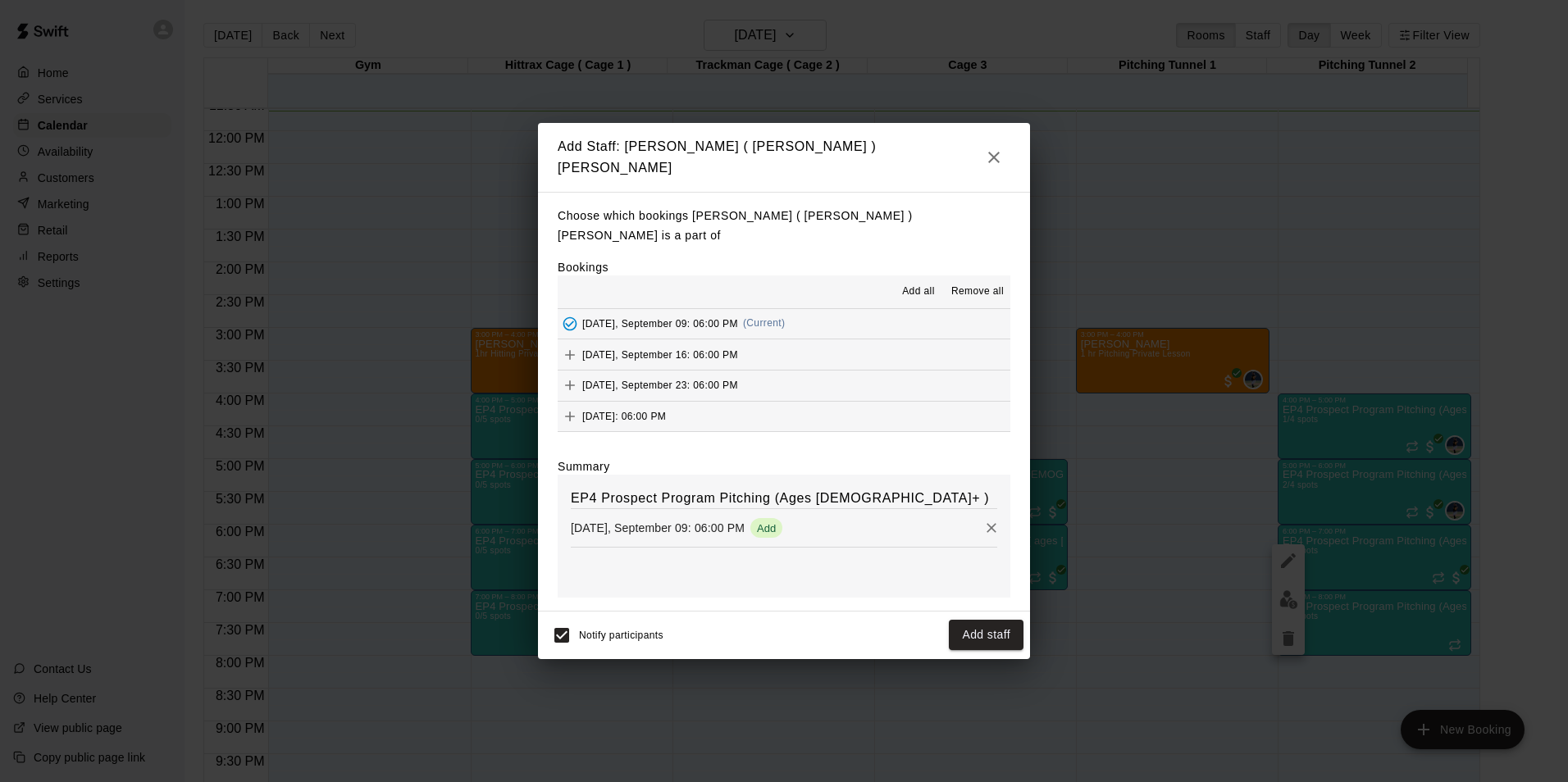
click at [944, 618] on div "Notify participants Add staff" at bounding box center [784, 635] width 479 height 35
click at [963, 619] on button "Add staff" at bounding box center [986, 634] width 75 height 30
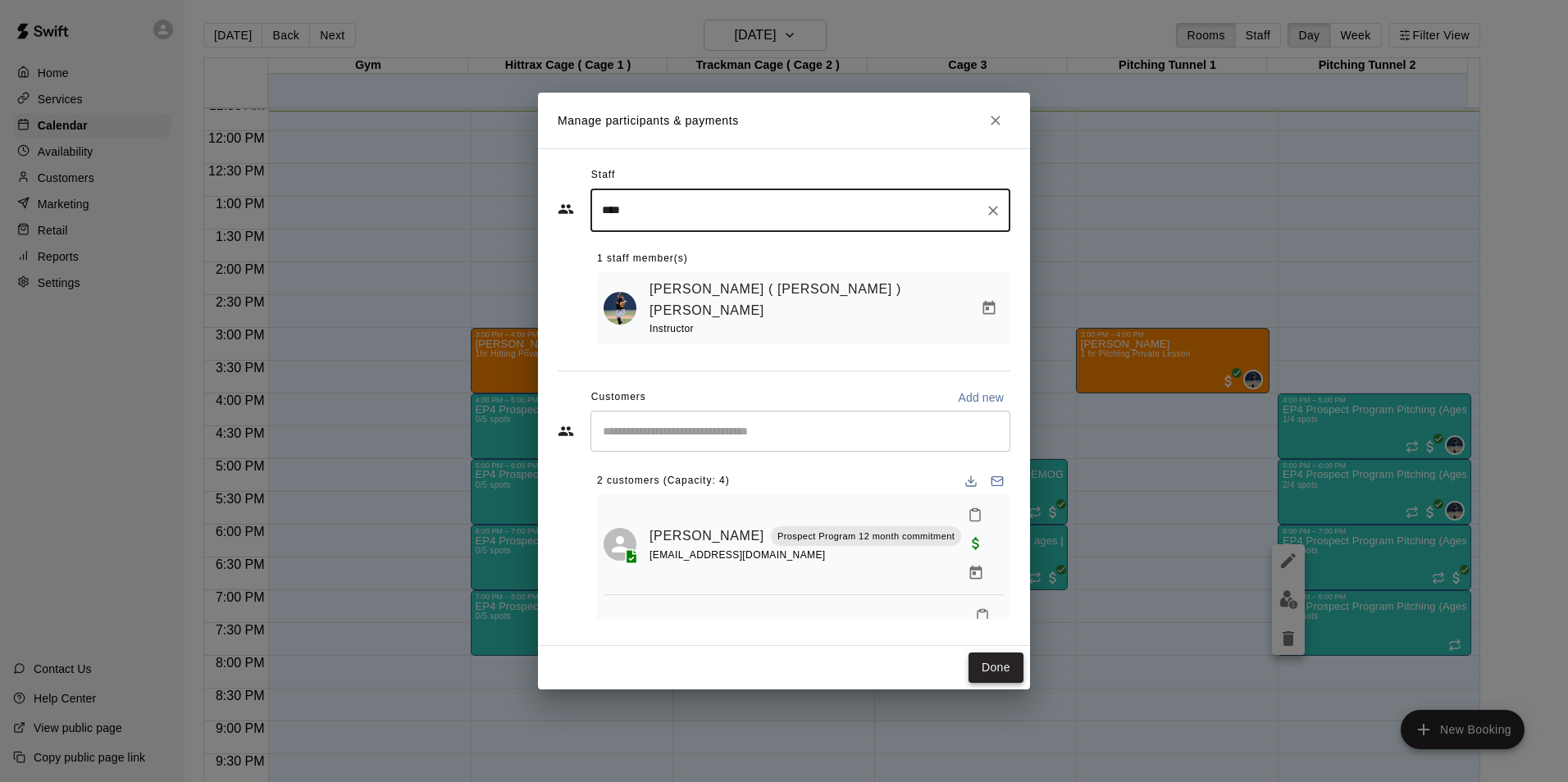
click at [993, 659] on button "Done" at bounding box center [995, 667] width 55 height 30
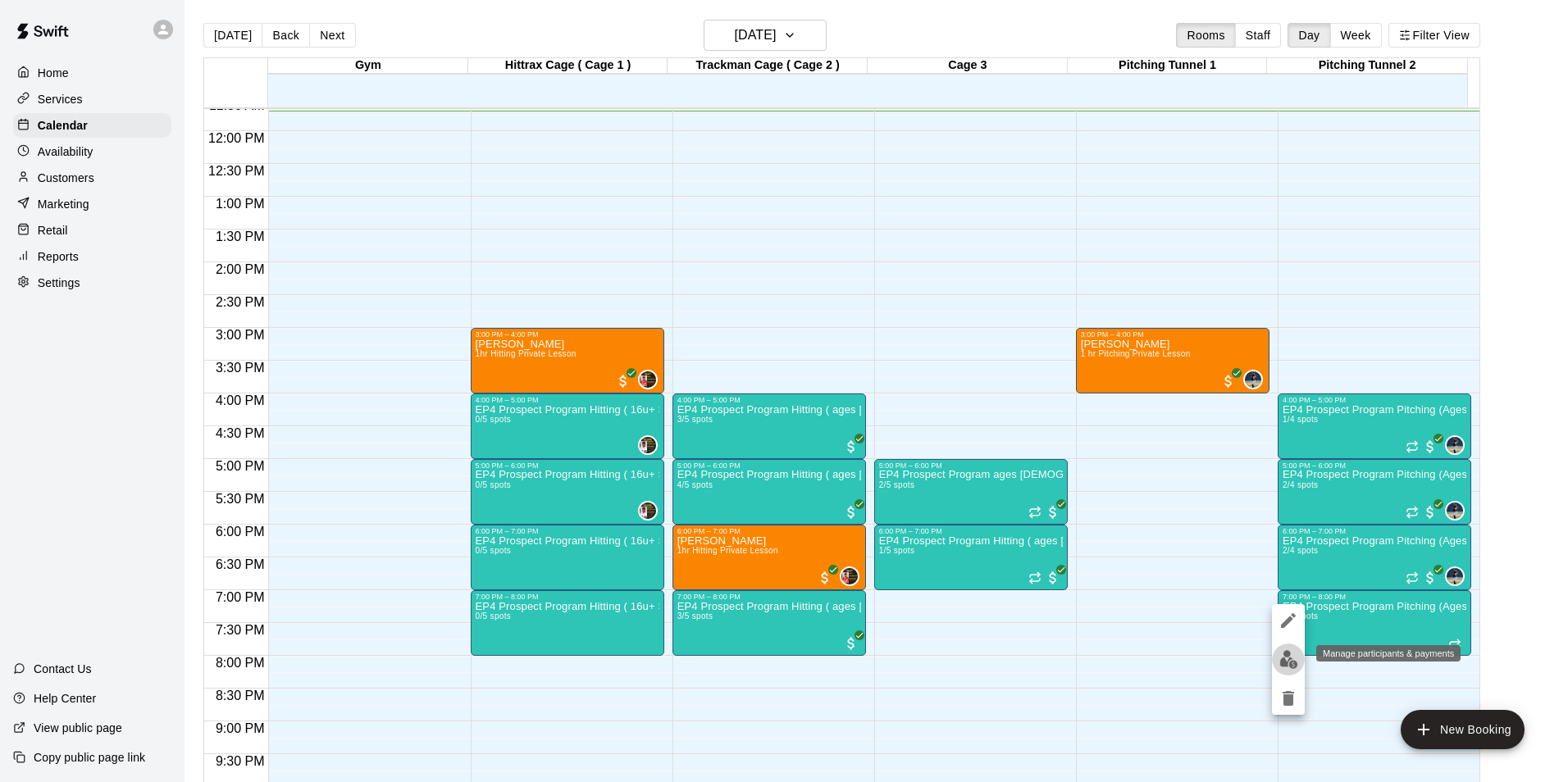
click at [1285, 652] on img "edit" at bounding box center [1288, 659] width 19 height 19
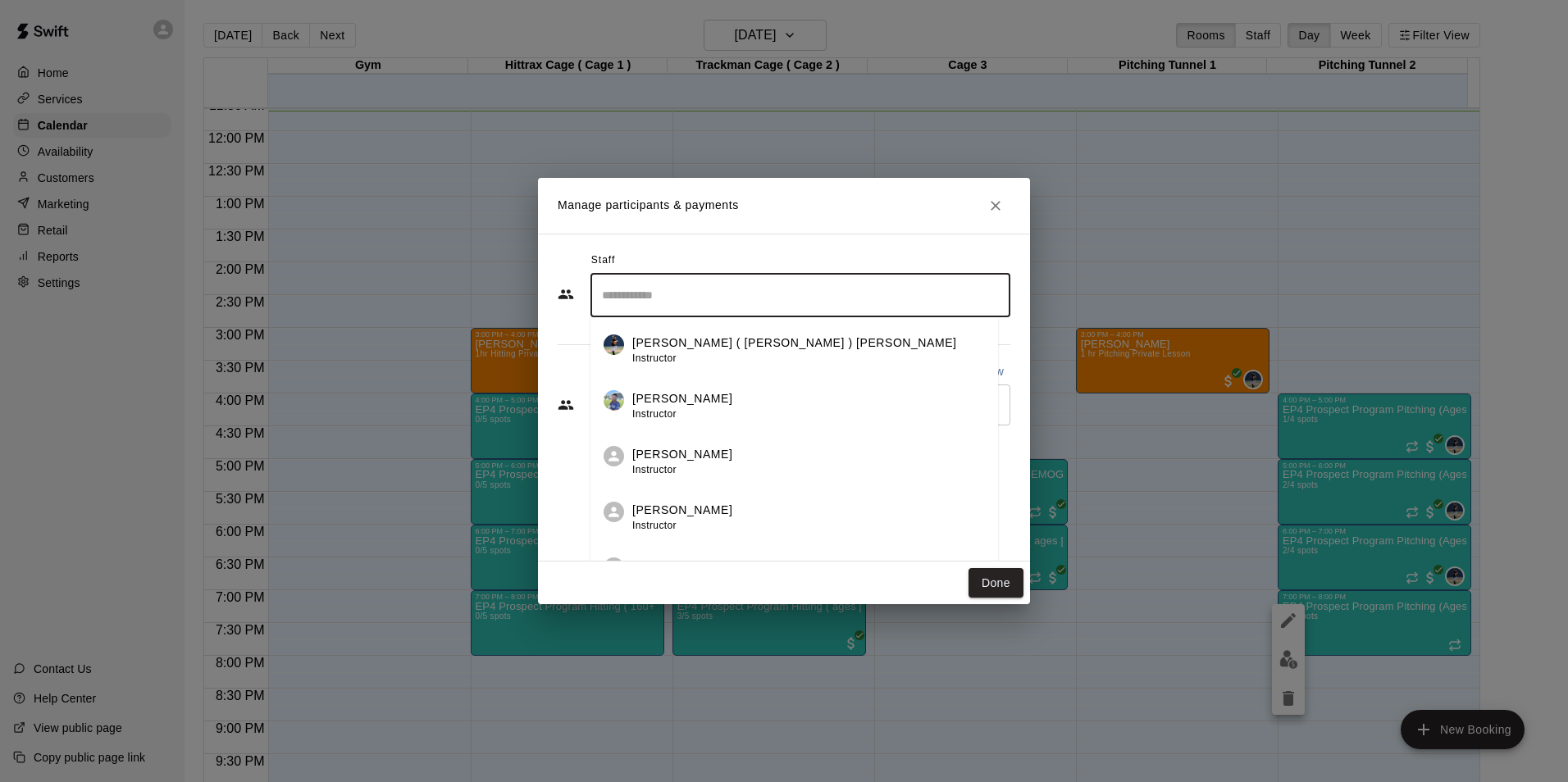
click at [677, 289] on input "Search staff" at bounding box center [800, 295] width 405 height 29
click at [681, 338] on p "Julio ( Ricky ) Eusebio" at bounding box center [794, 343] width 325 height 17
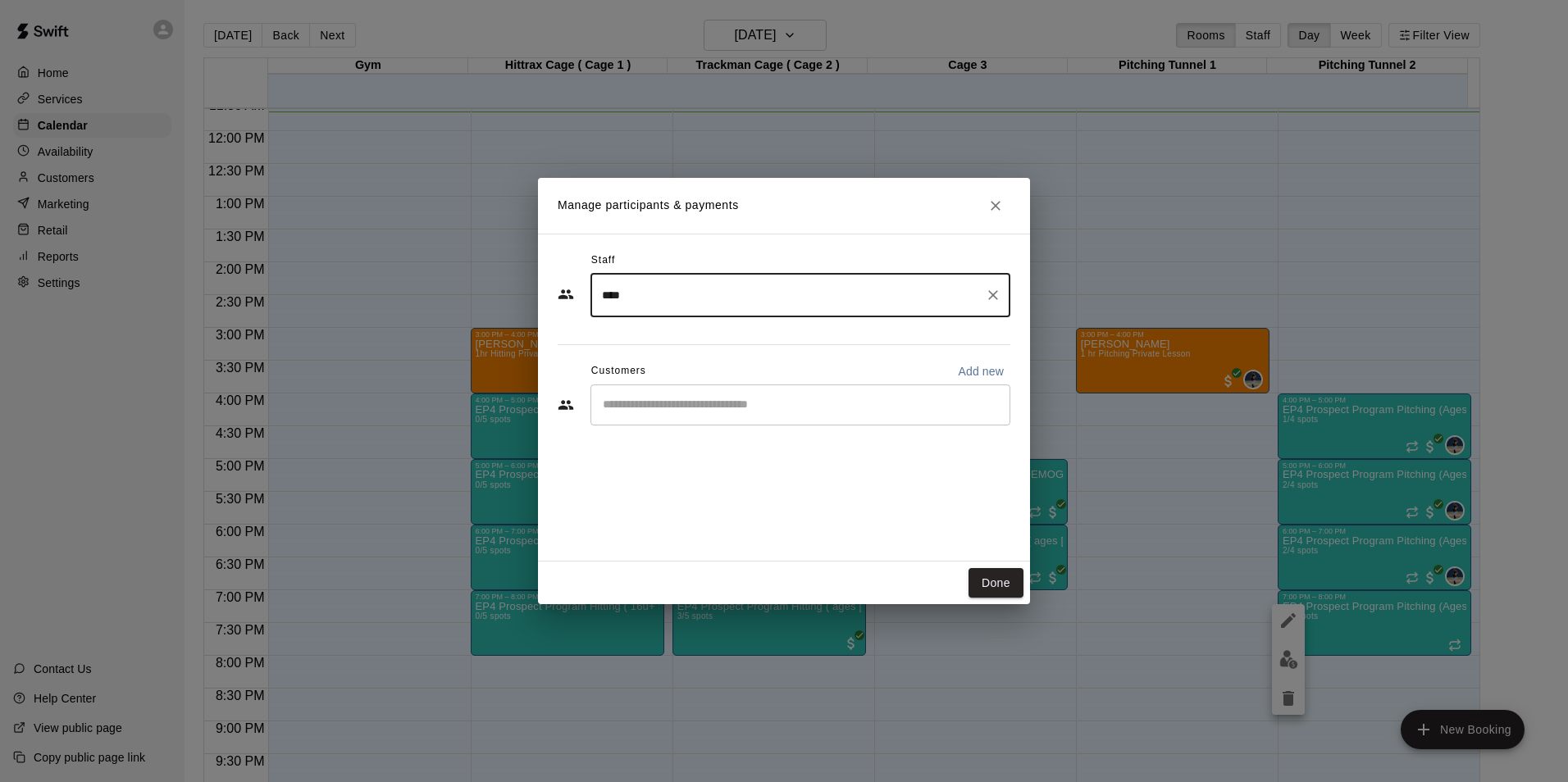
type input "****"
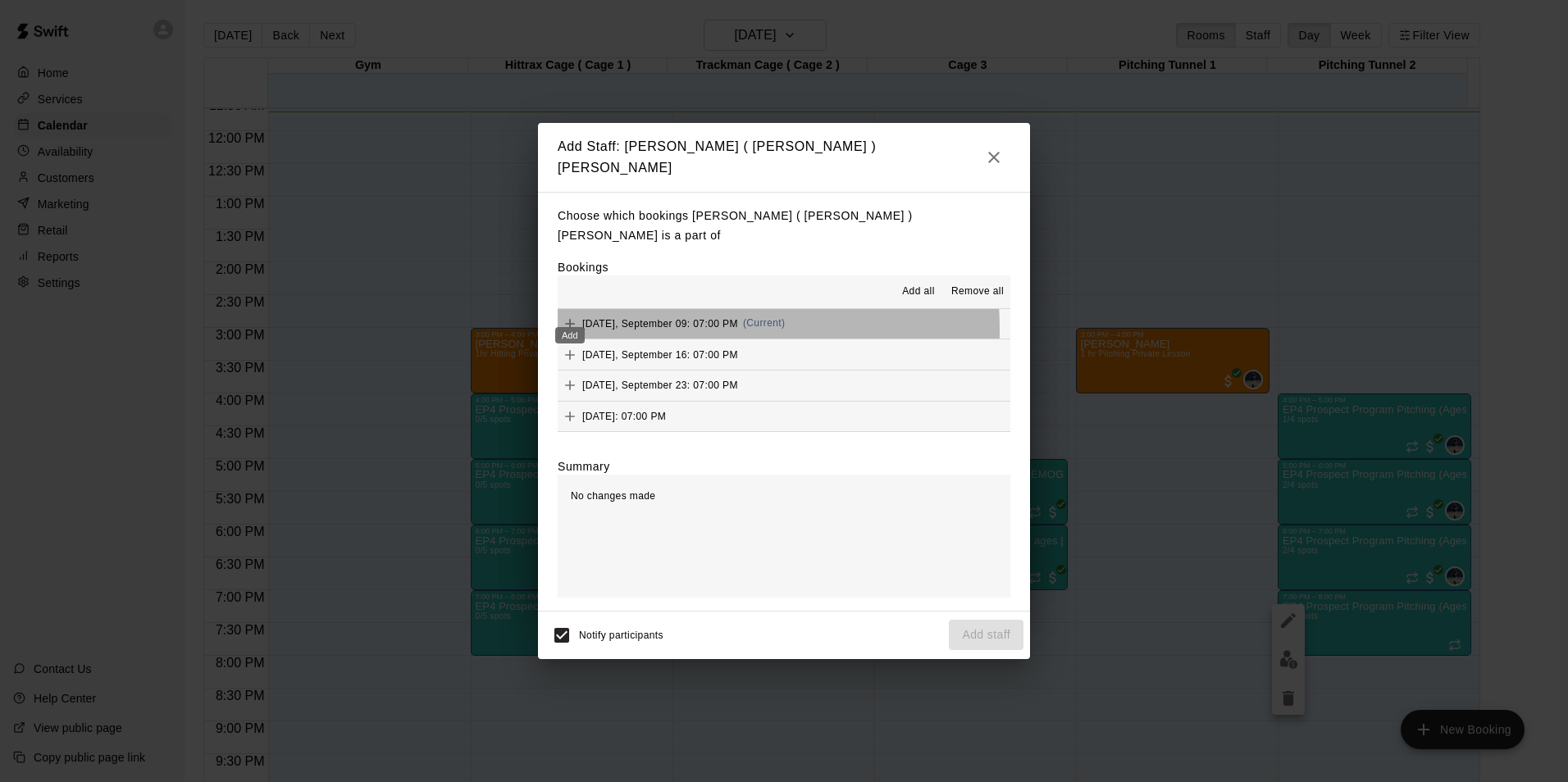
click at [568, 317] on div "Add" at bounding box center [570, 331] width 33 height 30
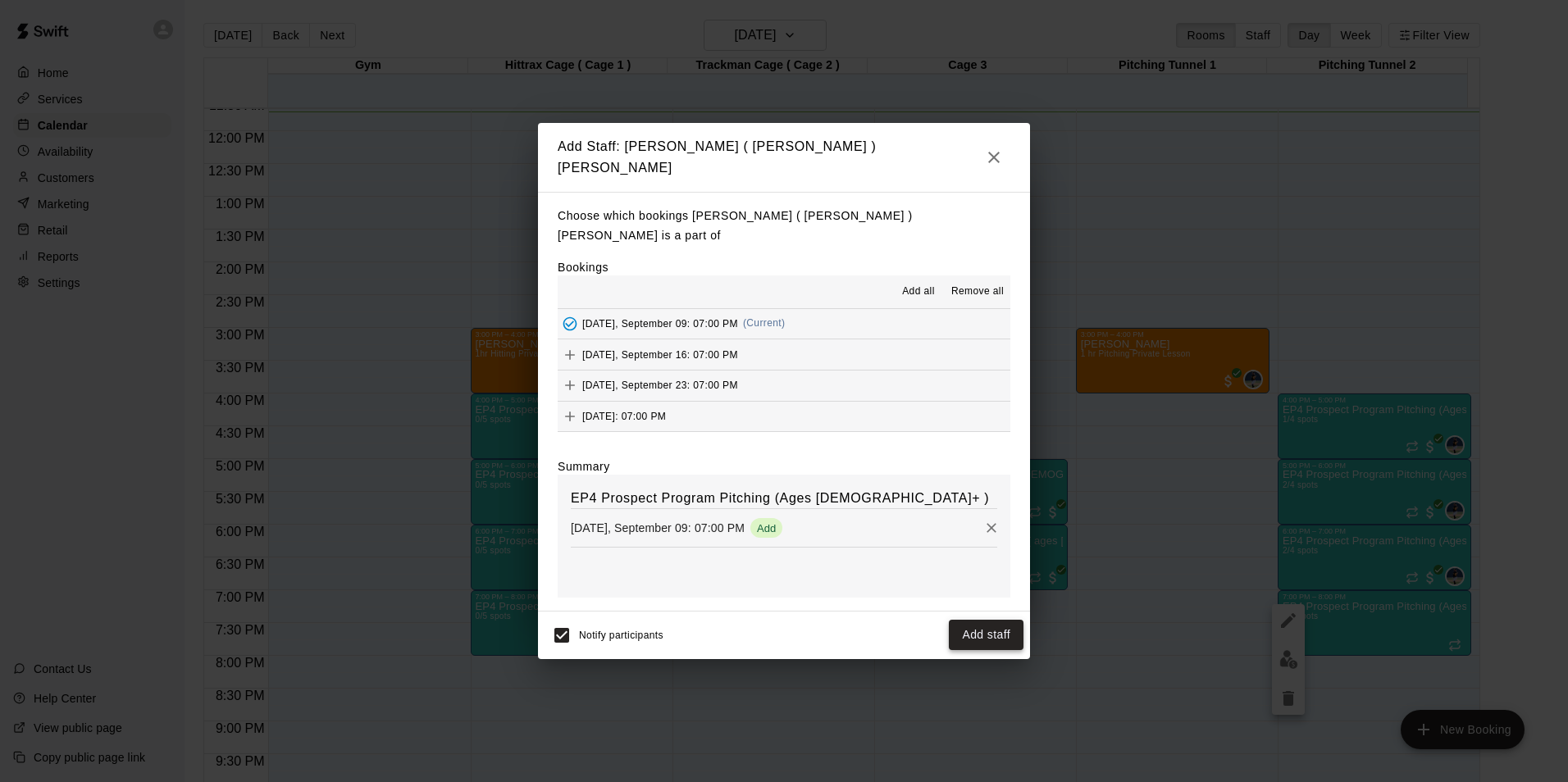
click at [965, 621] on button "Add staff" at bounding box center [986, 634] width 75 height 30
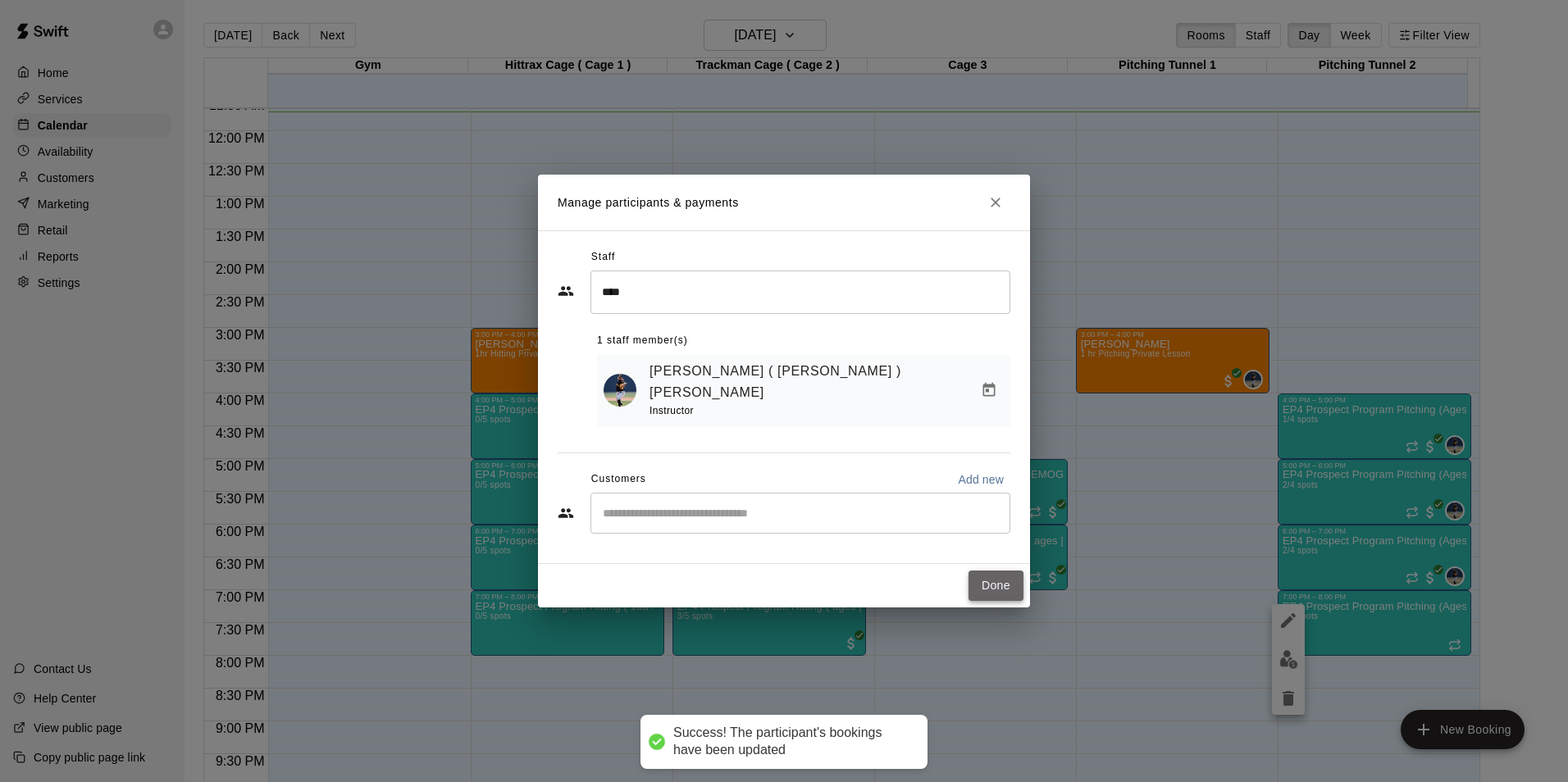
click at [993, 579] on button "Done" at bounding box center [995, 585] width 55 height 30
